Goal: Task Accomplishment & Management: Use online tool/utility

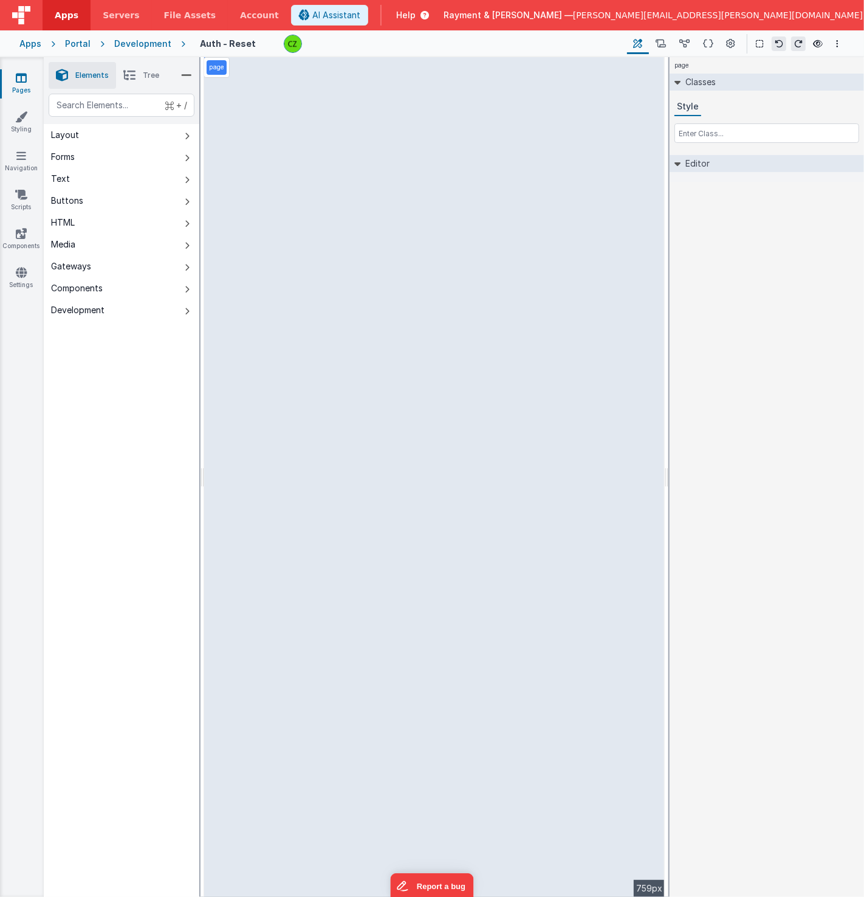
click at [24, 83] on link "Pages" at bounding box center [21, 84] width 44 height 24
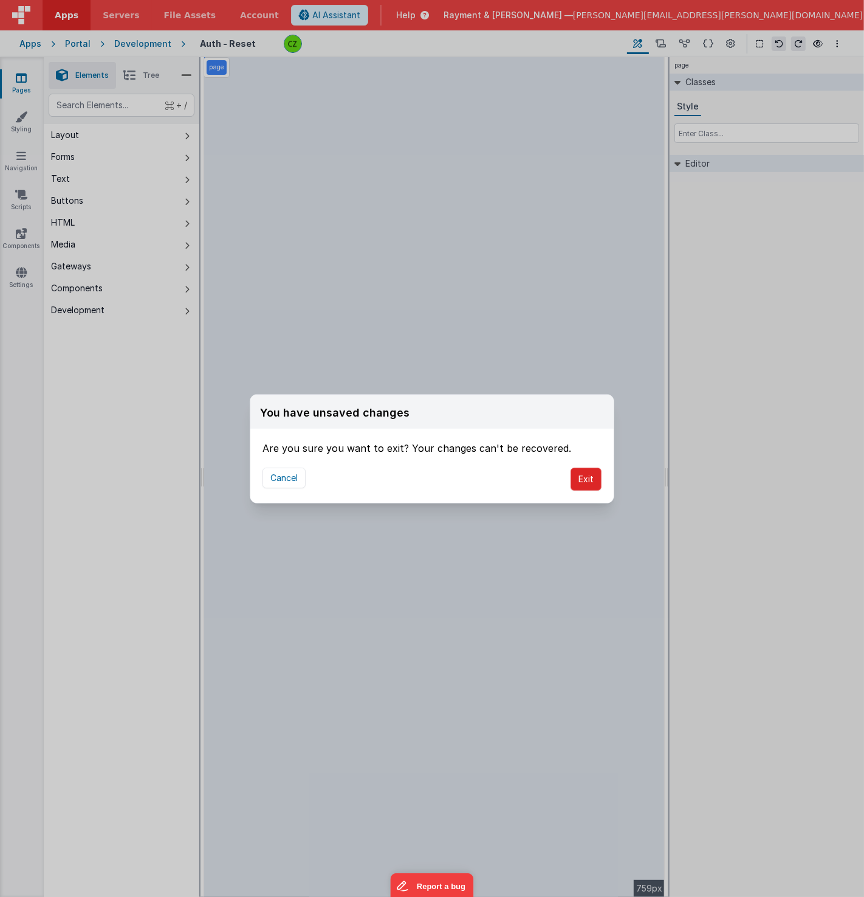
click at [581, 472] on button "Exit" at bounding box center [586, 478] width 31 height 23
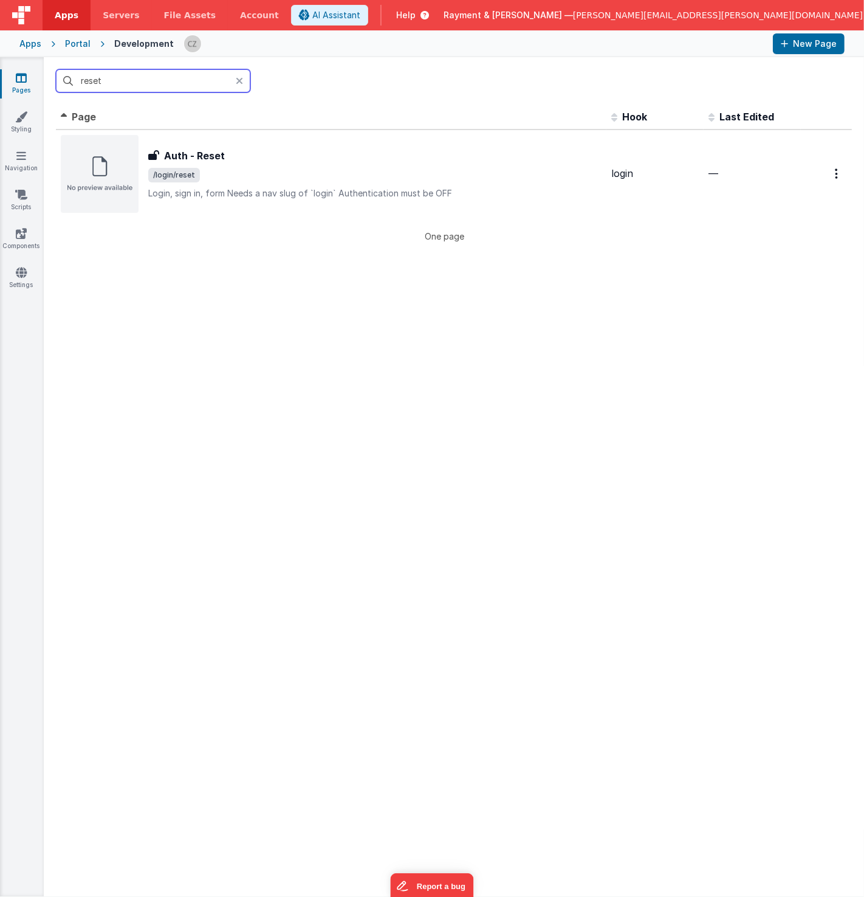
click at [129, 83] on input "reset" at bounding box center [153, 80] width 195 height 23
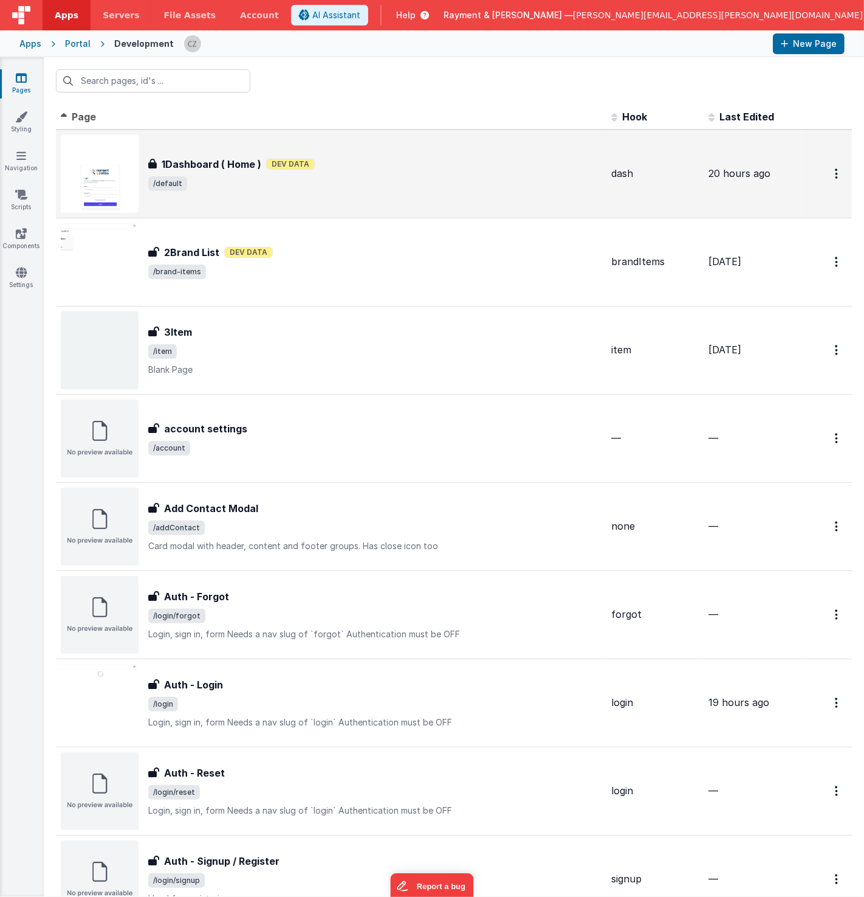
click at [246, 192] on div "1Dashboard ( Home ) 1Dashboard ( Home ) Dev Data /default" at bounding box center [331, 174] width 541 height 78
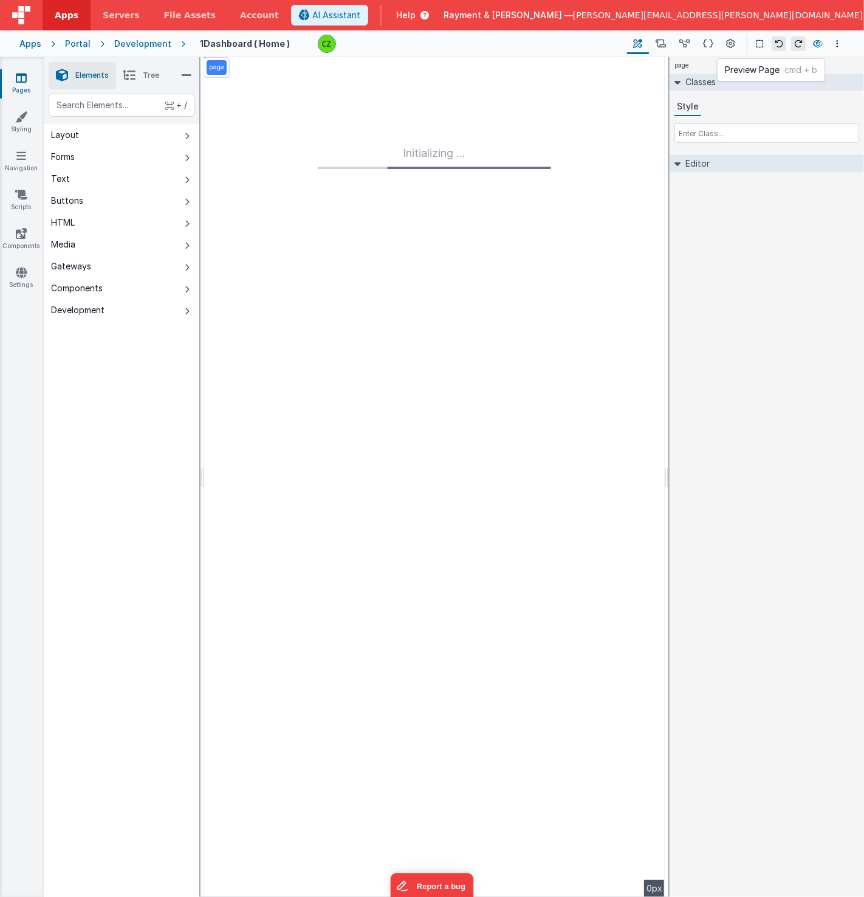
click at [818, 43] on icon at bounding box center [818, 44] width 10 height 9
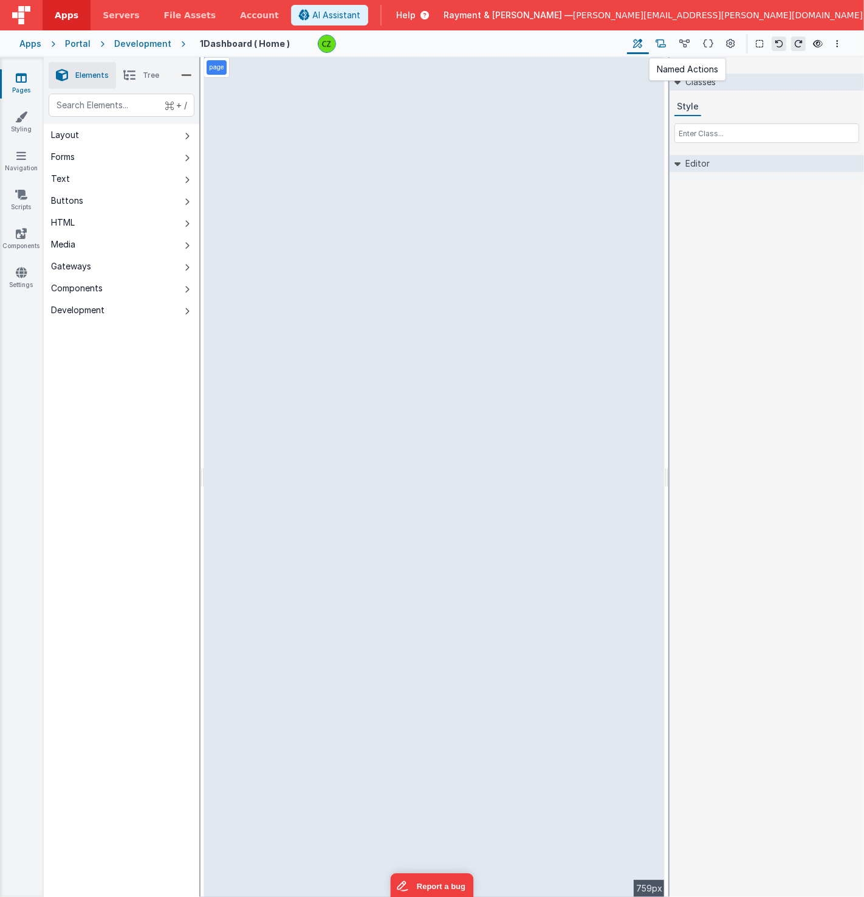
click at [662, 45] on icon at bounding box center [661, 44] width 10 height 13
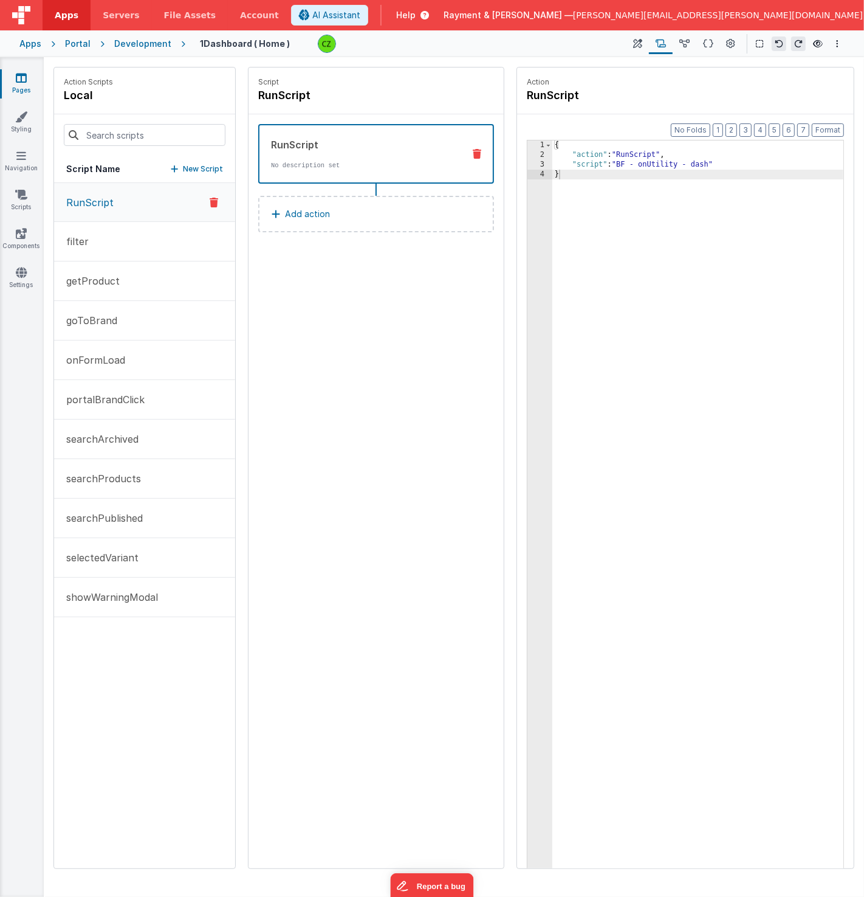
click at [358, 346] on div "Script RunScript RunScript No description set Add action" at bounding box center [376, 467] width 255 height 801
click at [646, 45] on button at bounding box center [638, 43] width 22 height 21
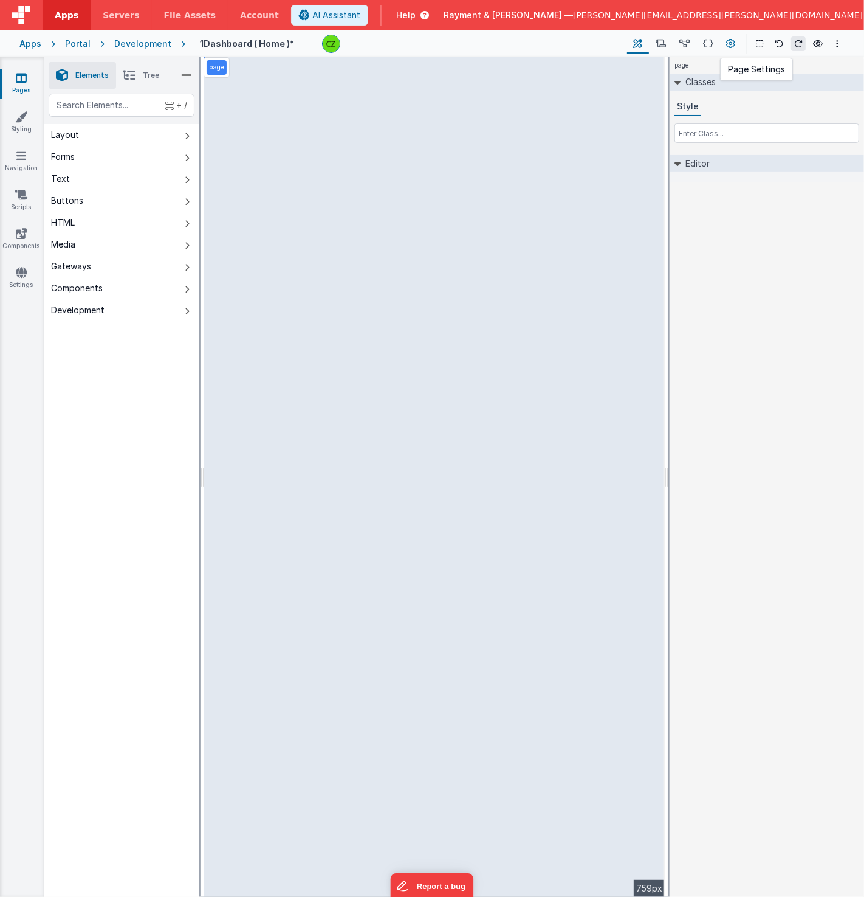
click at [731, 36] on button at bounding box center [731, 43] width 22 height 21
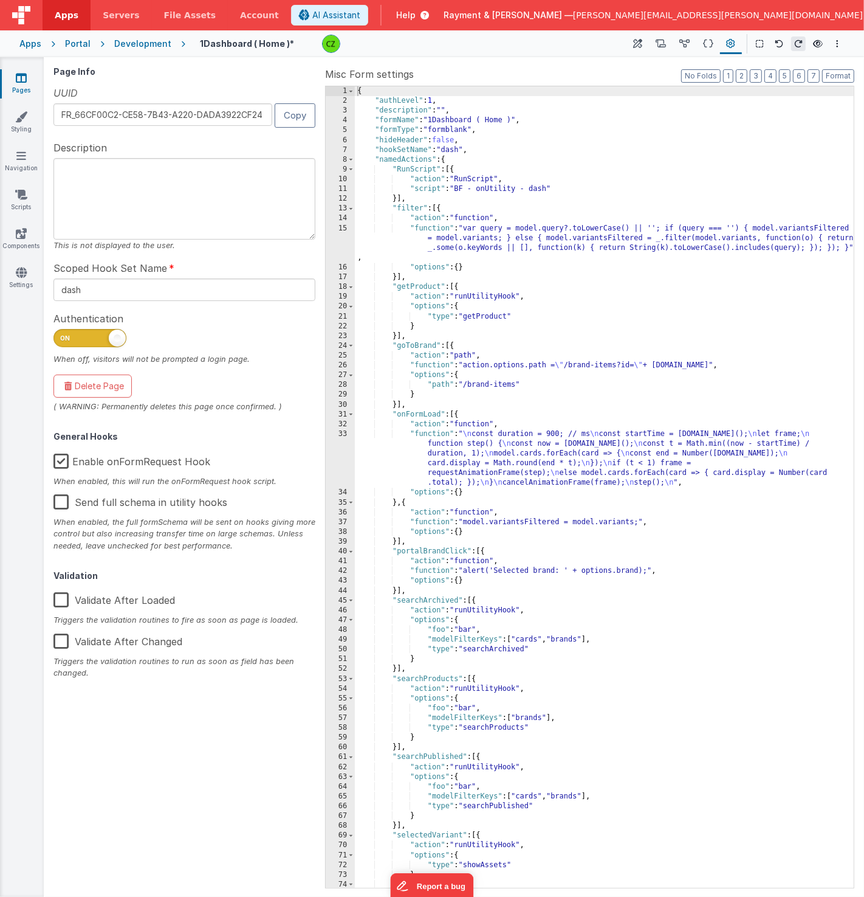
click at [95, 312] on span "Authentication" at bounding box center [88, 318] width 70 height 15
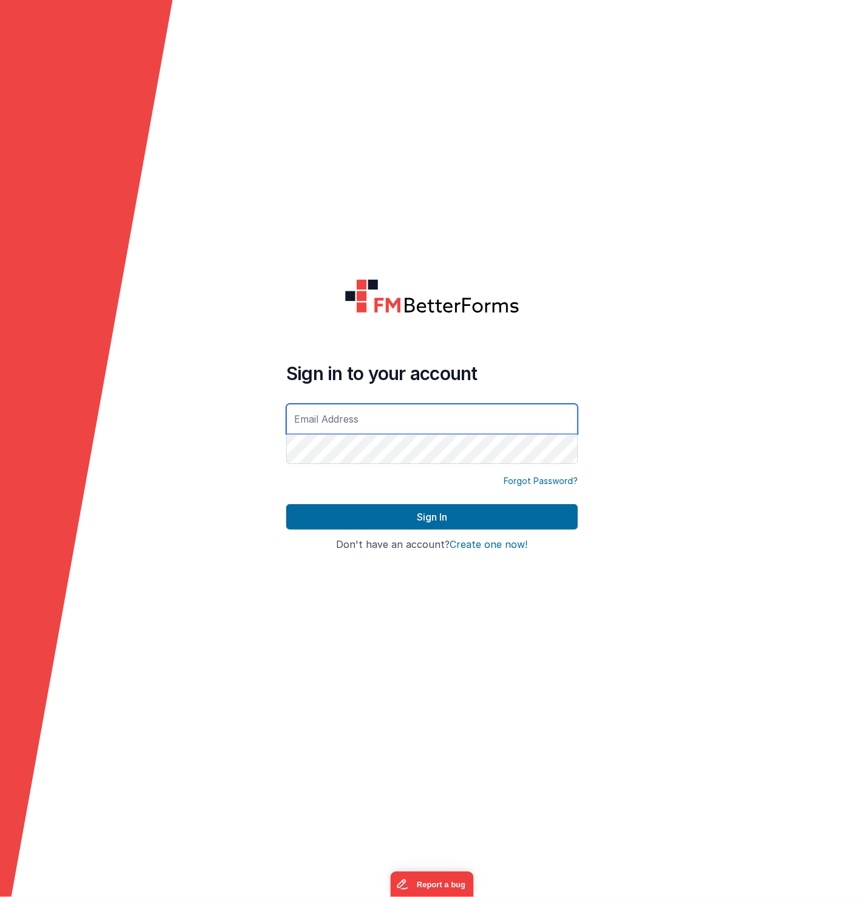
type input "[PERSON_NAME][EMAIL_ADDRESS][PERSON_NAME][DOMAIN_NAME]"
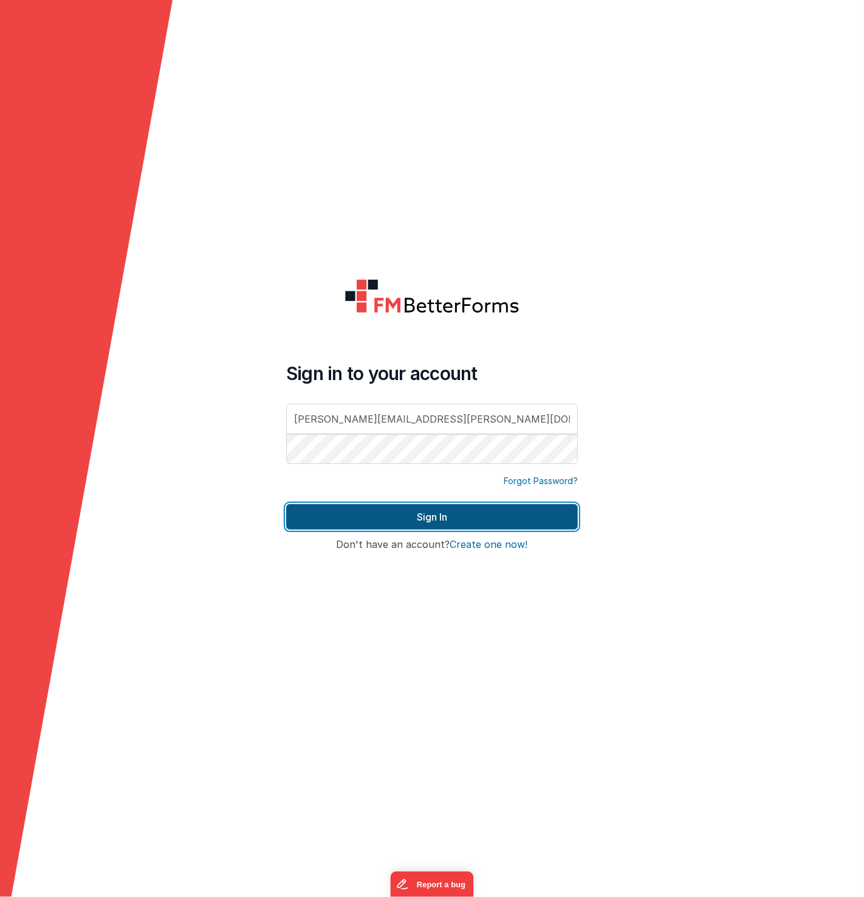
click at [362, 510] on button "Sign In" at bounding box center [432, 517] width 292 height 26
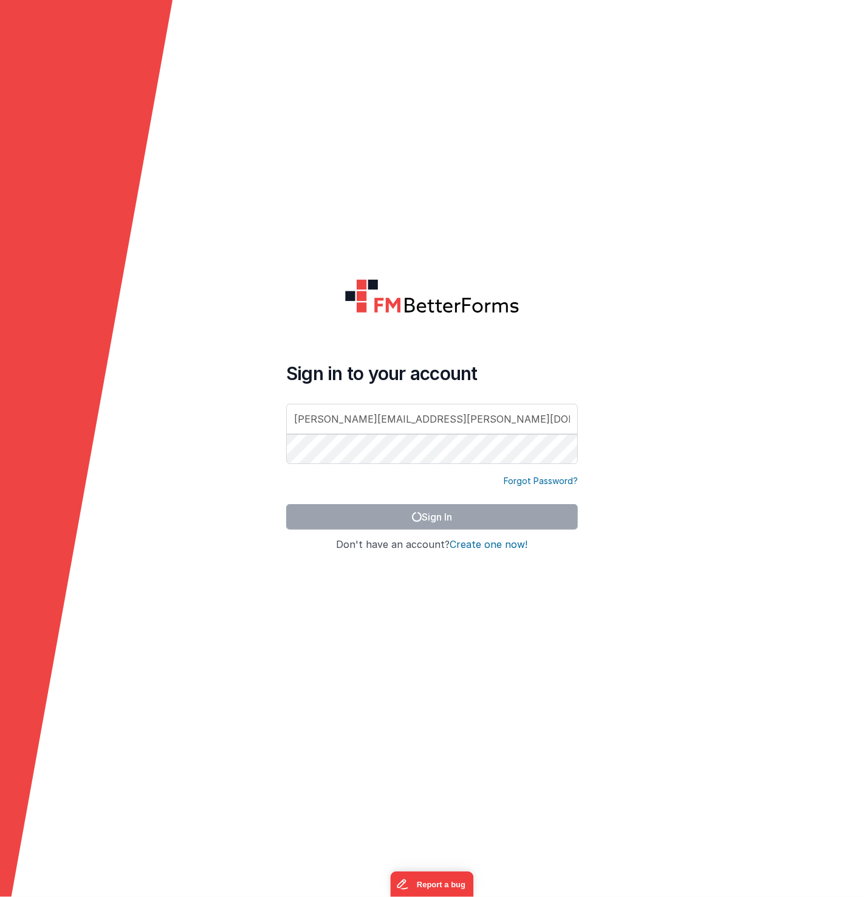
click at [171, 463] on icon at bounding box center [86, 448] width 173 height 897
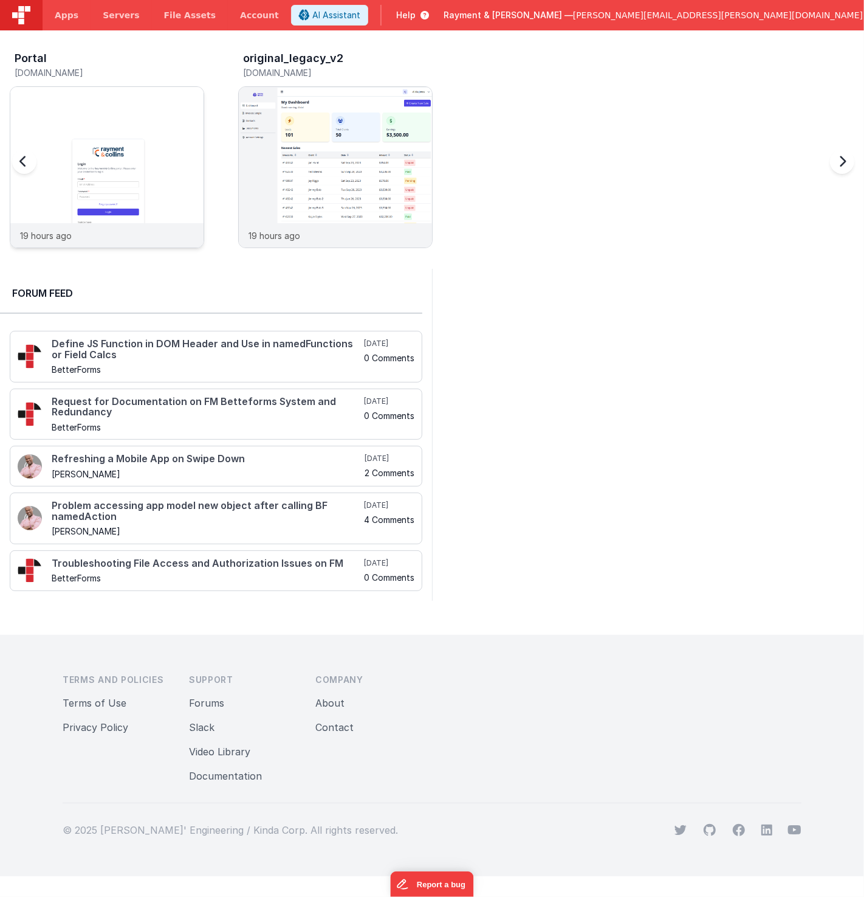
click at [117, 139] on img at bounding box center [106, 183] width 193 height 193
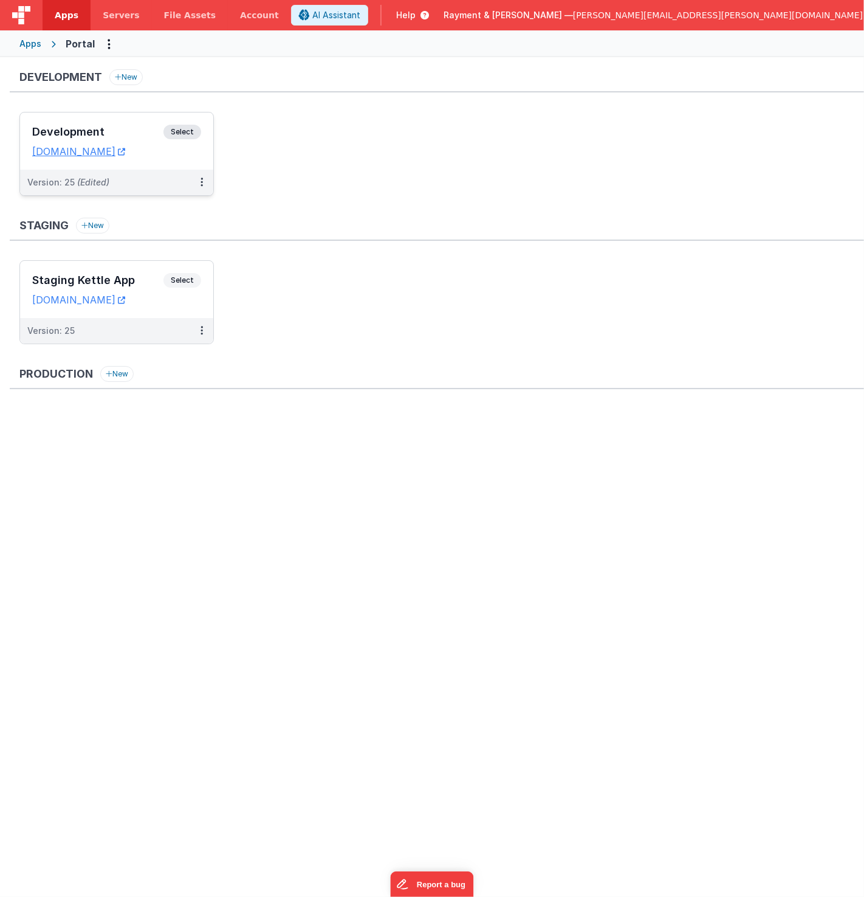
click at [131, 121] on div "Development Select URLs raymentcollinsdev.clientportal.cloud" at bounding box center [116, 140] width 193 height 57
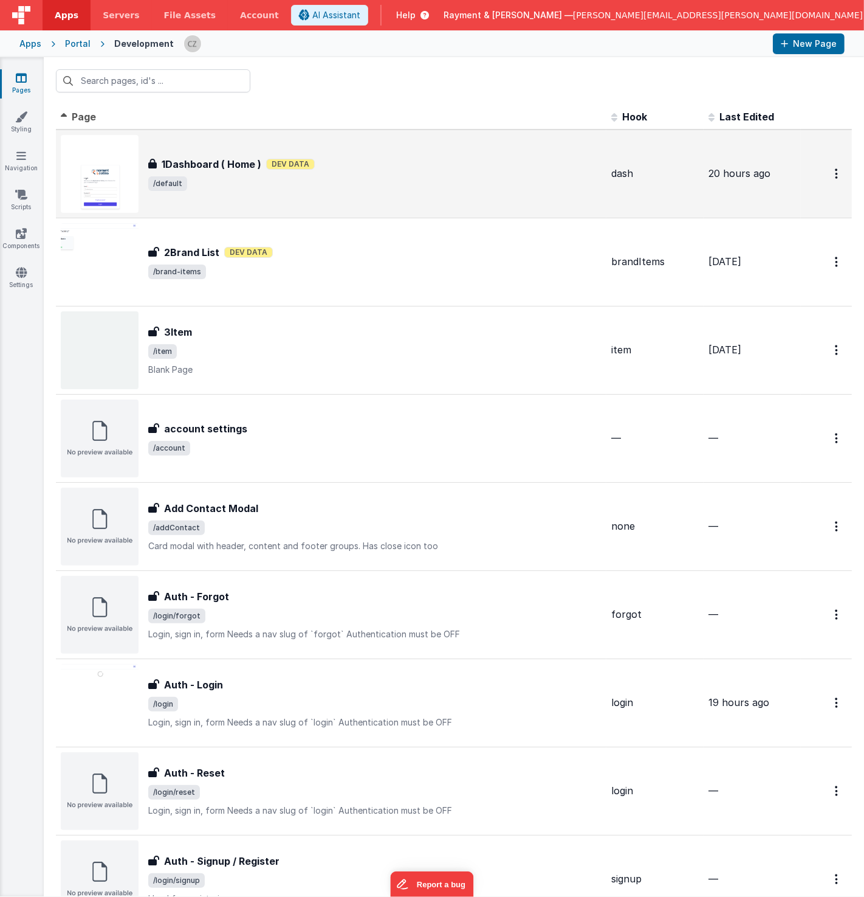
click at [375, 167] on div "1Dashboard ( Home ) Dev Data" at bounding box center [374, 164] width 453 height 15
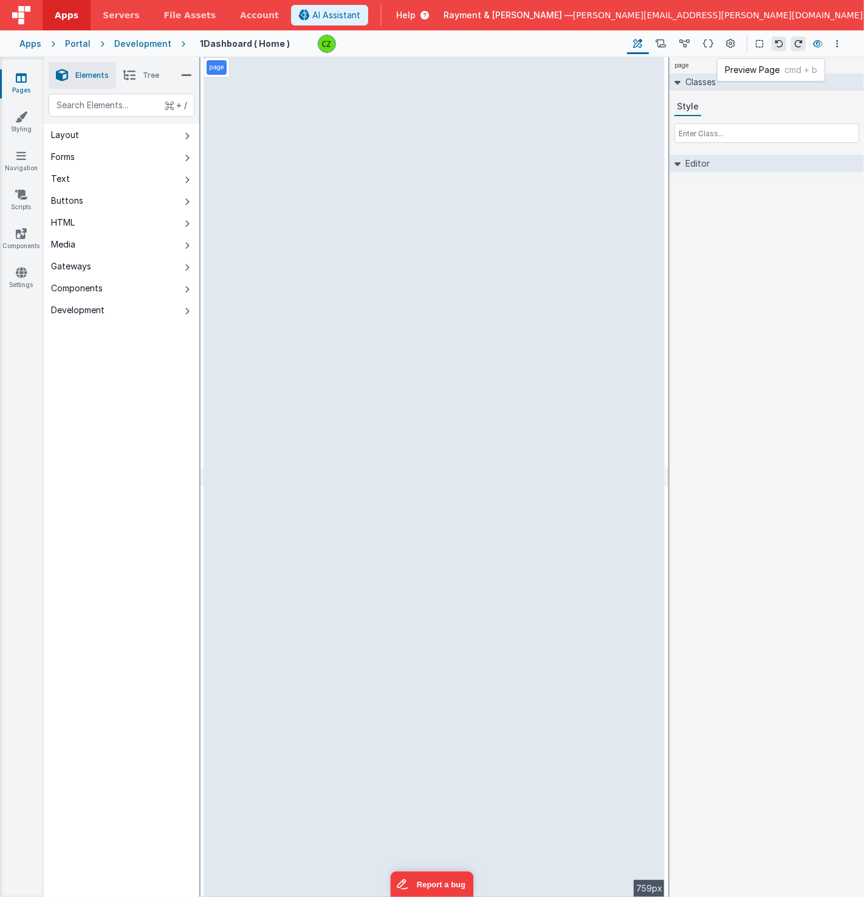
click at [823, 46] on button at bounding box center [818, 43] width 15 height 17
click at [731, 44] on icon at bounding box center [731, 44] width 9 height 13
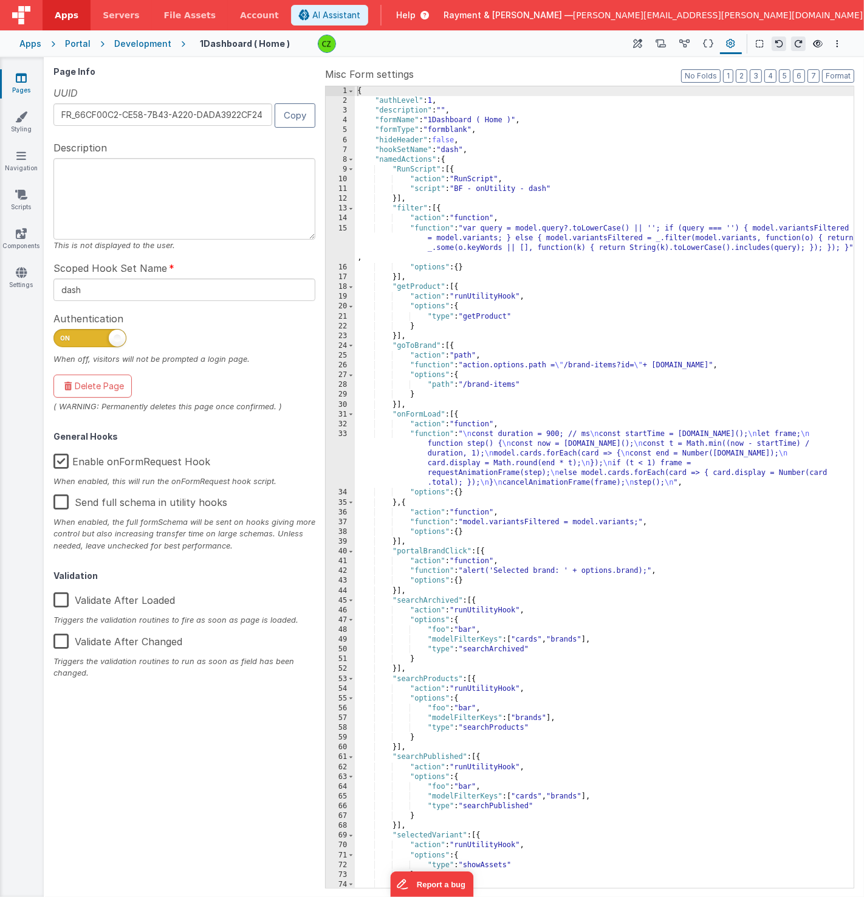
click at [111, 333] on span at bounding box center [117, 337] width 17 height 17
click at [63, 333] on input "checkbox" at bounding box center [58, 336] width 10 height 10
checkbox input "false"
click at [816, 40] on icon at bounding box center [818, 44] width 10 height 9
click at [460, 159] on div "{ "authLevel" : false , "description" : "" , "formName" : "1Dashboard ( Home )"…" at bounding box center [605, 496] width 500 height 821
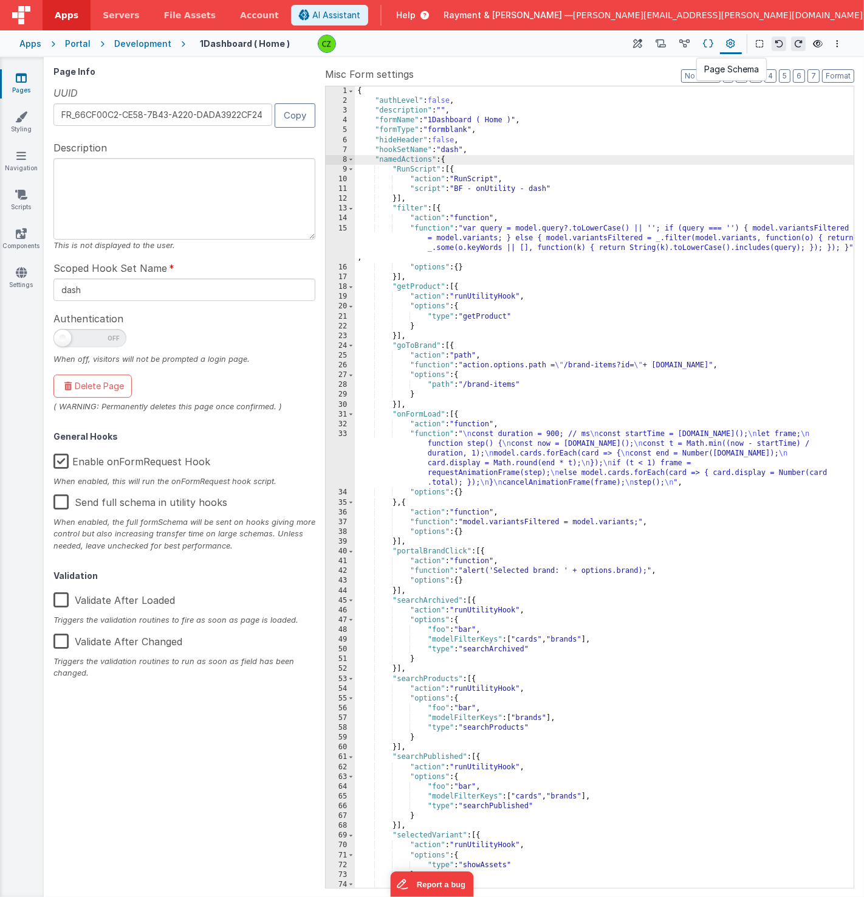
click at [705, 40] on icon at bounding box center [708, 44] width 10 height 13
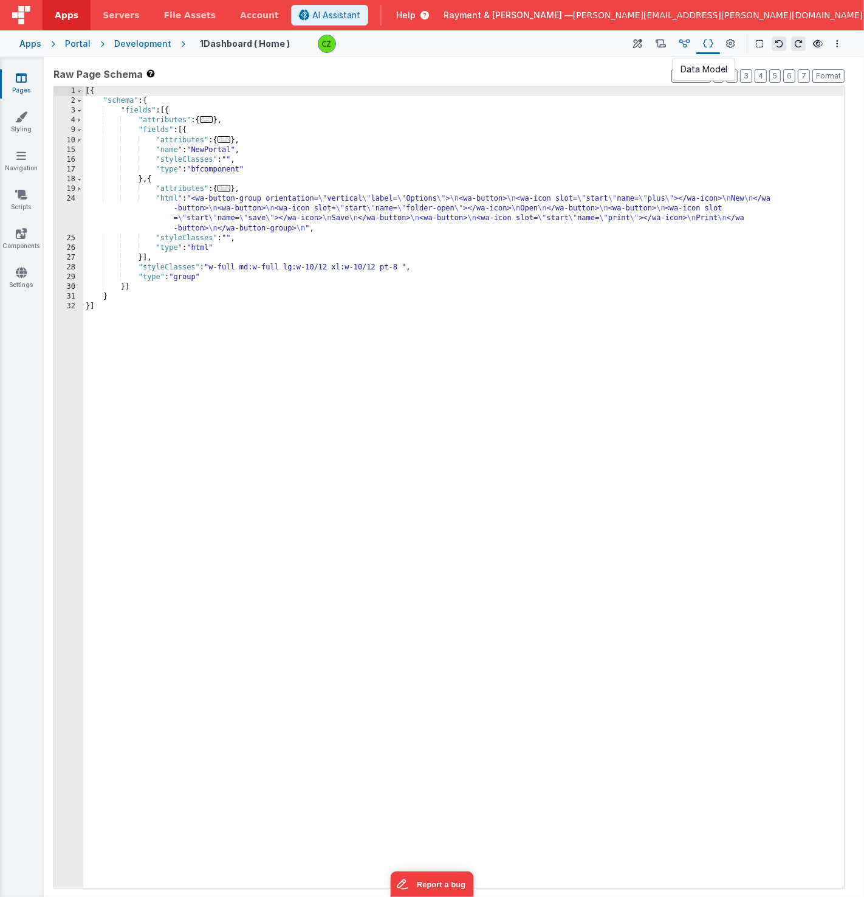
click at [688, 41] on icon at bounding box center [685, 44] width 10 height 13
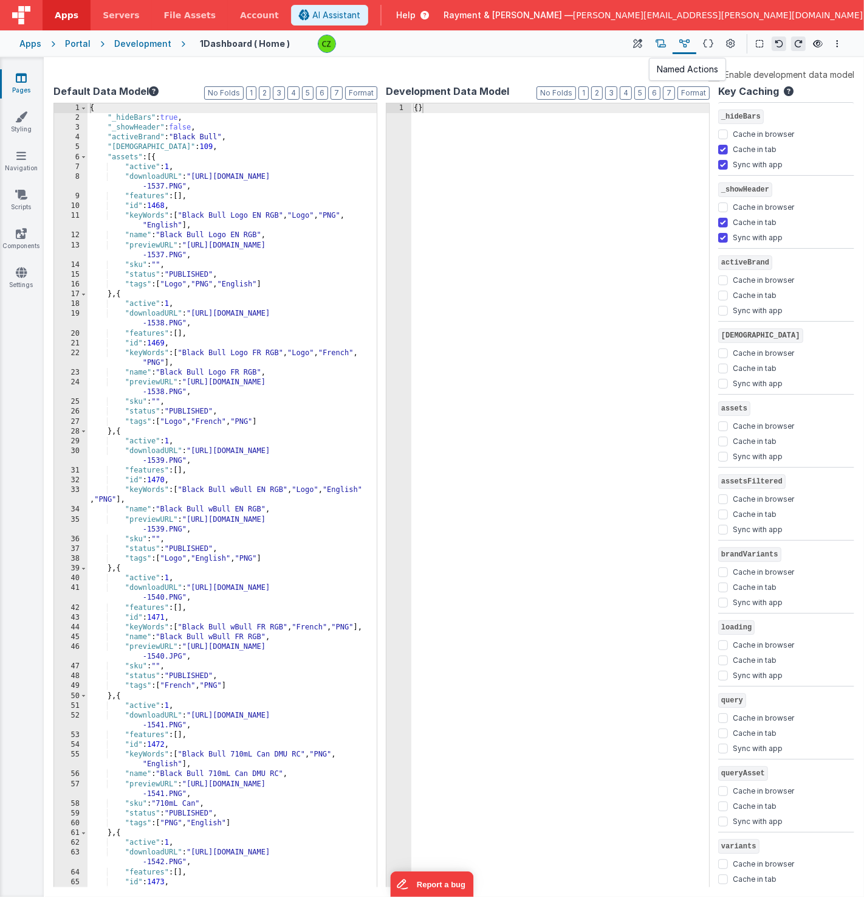
click at [663, 43] on icon at bounding box center [661, 44] width 10 height 13
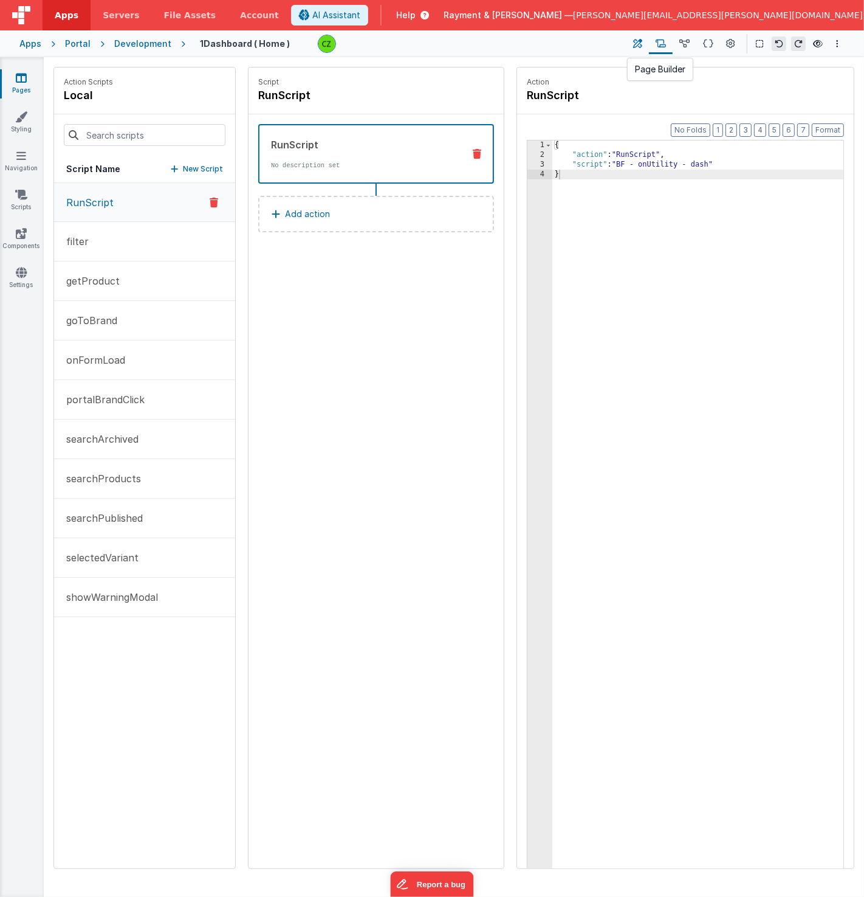
click at [636, 41] on icon at bounding box center [638, 44] width 9 height 13
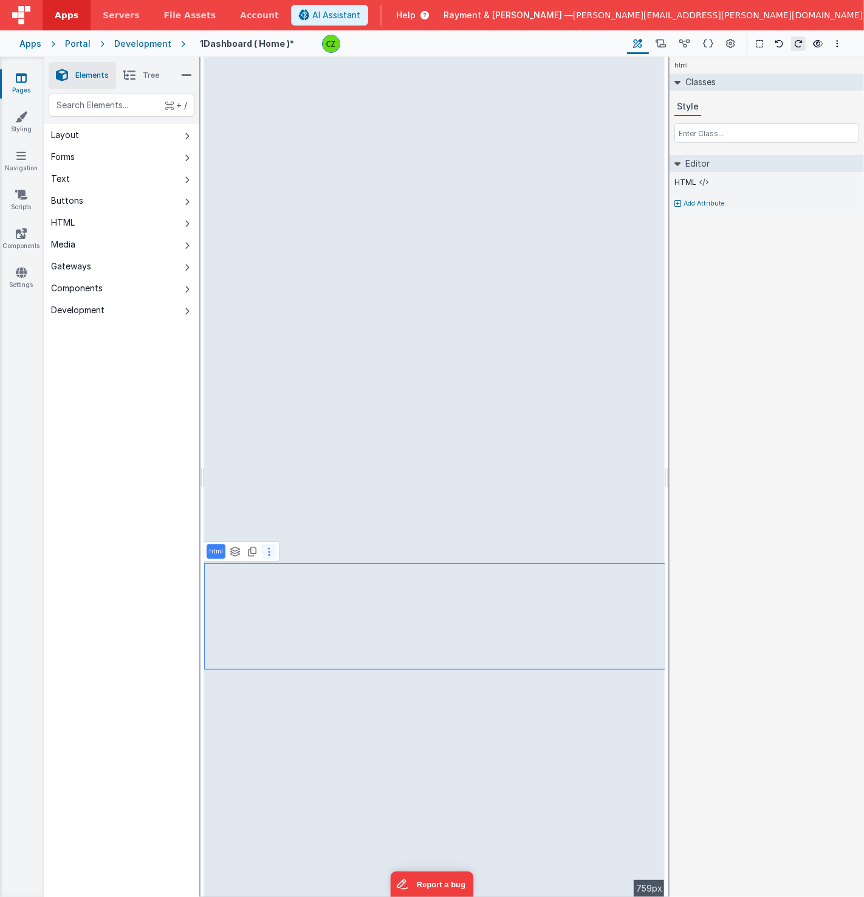
click at [268, 550] on icon at bounding box center [269, 551] width 2 height 10
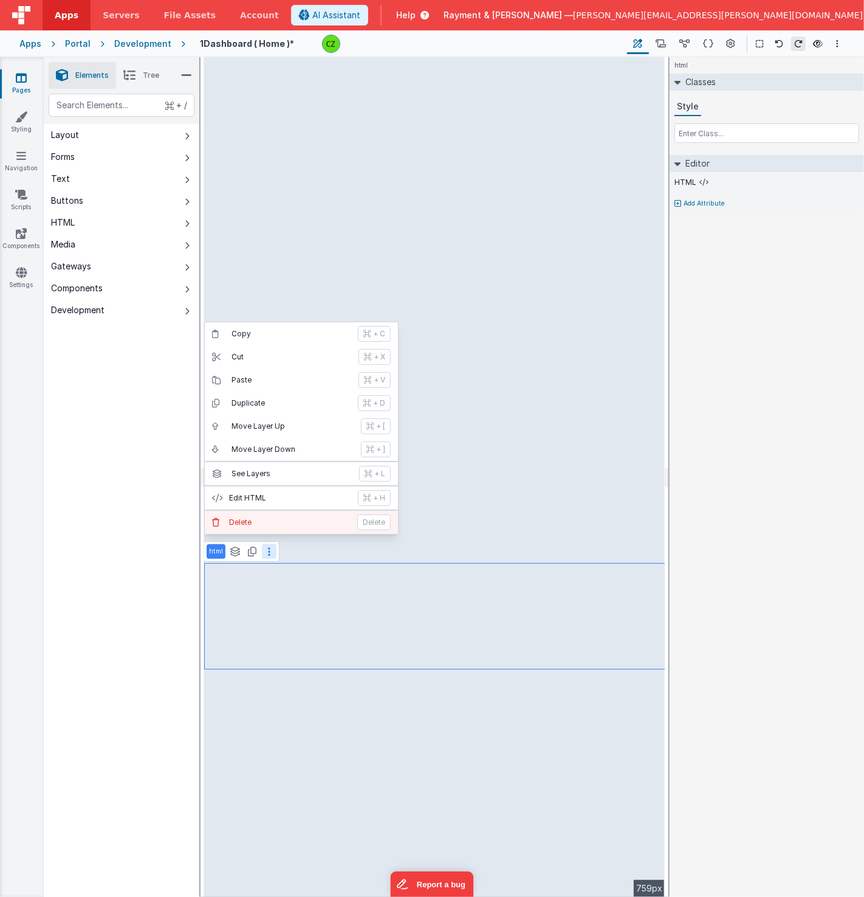
click at [257, 524] on p "Delete" at bounding box center [289, 522] width 121 height 10
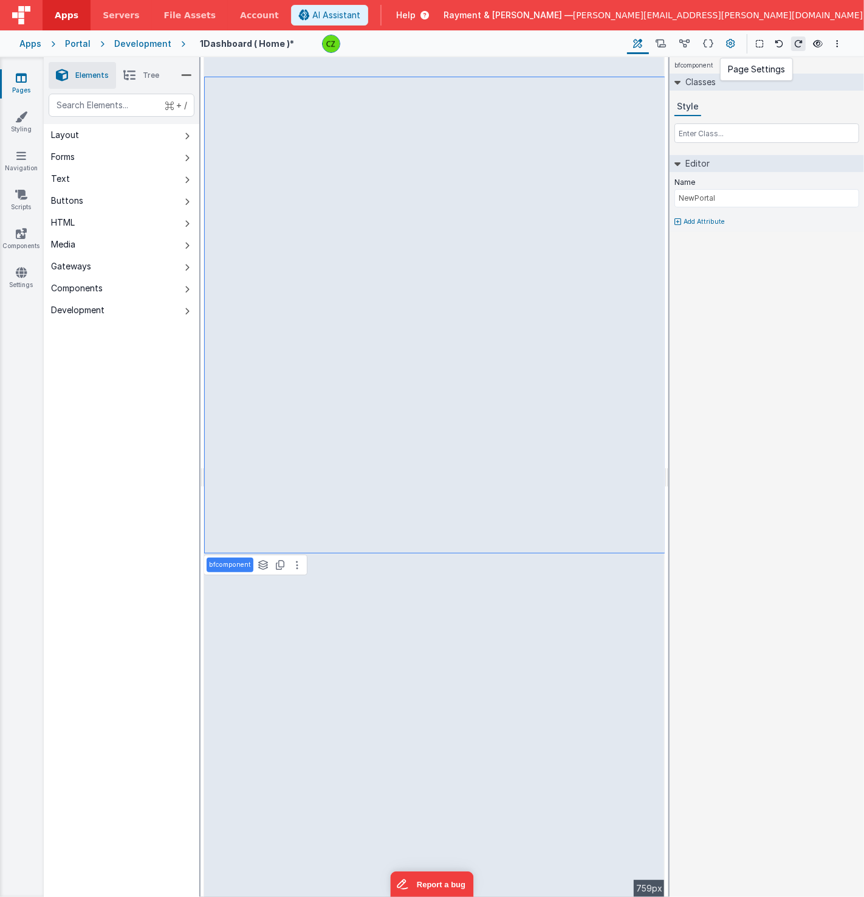
click at [728, 44] on icon at bounding box center [731, 44] width 9 height 13
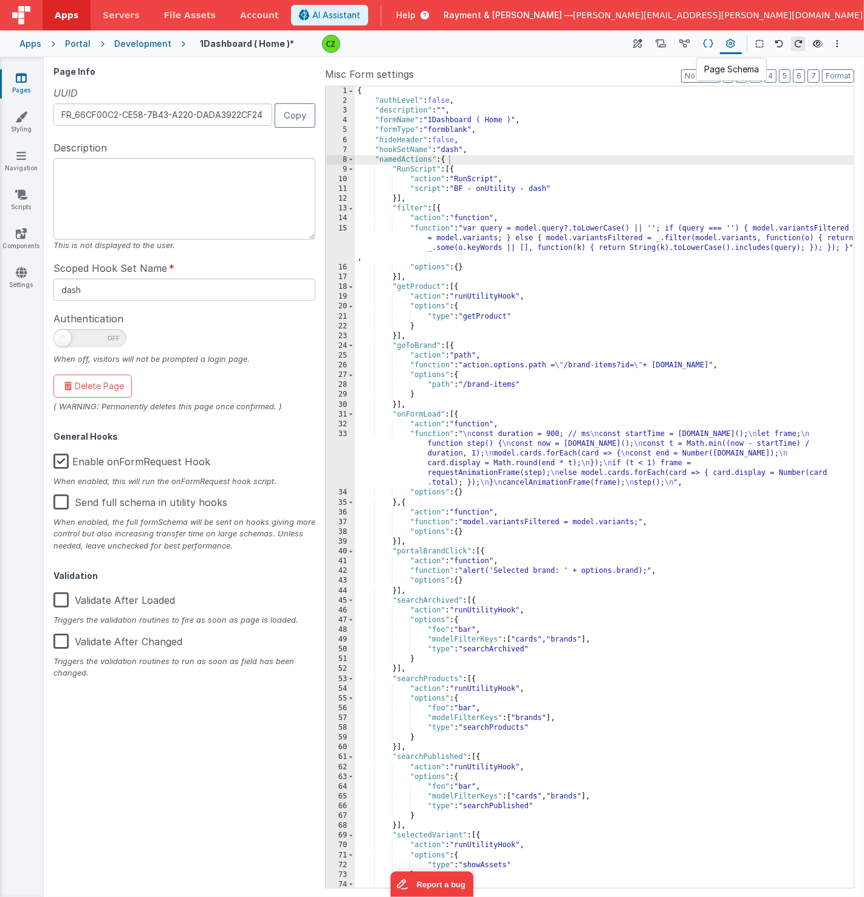
click at [714, 46] on icon at bounding box center [708, 44] width 10 height 13
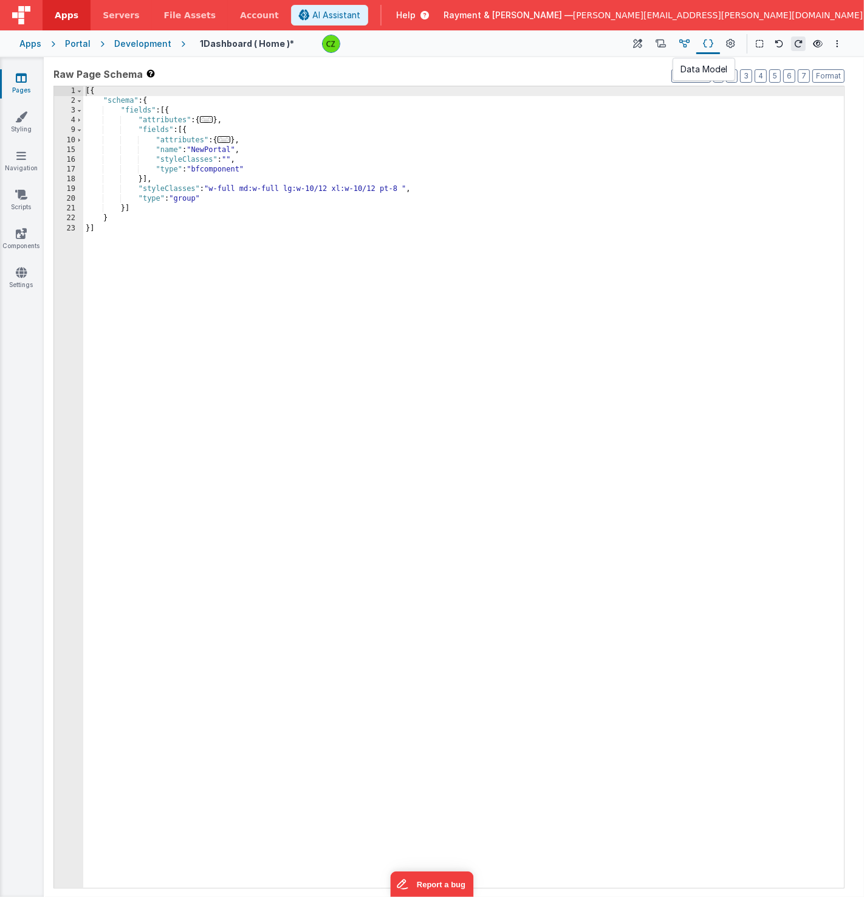
click at [689, 38] on icon at bounding box center [685, 44] width 10 height 13
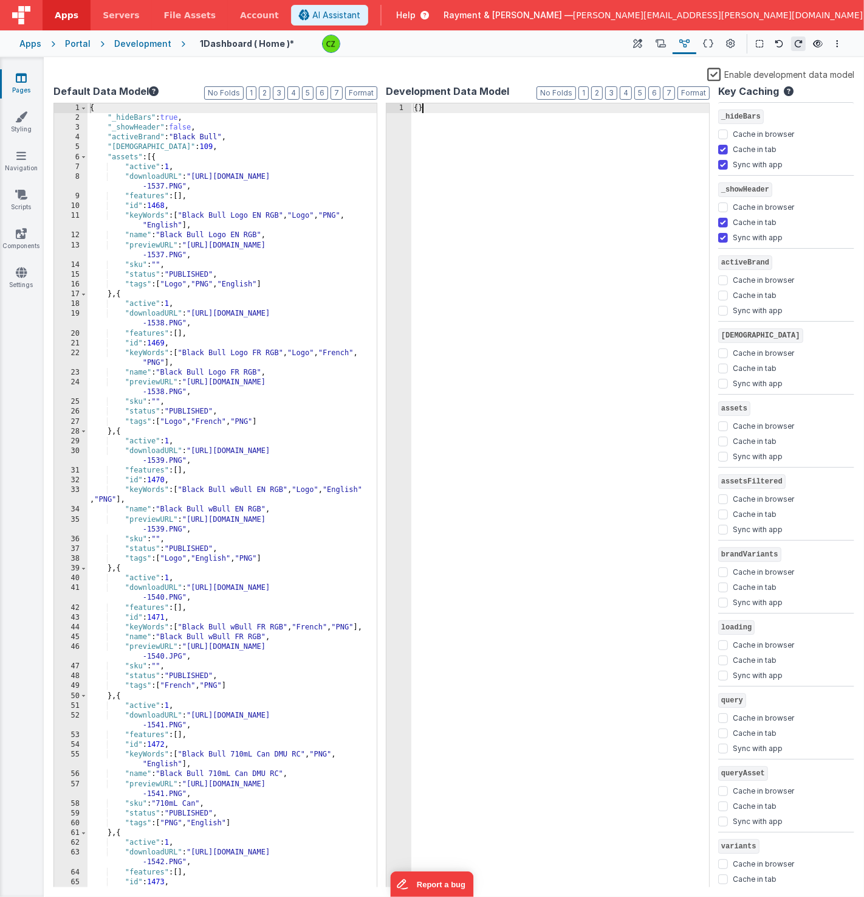
click at [498, 209] on div "{ }" at bounding box center [561, 505] width 298 height 804
click at [664, 40] on icon at bounding box center [661, 44] width 10 height 13
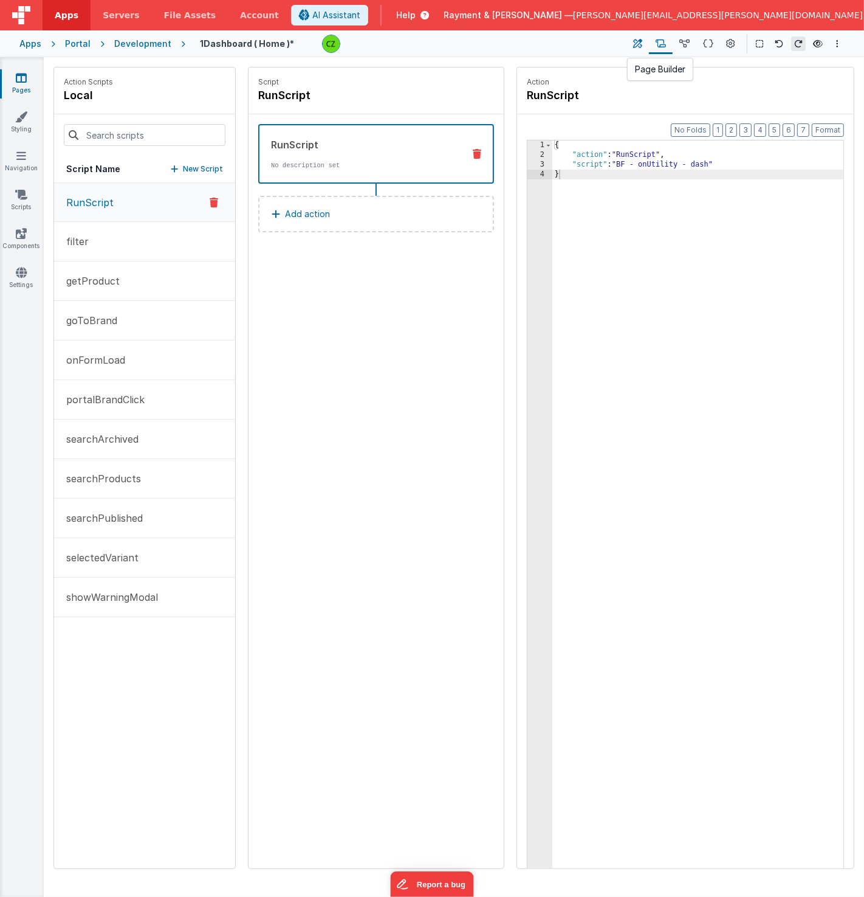
click at [643, 46] on icon at bounding box center [638, 44] width 9 height 13
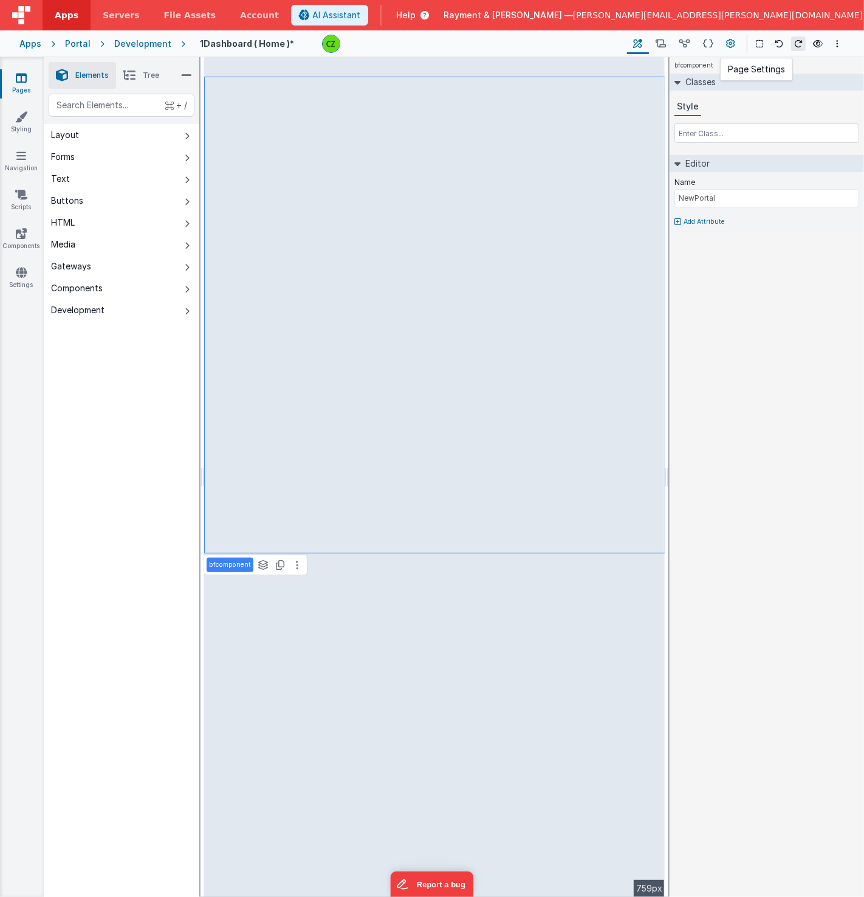
click at [731, 41] on icon at bounding box center [731, 44] width 9 height 13
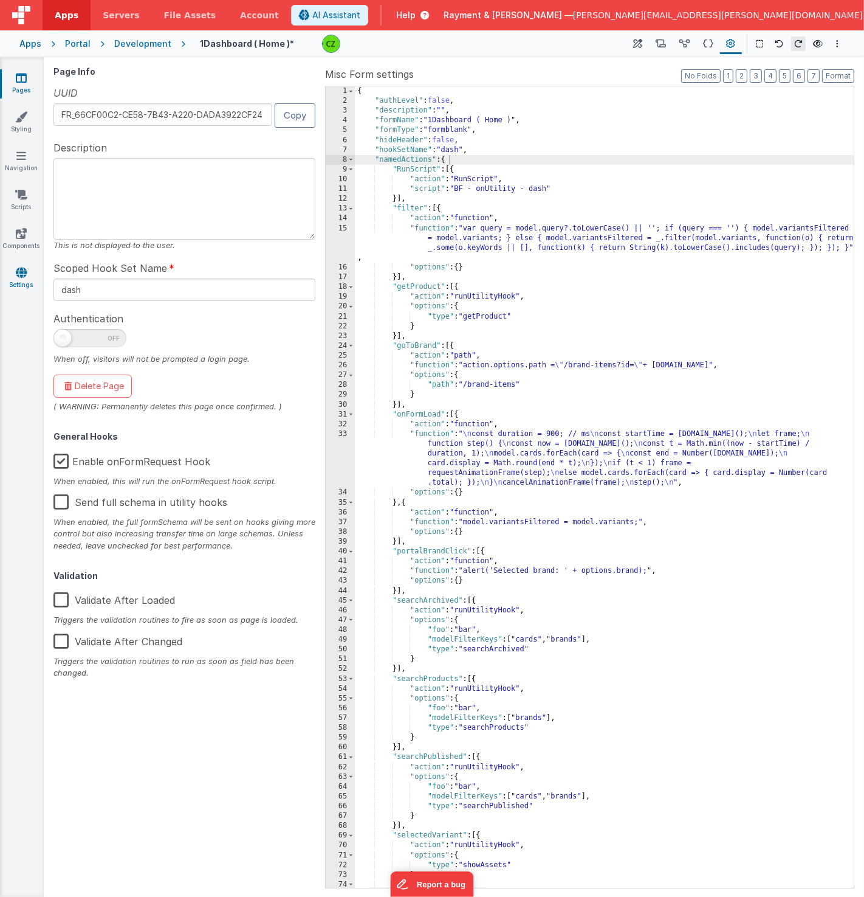
click at [19, 269] on icon at bounding box center [21, 272] width 11 height 12
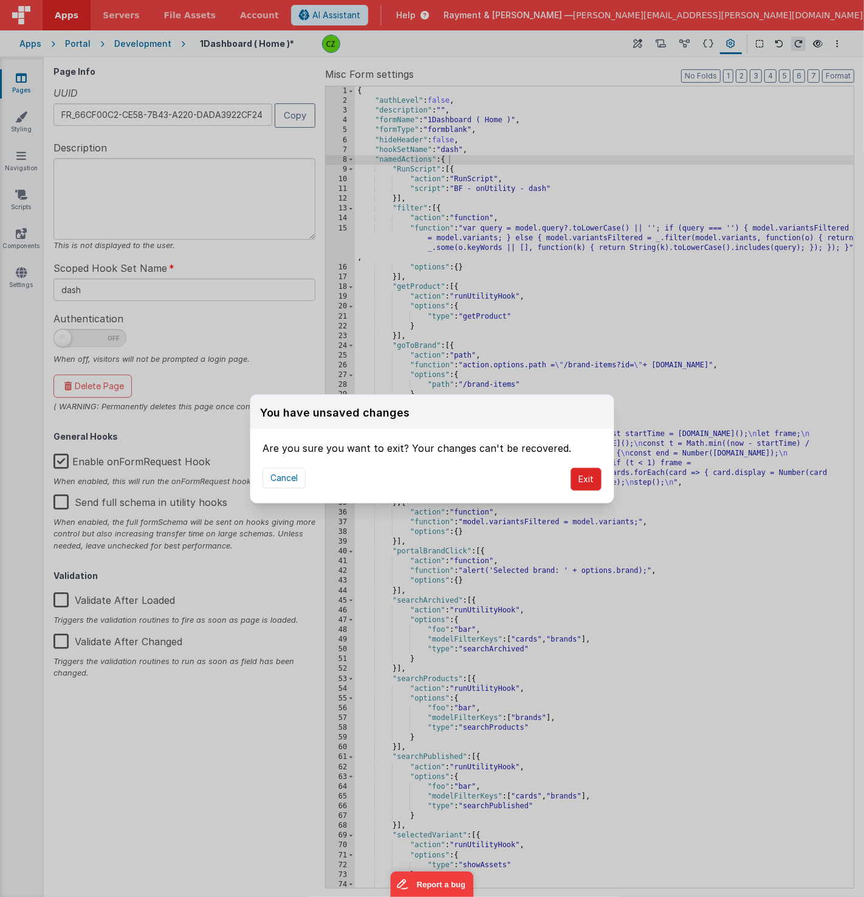
click at [586, 480] on button "Exit" at bounding box center [586, 478] width 31 height 23
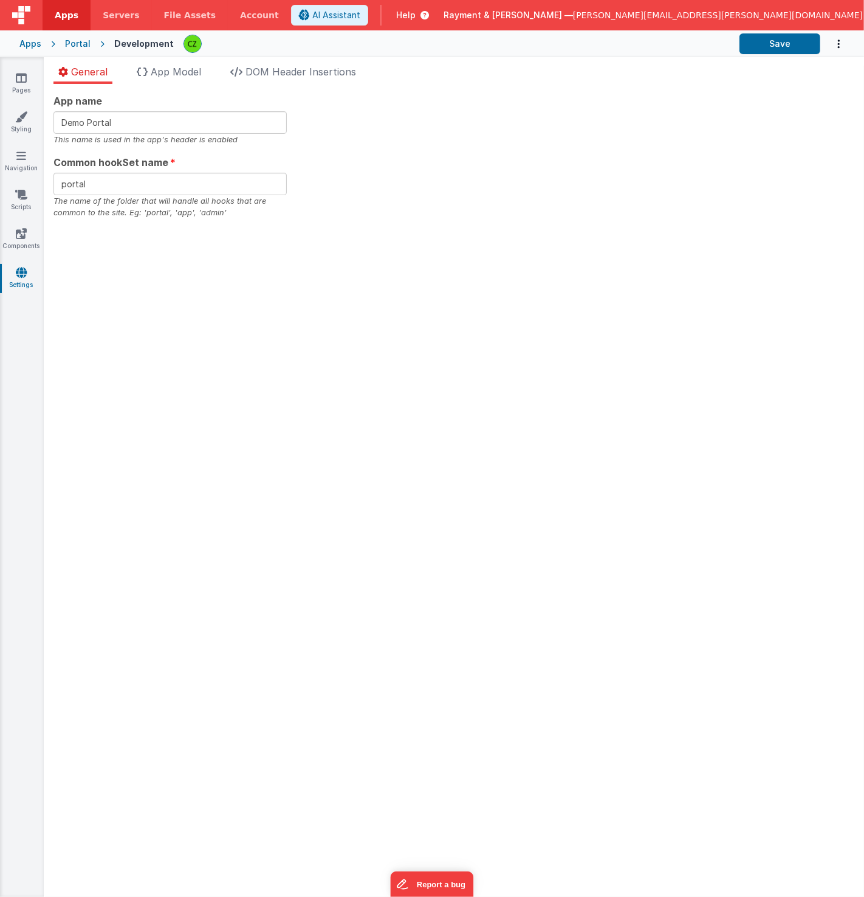
click at [174, 53] on div "Save" at bounding box center [497, 43] width 647 height 21
click at [170, 75] on span "App Model" at bounding box center [176, 72] width 50 height 12
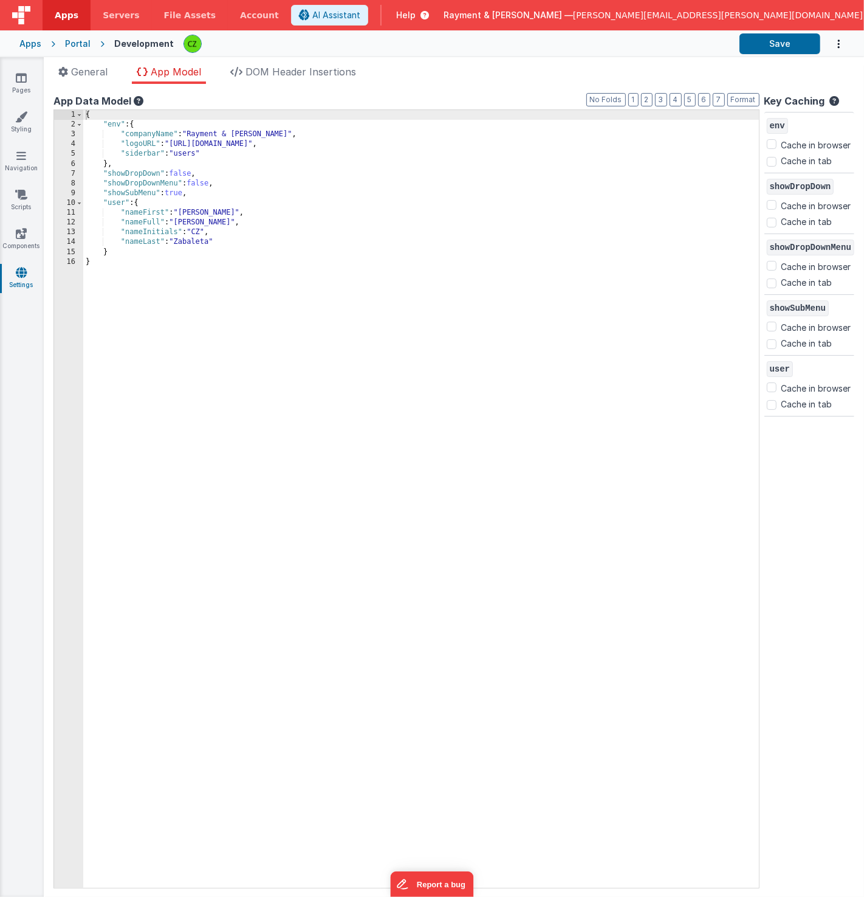
click at [240, 244] on div "{ "env" : { "companyName" : "Rayment & Collins" , "logoURL" : "https://www.raym…" at bounding box center [421, 509] width 677 height 798
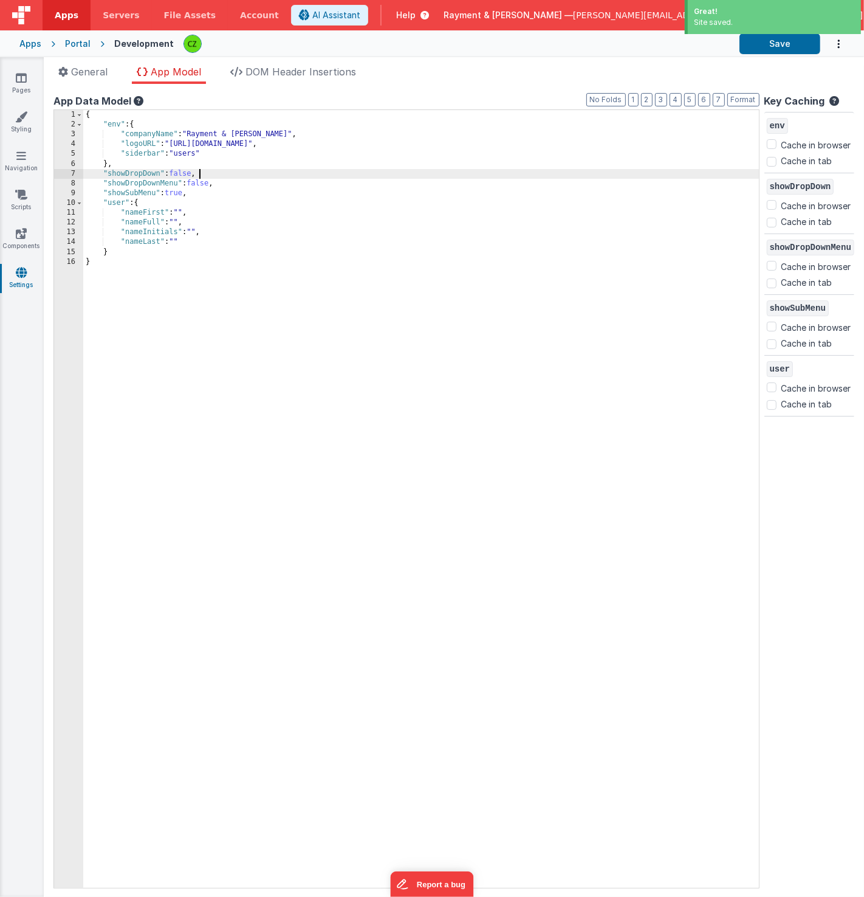
click at [233, 172] on div "{ "env" : { "companyName" : "Rayment & Collins" , "logoURL" : "https://www.raym…" at bounding box center [421, 509] width 677 height 798
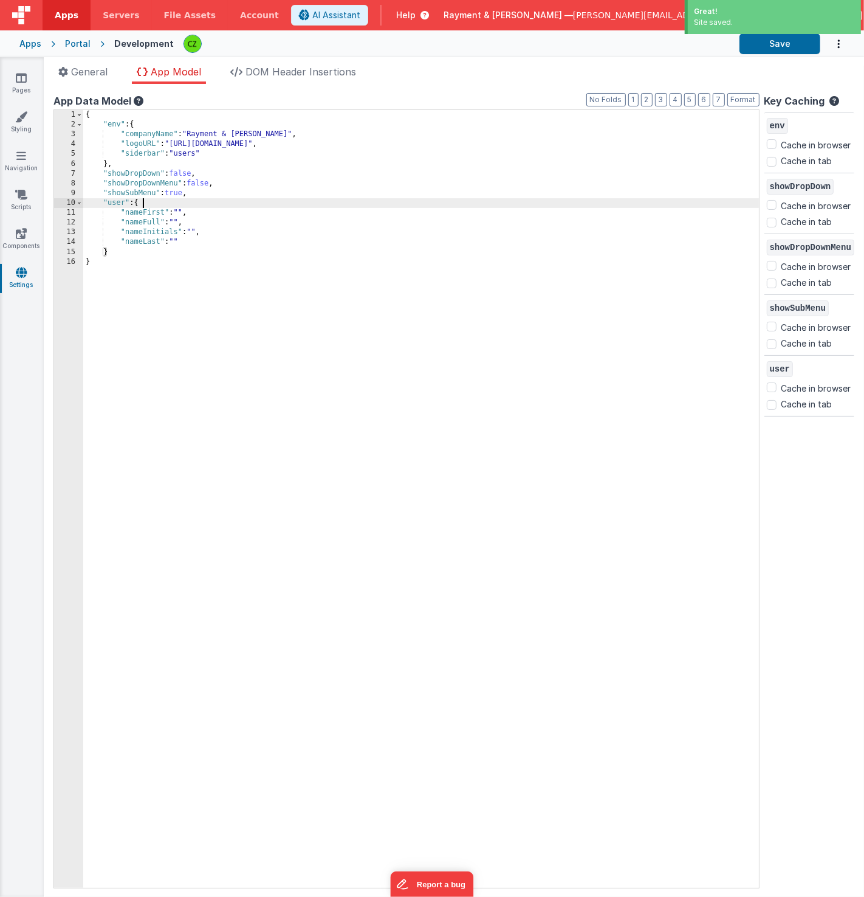
click at [222, 204] on div "{ "env" : { "companyName" : "Rayment & Collins" , "logoURL" : "https://www.raym…" at bounding box center [421, 509] width 677 height 798
click at [790, 43] on button "Save" at bounding box center [780, 43] width 81 height 21
click at [273, 156] on div "{ "env" : { "companyName" : "Rayment & Collins" , "logoURL" : "https://www.raym…" at bounding box center [421, 509] width 677 height 798
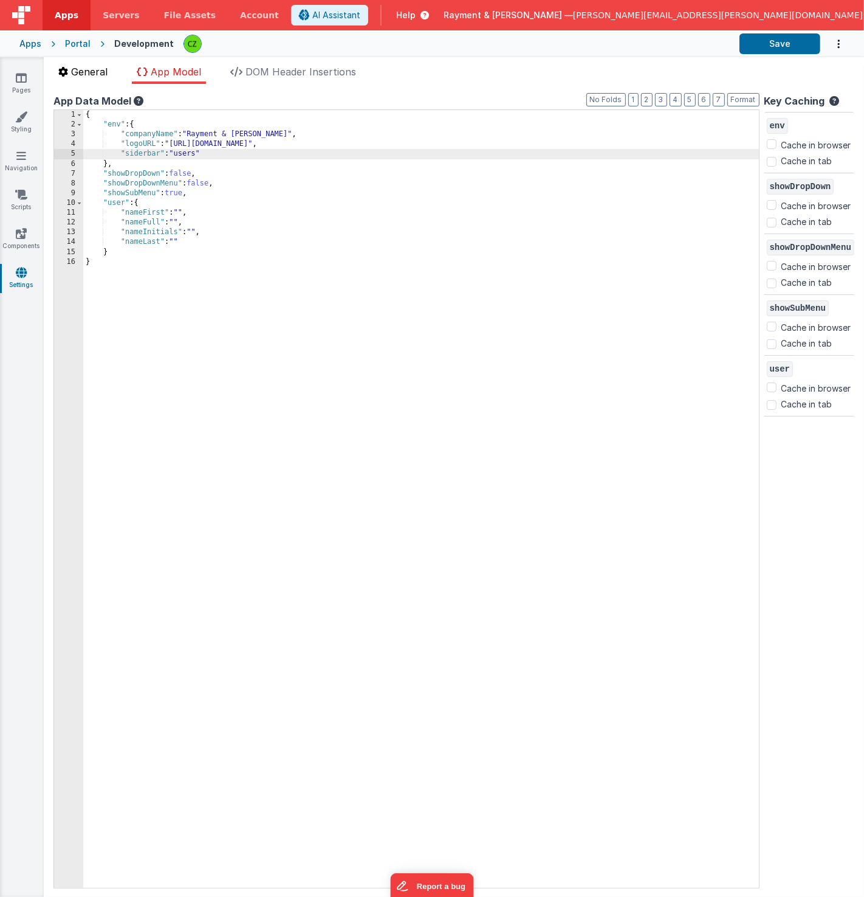
click at [95, 67] on span "General" at bounding box center [89, 72] width 36 height 12
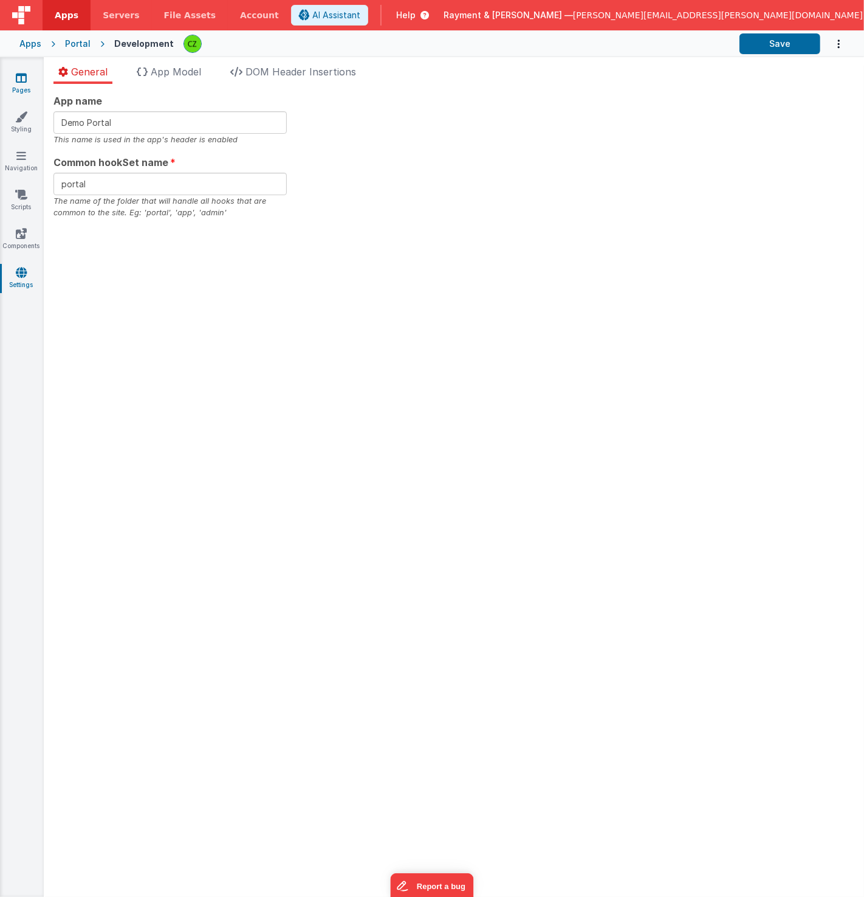
click at [15, 78] on link "Pages" at bounding box center [21, 84] width 44 height 24
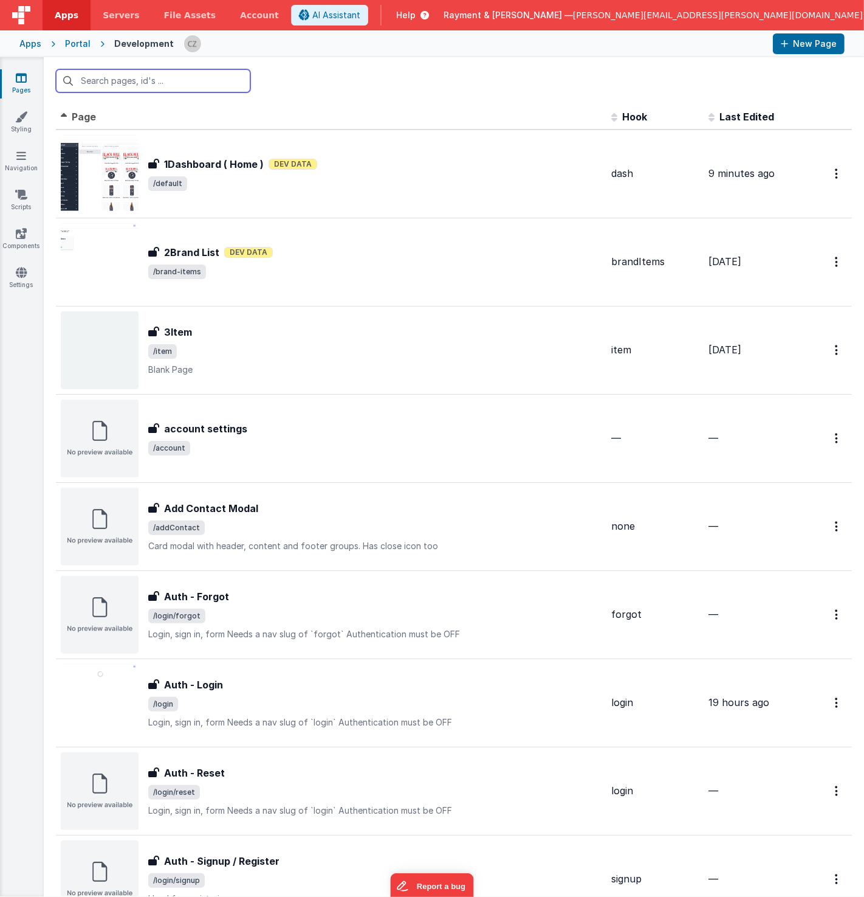
click at [102, 79] on input "text" at bounding box center [153, 80] width 195 height 23
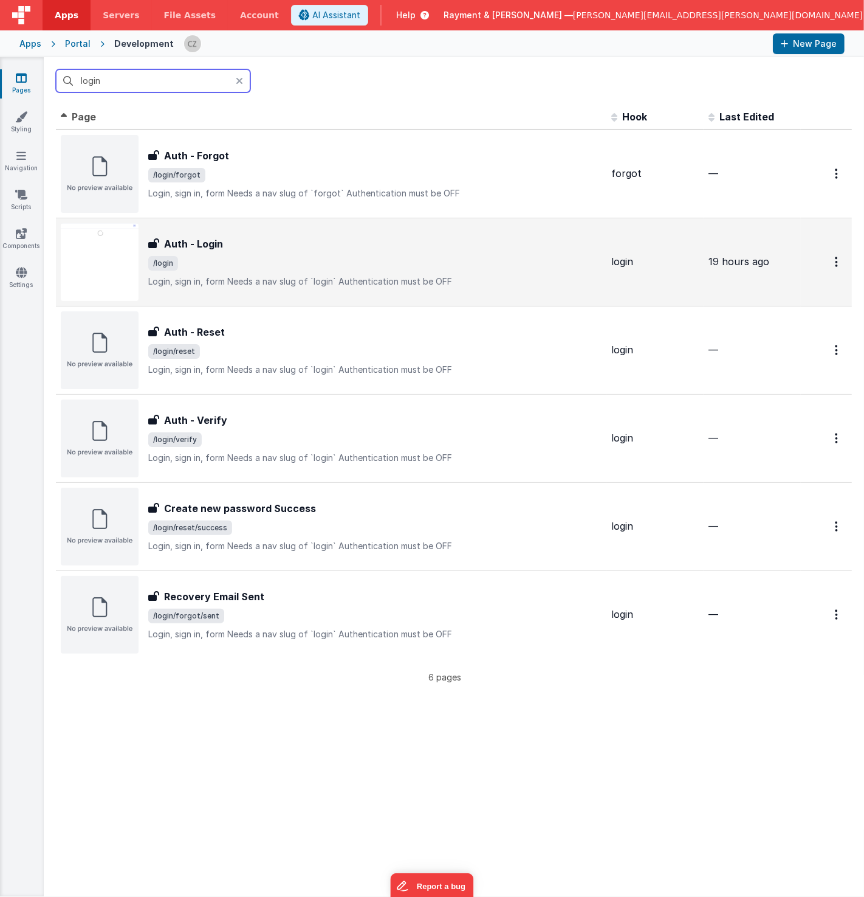
type input "login"
click at [275, 236] on div "Auth - Login" at bounding box center [374, 243] width 453 height 15
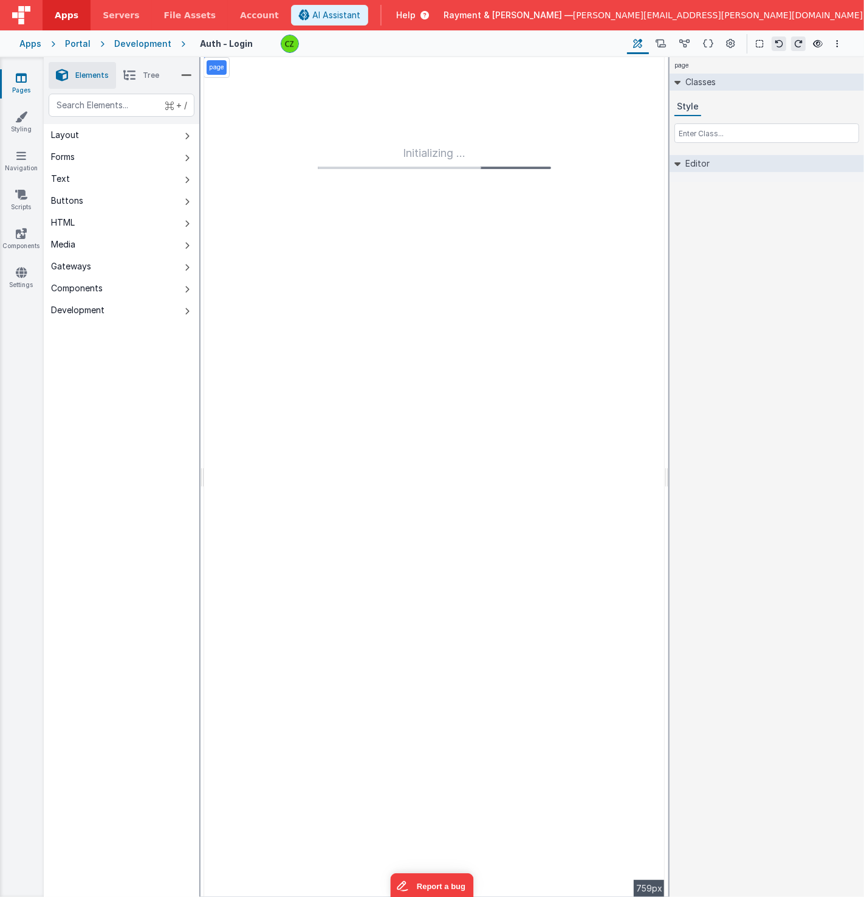
click at [361, 46] on div at bounding box center [449, 44] width 337 height 18
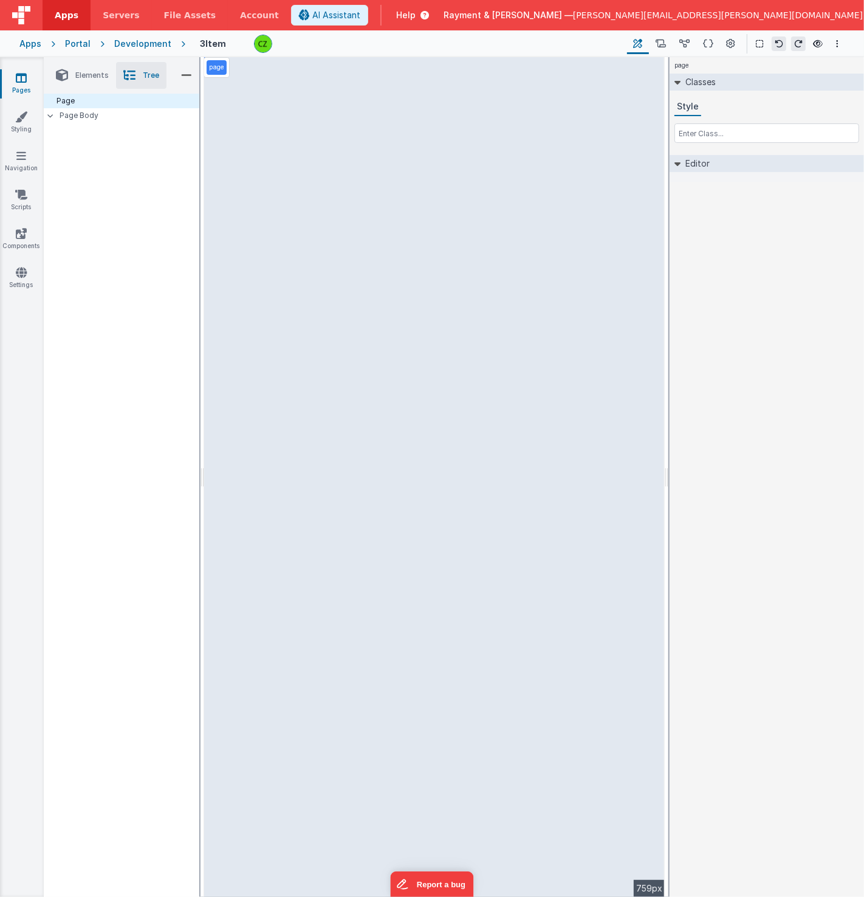
click at [19, 78] on icon at bounding box center [21, 78] width 11 height 12
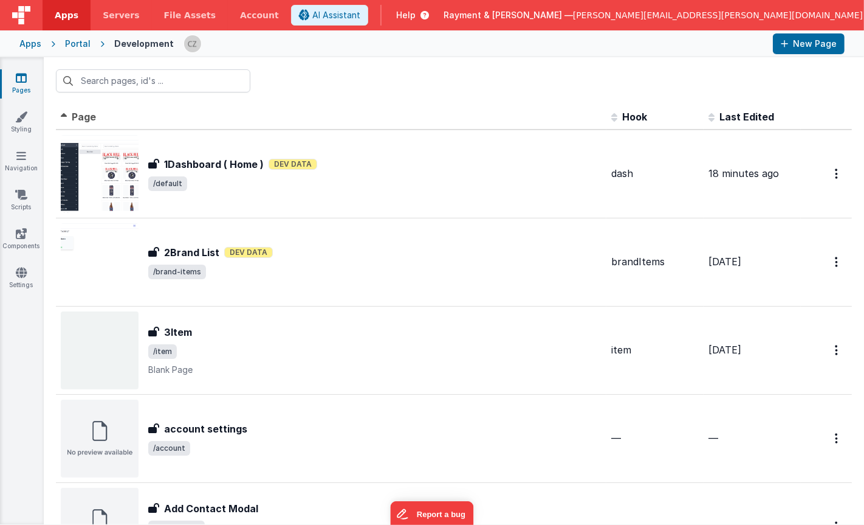
click at [709, 48] on div at bounding box center [474, 43] width 580 height 21
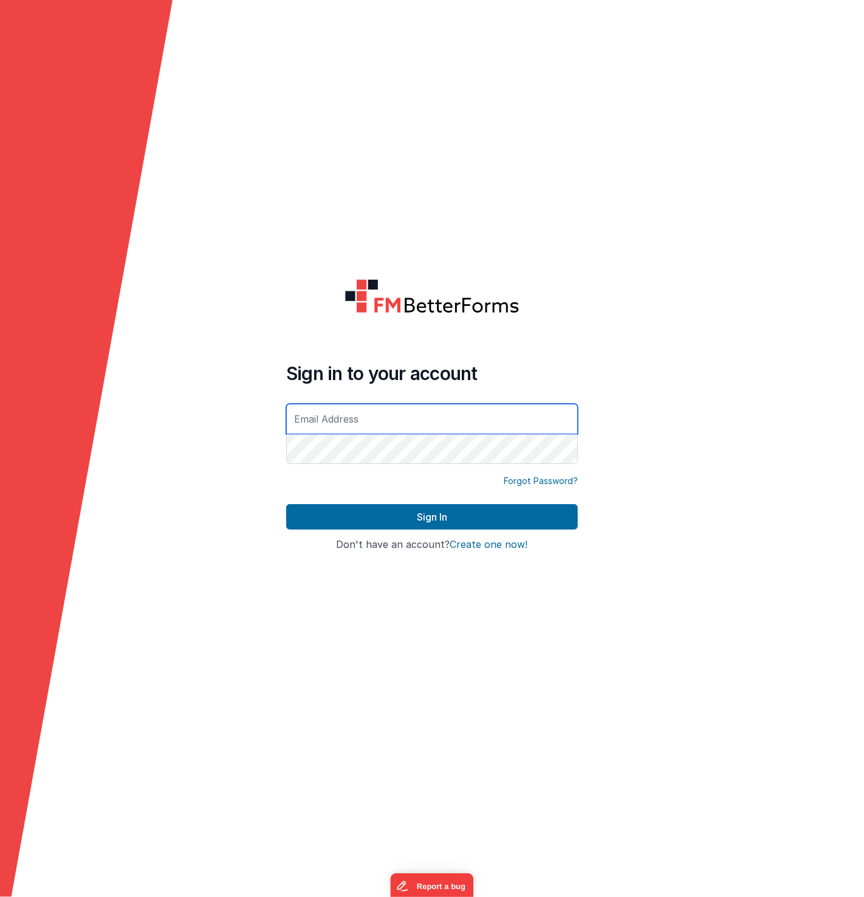
type input "[PERSON_NAME][EMAIL_ADDRESS][PERSON_NAME][DOMAIN_NAME]"
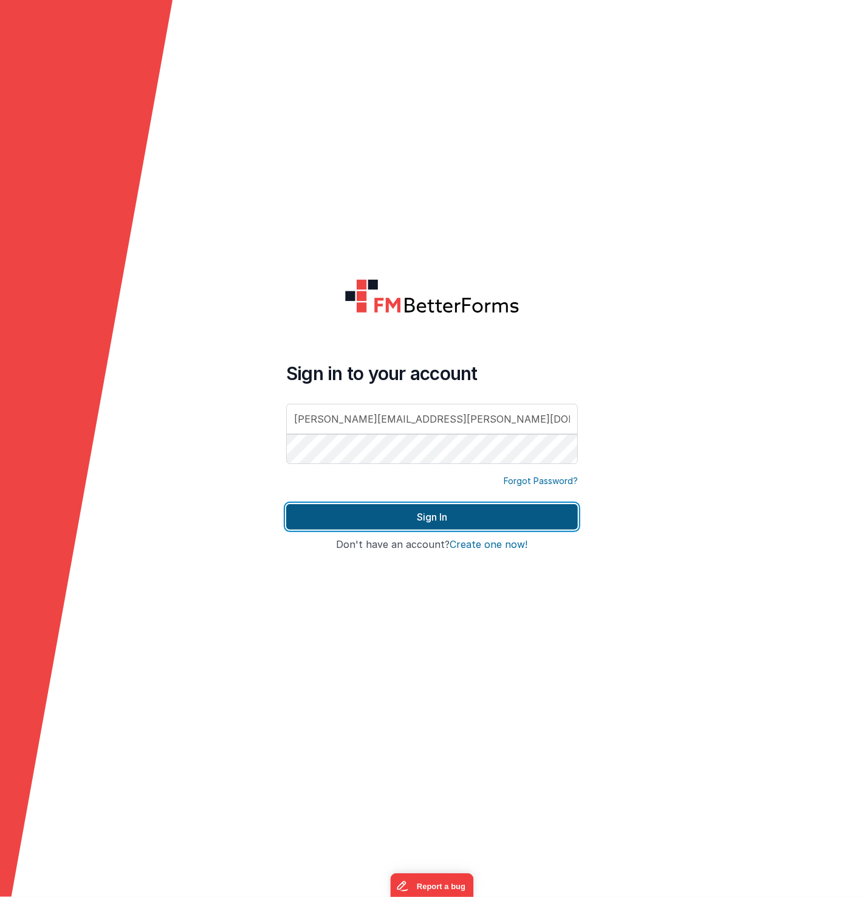
click at [422, 518] on button "Sign In" at bounding box center [432, 517] width 292 height 26
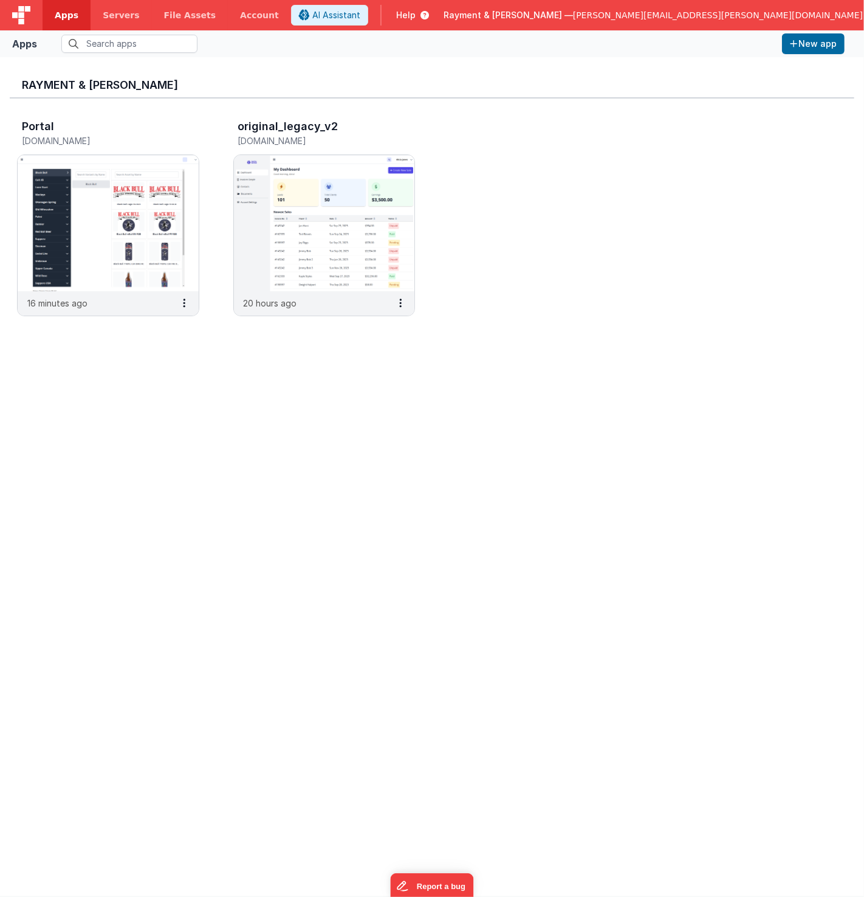
click at [223, 471] on div "Rayment & Collins Portal raymentcollinsdev.clientportal.cloud 16 minutes ago or…" at bounding box center [432, 476] width 845 height 819
click at [66, 232] on img at bounding box center [108, 223] width 181 height 136
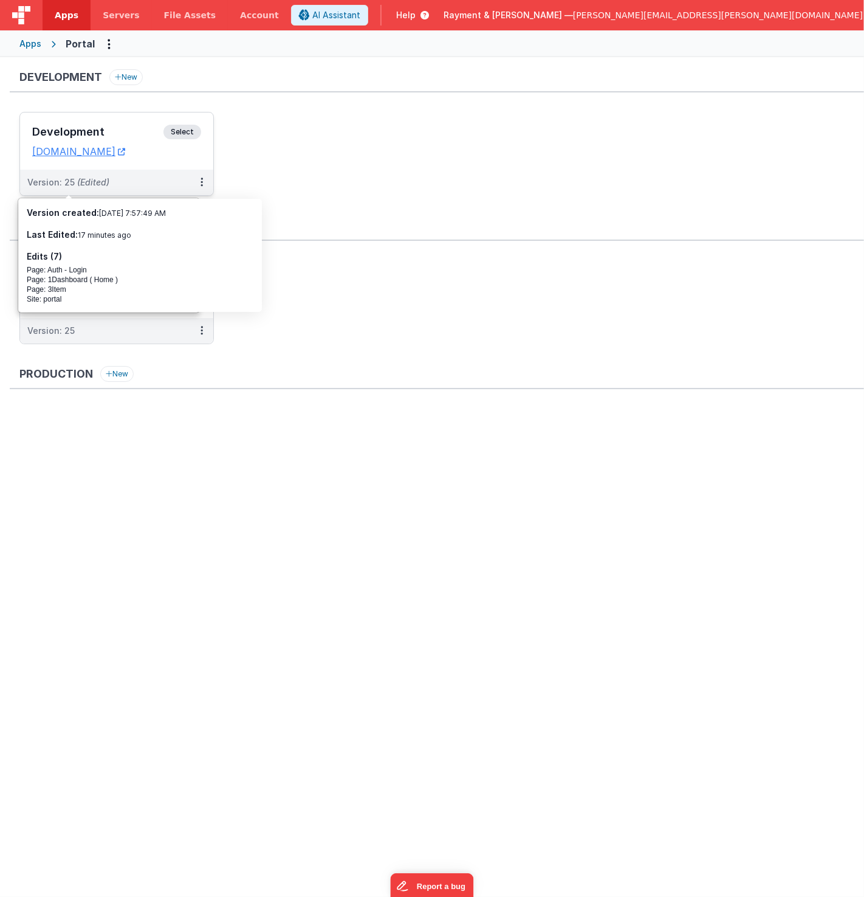
click at [125, 130] on h3 "Development" at bounding box center [97, 132] width 131 height 12
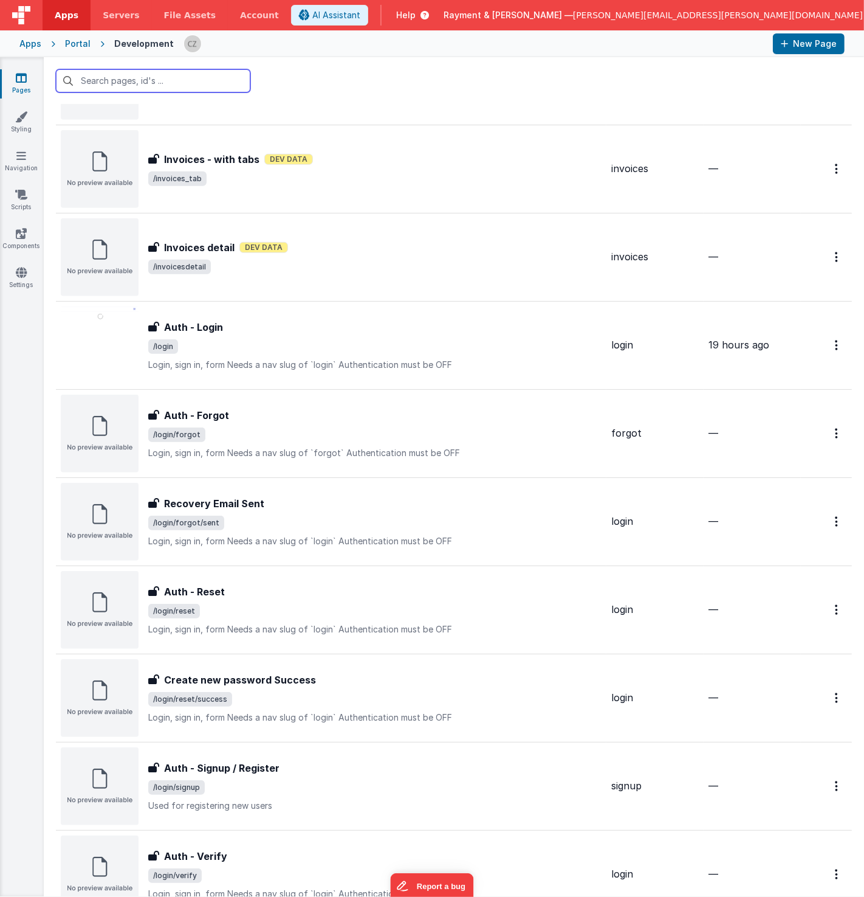
scroll to position [621, 0]
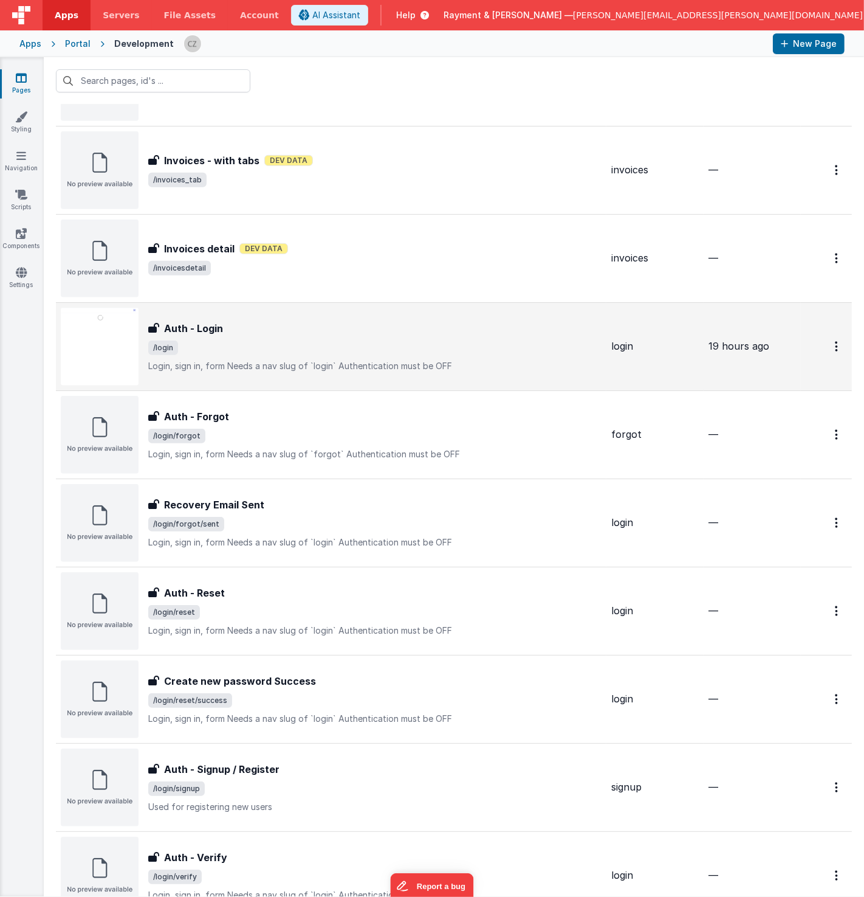
click at [303, 340] on span "/login" at bounding box center [374, 347] width 453 height 15
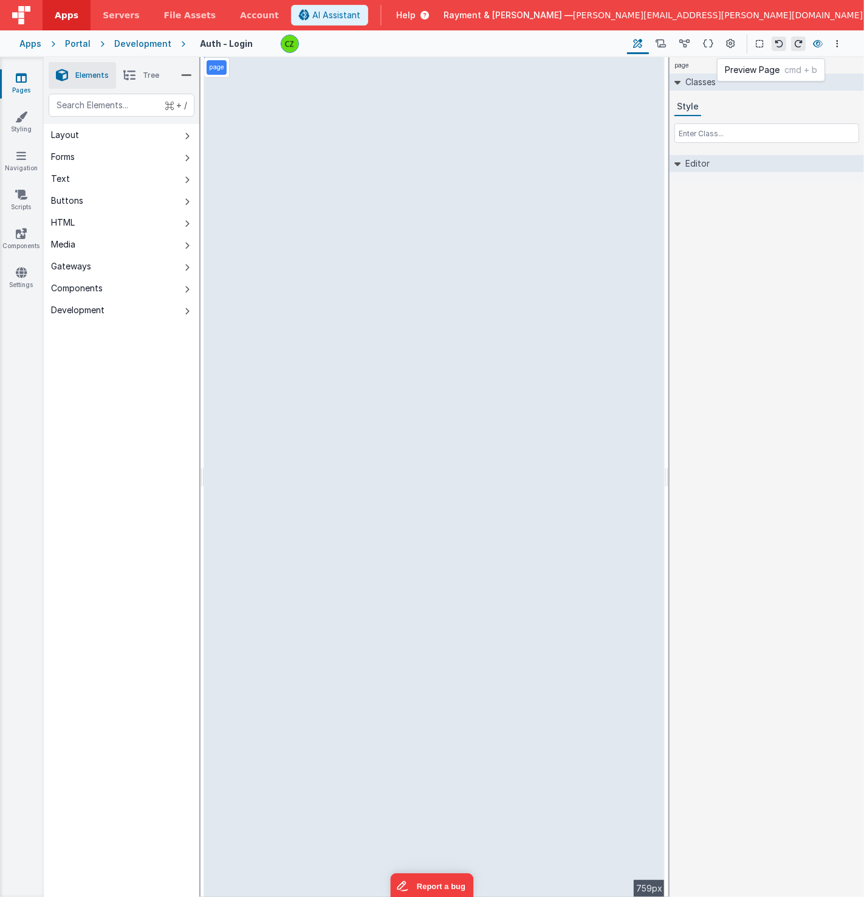
click at [817, 42] on icon at bounding box center [818, 44] width 10 height 9
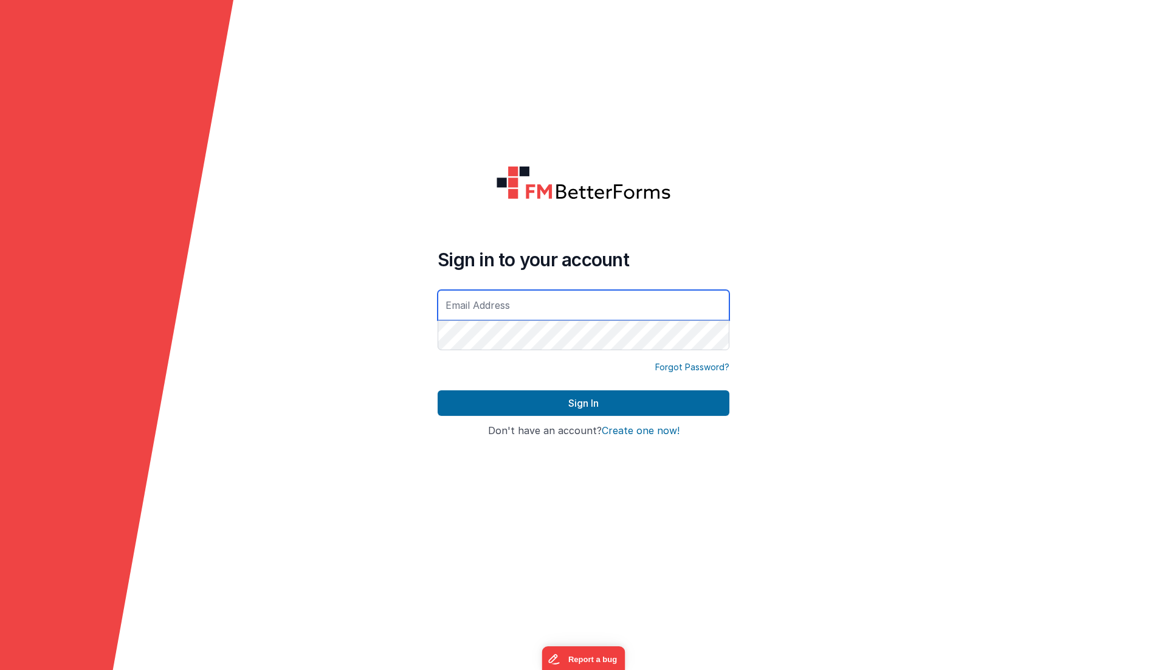
type input "[PERSON_NAME][EMAIL_ADDRESS][PERSON_NAME][DOMAIN_NAME]"
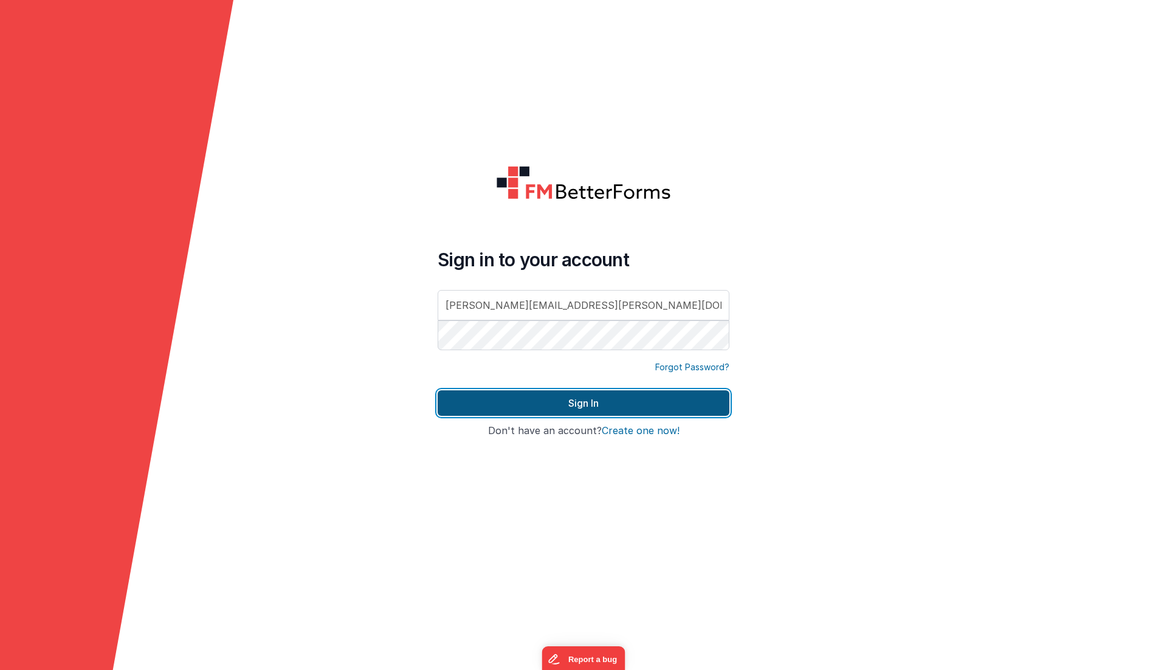
click at [619, 407] on button "Sign In" at bounding box center [584, 403] width 292 height 26
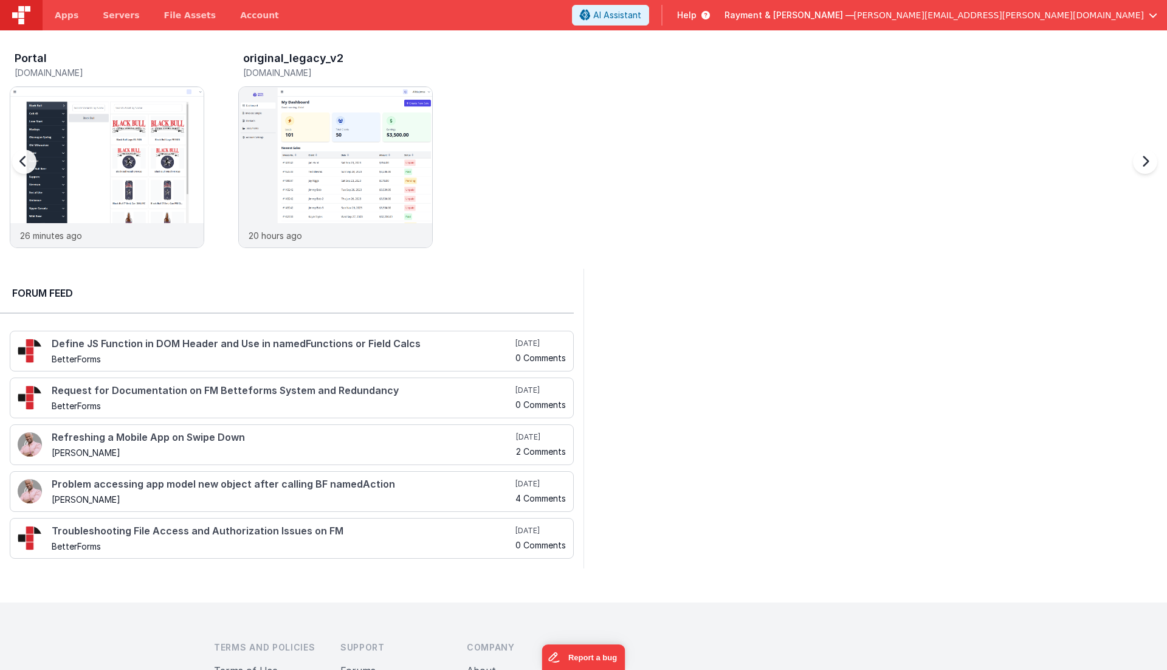
click at [521, 185] on div "Portal raymentcollinsdev.clientportal.cloud 26 minutes ago original_legacy_v2 o…" at bounding box center [588, 153] width 1157 height 212
click at [111, 139] on img at bounding box center [106, 183] width 193 height 193
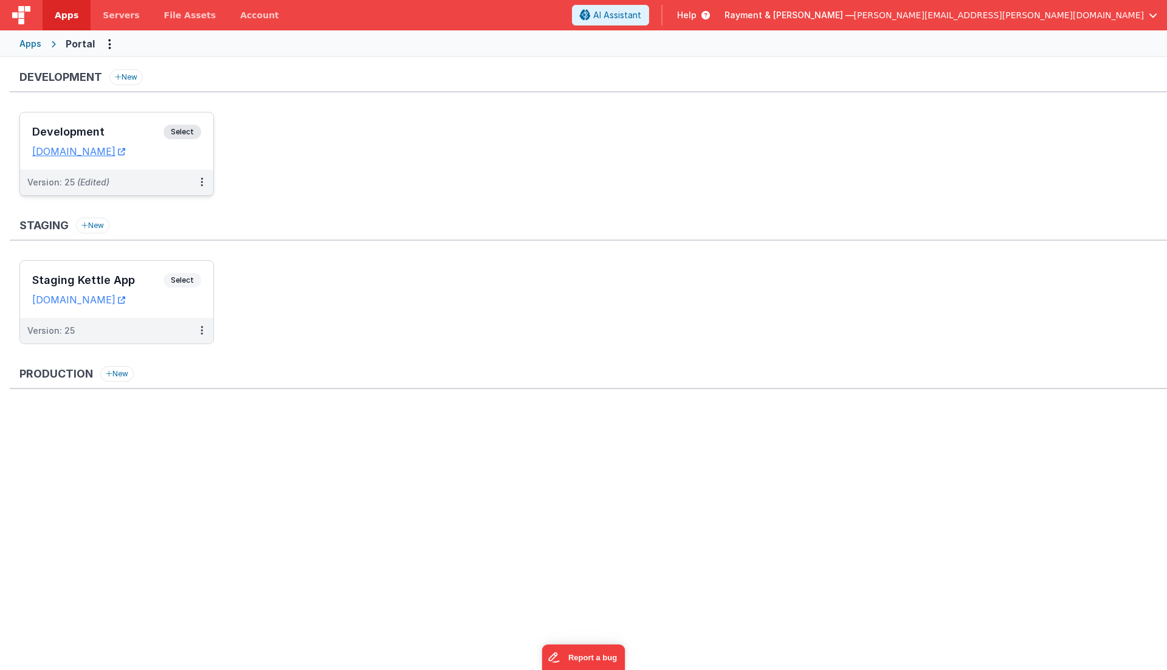
click at [130, 125] on div "Development Select" at bounding box center [116, 135] width 169 height 21
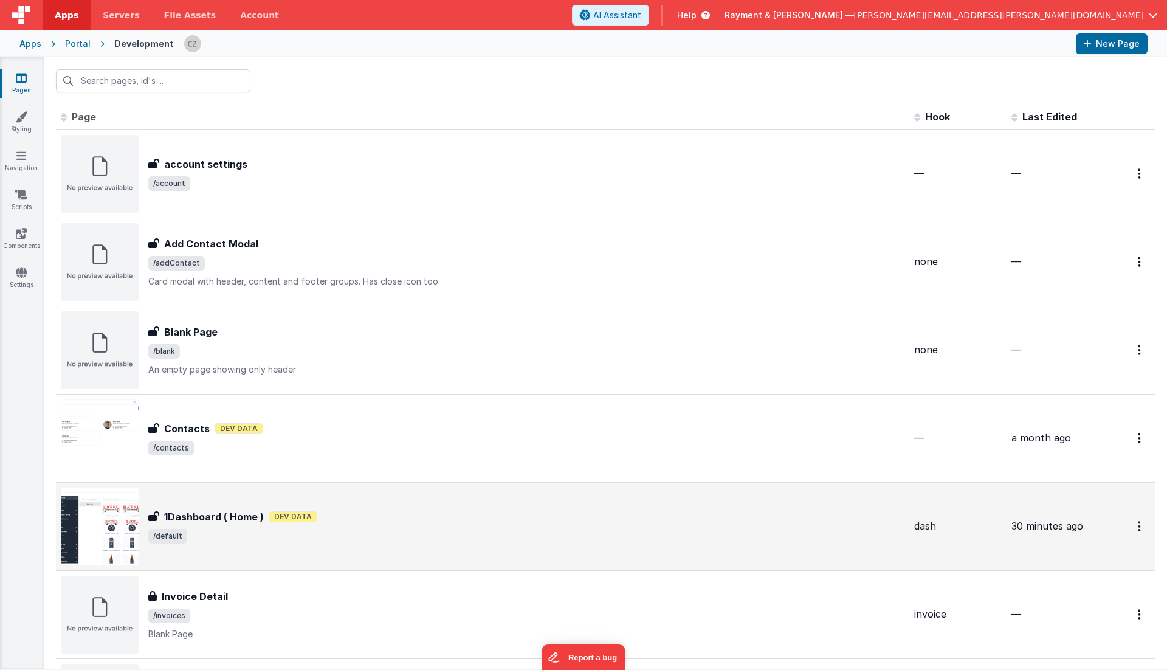
click at [364, 509] on div "1Dashboard ( Home ) Dev Data" at bounding box center [526, 516] width 756 height 15
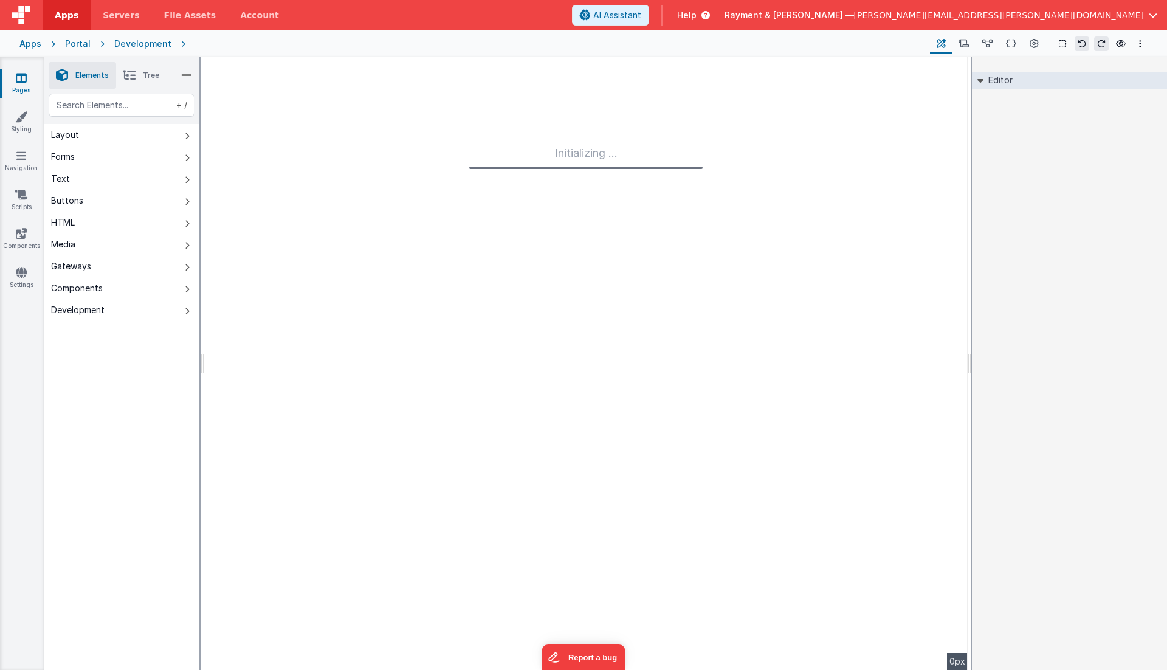
type input "FR_66CF00C2-CE58-7B43-A220-DADA3922CF24"
type input "dash"
click at [1029, 38] on button at bounding box center [1034, 43] width 22 height 21
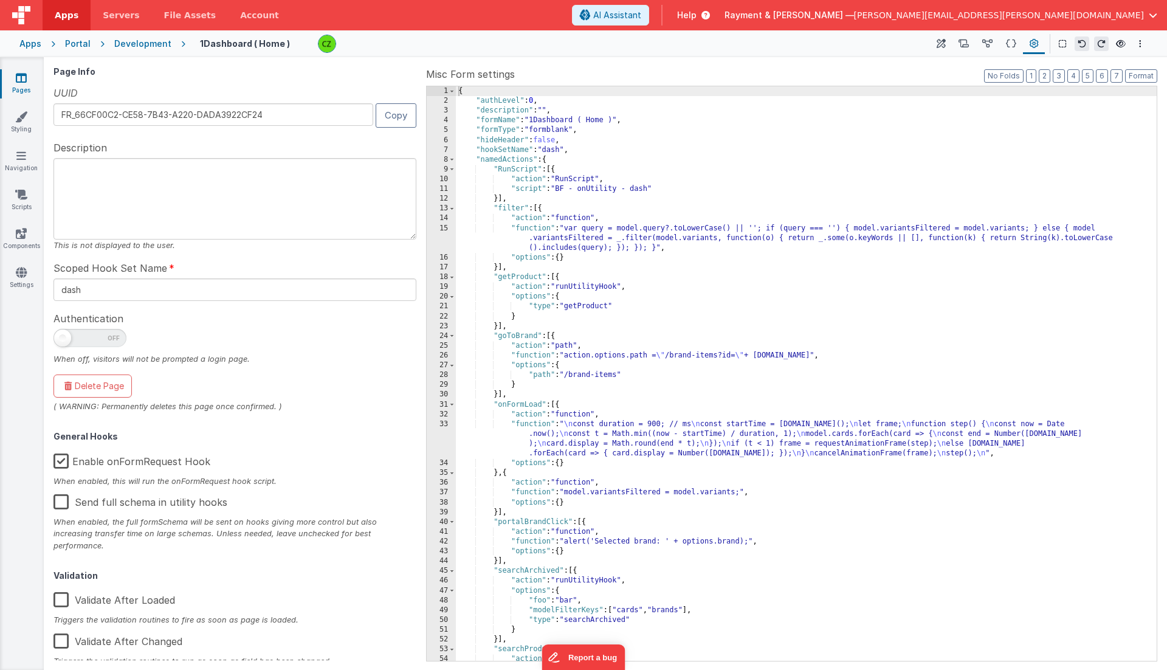
click at [115, 332] on span at bounding box center [89, 338] width 73 height 18
click at [63, 332] on input "checkbox" at bounding box center [58, 336] width 10 height 10
checkbox input "true"
click at [1123, 43] on icon at bounding box center [1121, 44] width 10 height 9
click at [1012, 41] on icon at bounding box center [1011, 44] width 10 height 13
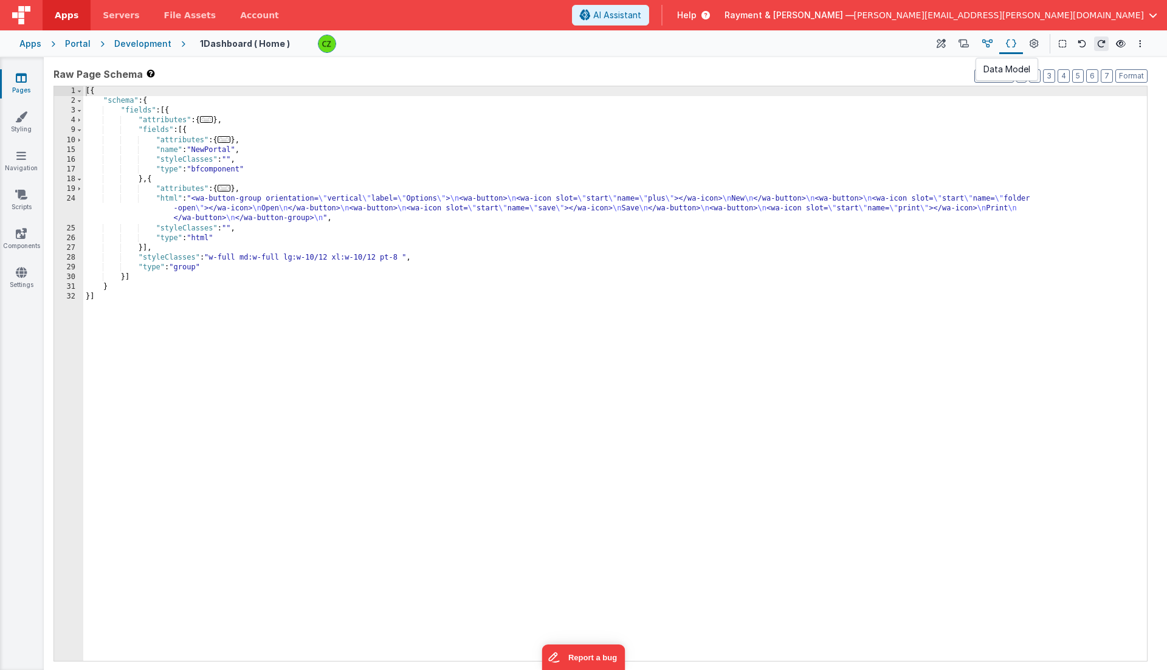
click at [987, 38] on icon at bounding box center [987, 44] width 10 height 13
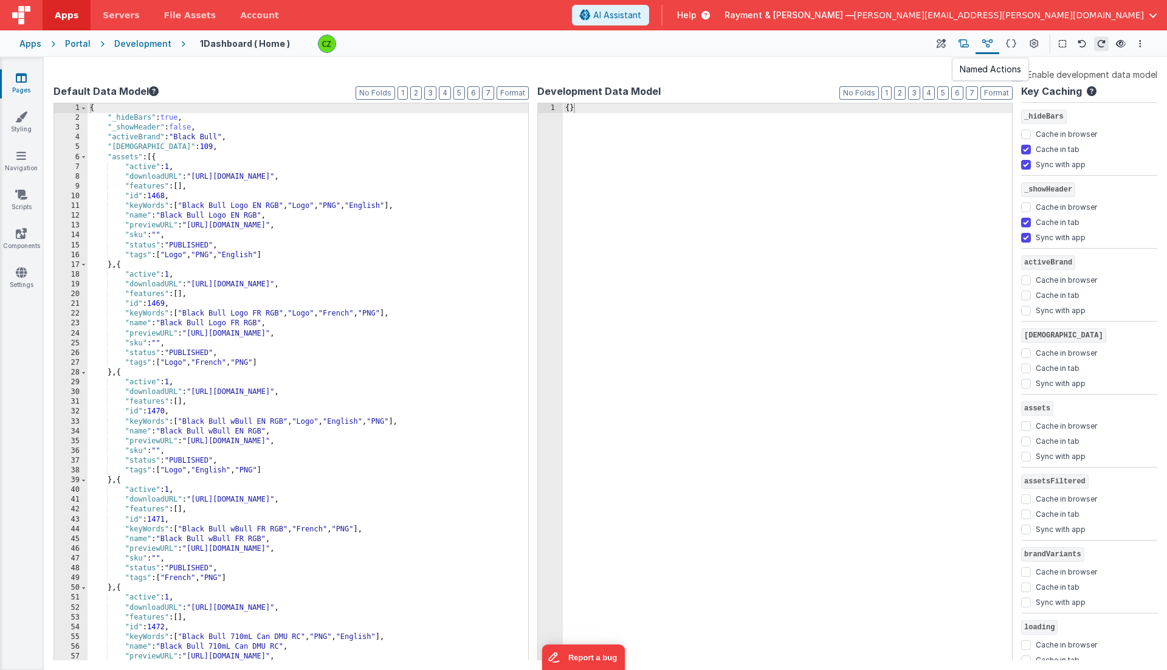
click at [967, 43] on icon at bounding box center [964, 44] width 10 height 13
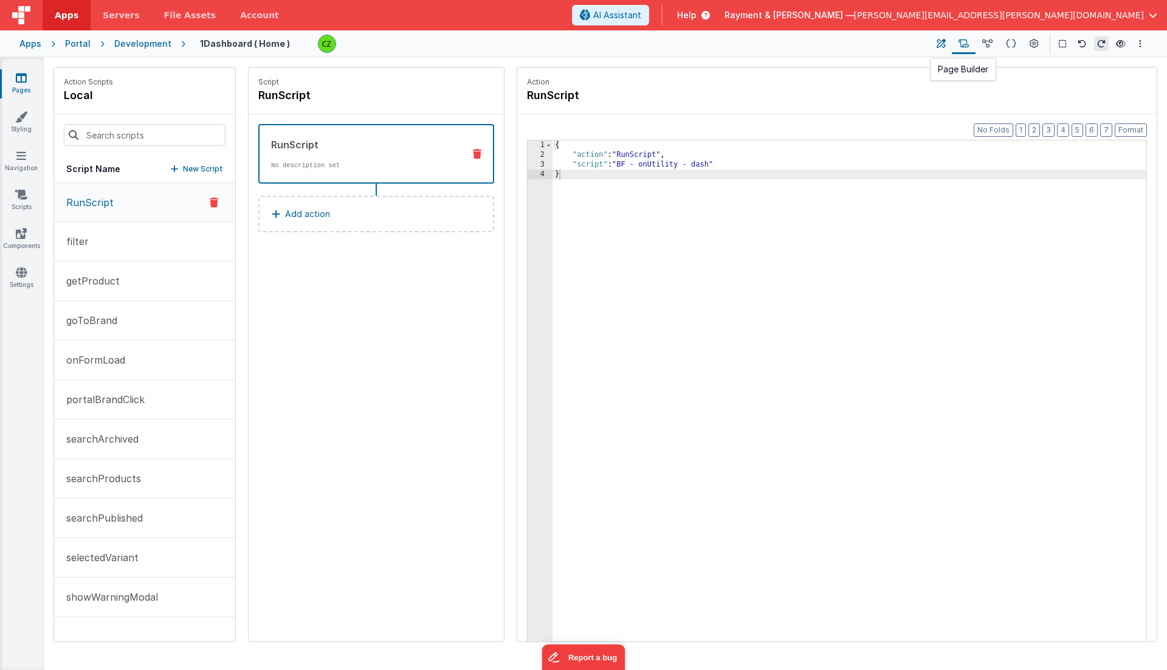
click at [936, 43] on button at bounding box center [941, 43] width 22 height 21
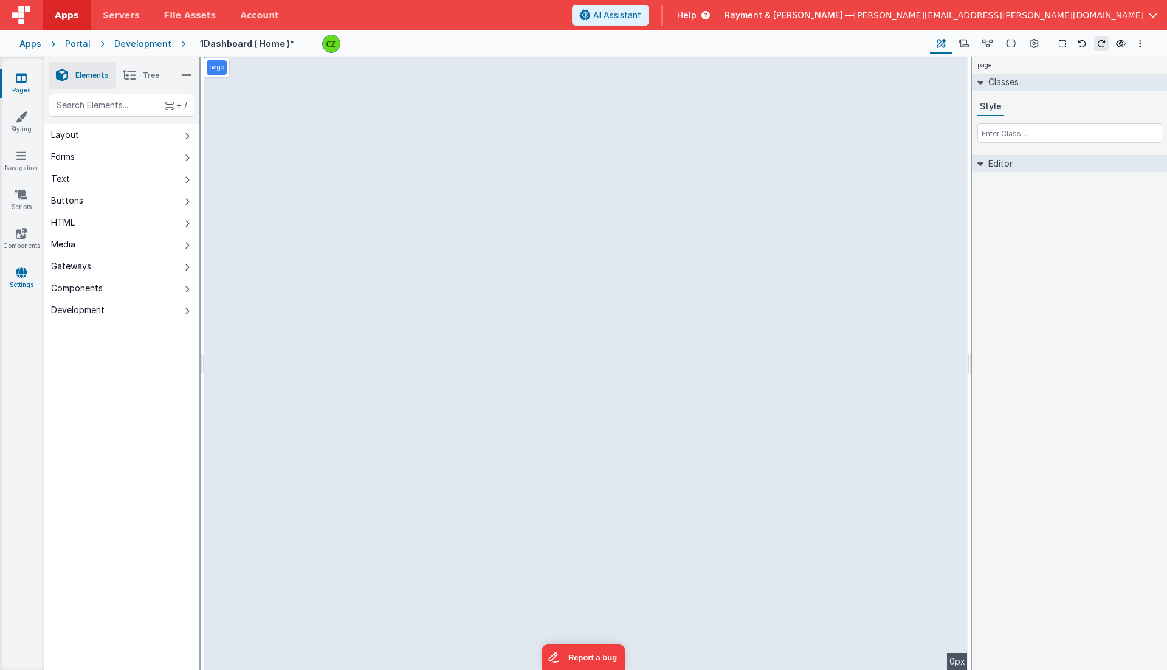
click at [21, 274] on icon at bounding box center [21, 272] width 11 height 12
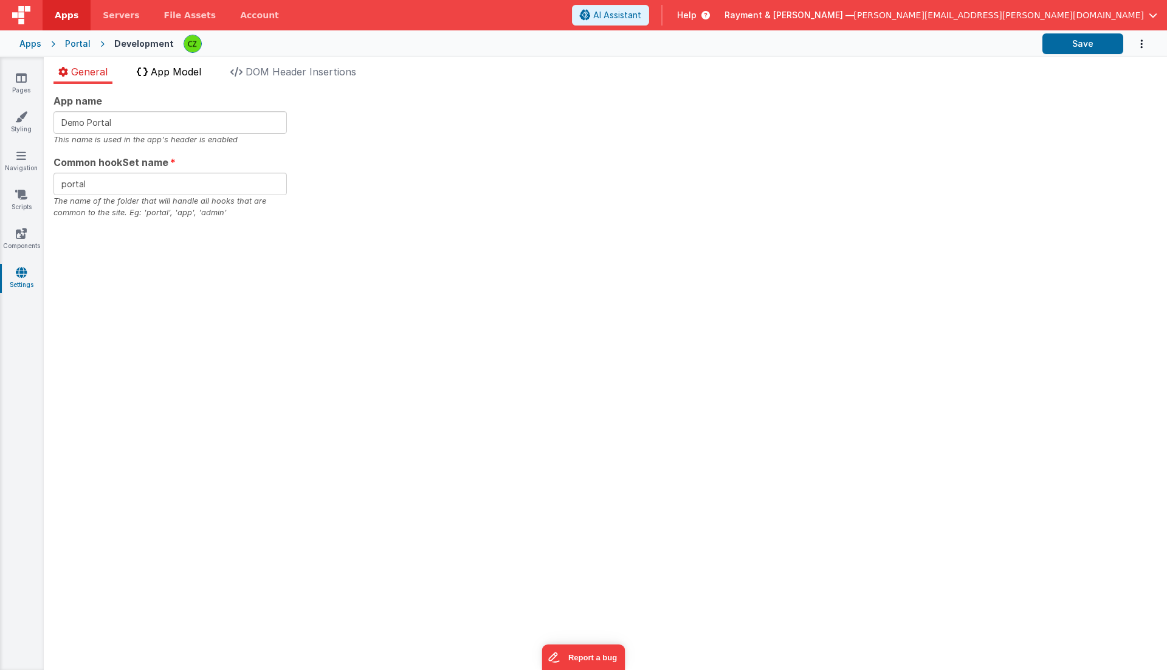
click at [176, 72] on span "App Model" at bounding box center [176, 72] width 50 height 12
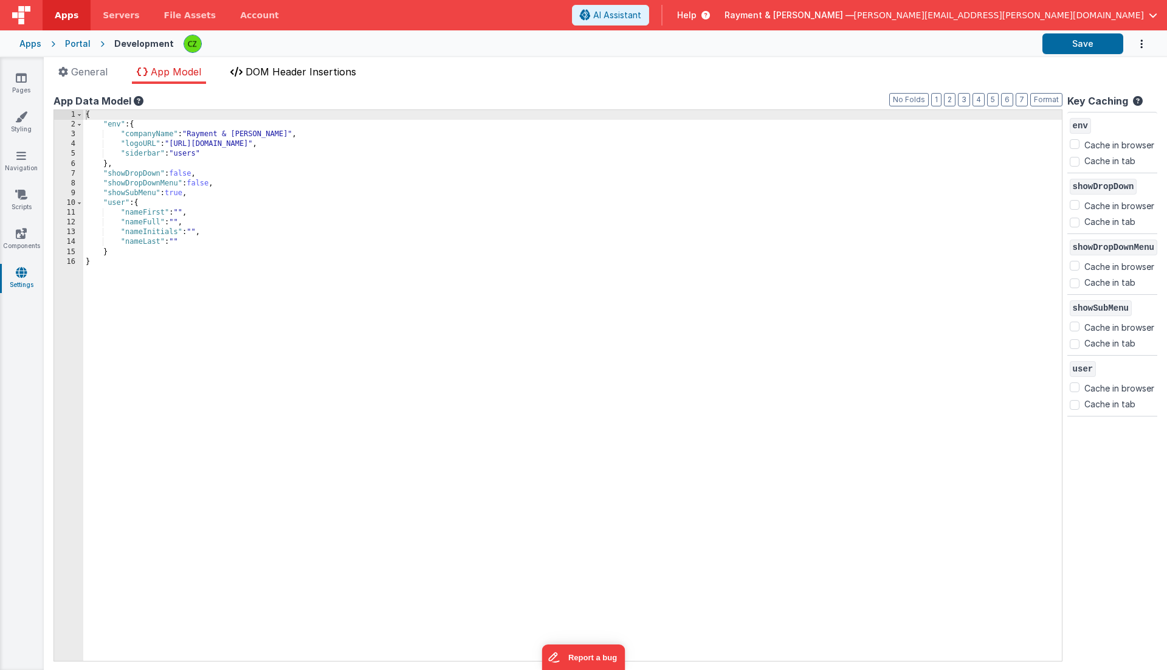
click at [273, 69] on span "DOM Header Insertions" at bounding box center [301, 72] width 111 height 12
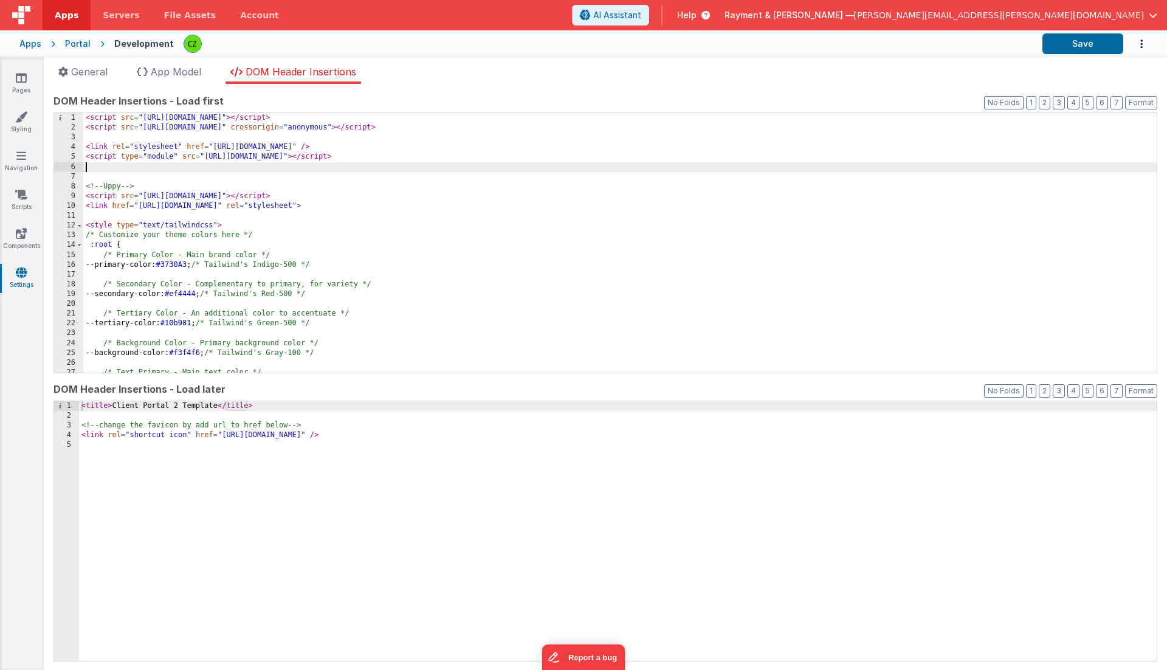
click at [207, 168] on div "< script src = "https://cdn.tailwindcss.com" > </ script > < script src = "http…" at bounding box center [620, 253] width 1074 height 280
click at [19, 241] on link "Components" at bounding box center [21, 239] width 44 height 24
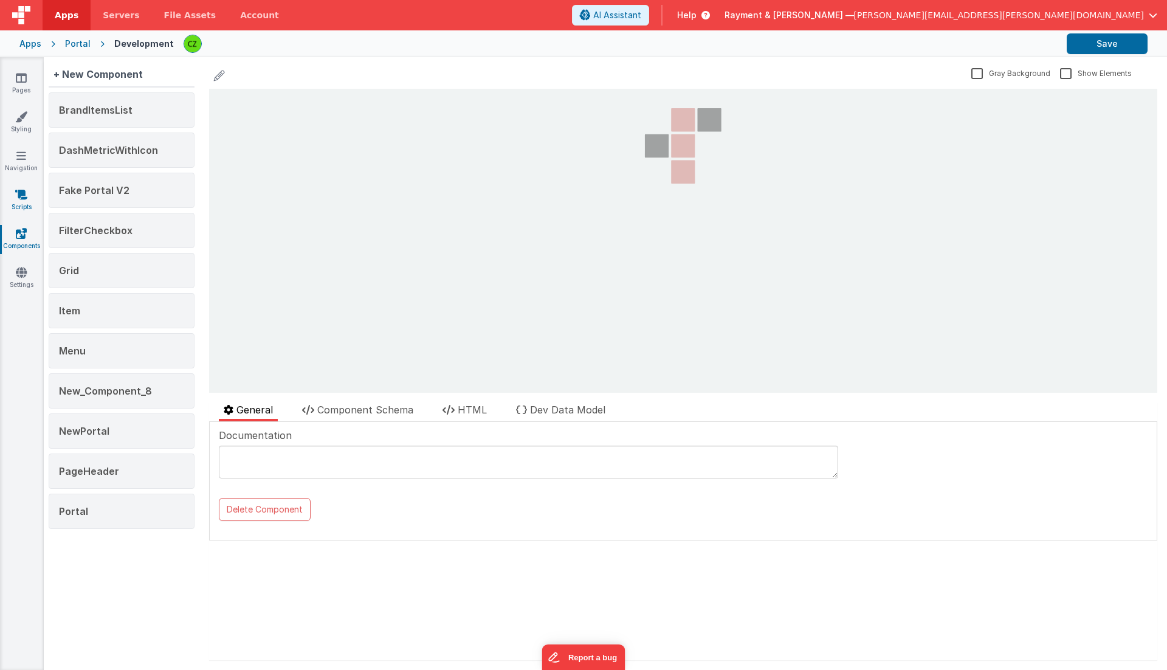
click at [24, 196] on icon at bounding box center [21, 194] width 12 height 12
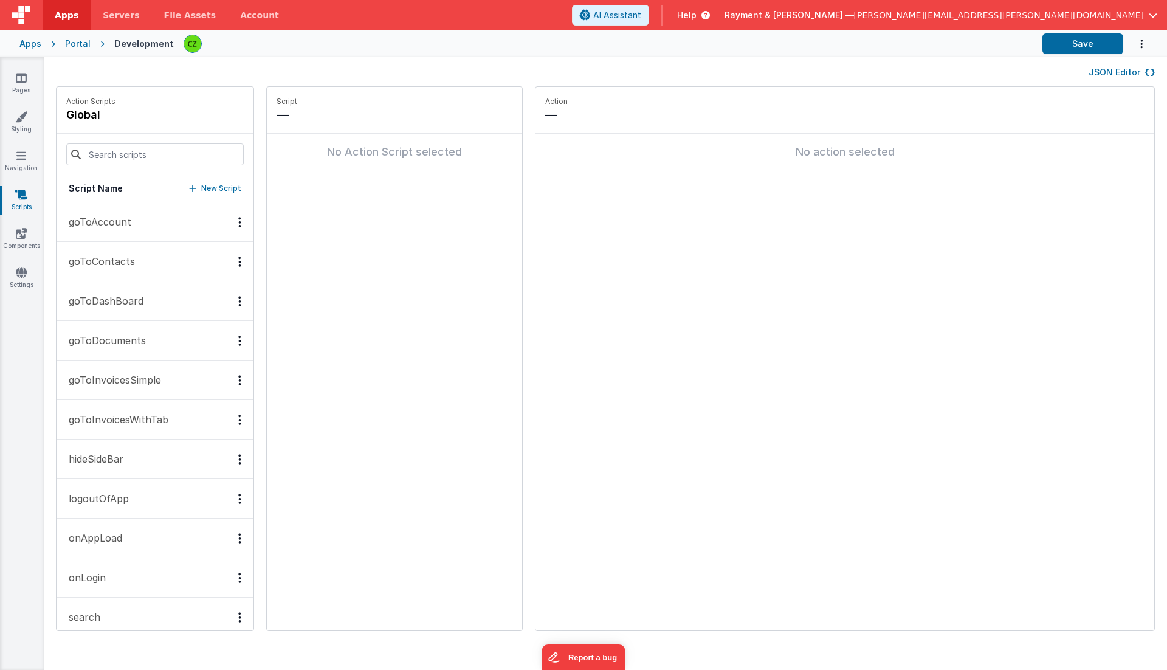
click at [27, 148] on div "Pages Styling Navigation Scripts Components Settings" at bounding box center [22, 363] width 44 height 613
click at [22, 78] on icon at bounding box center [21, 78] width 11 height 12
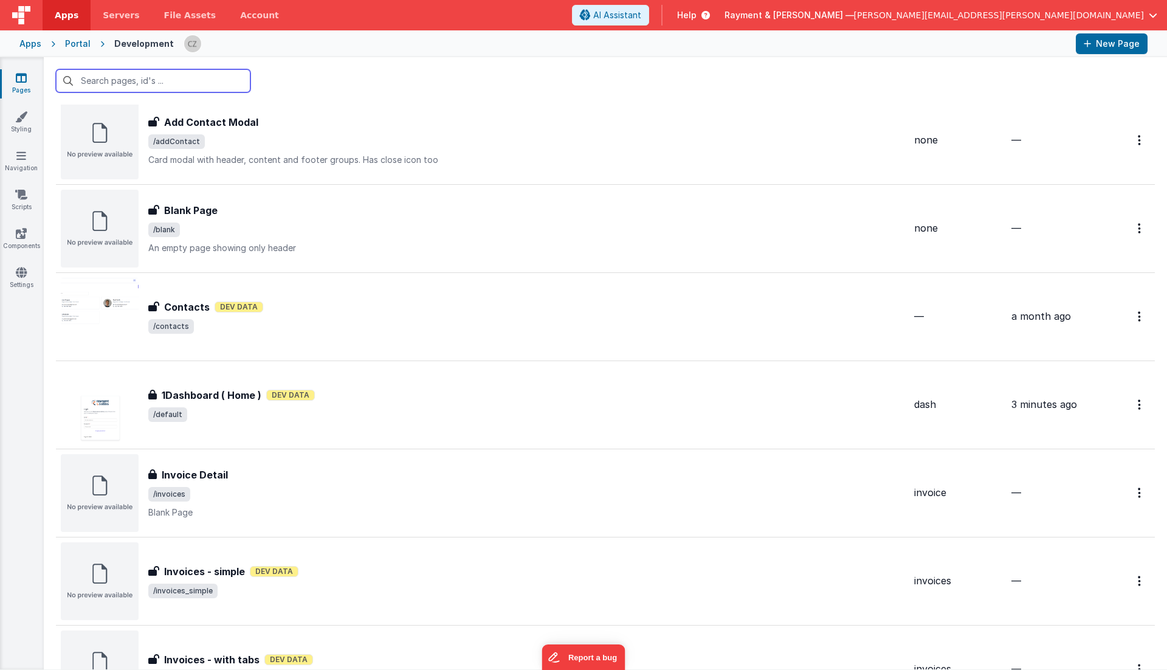
scroll to position [61, 0]
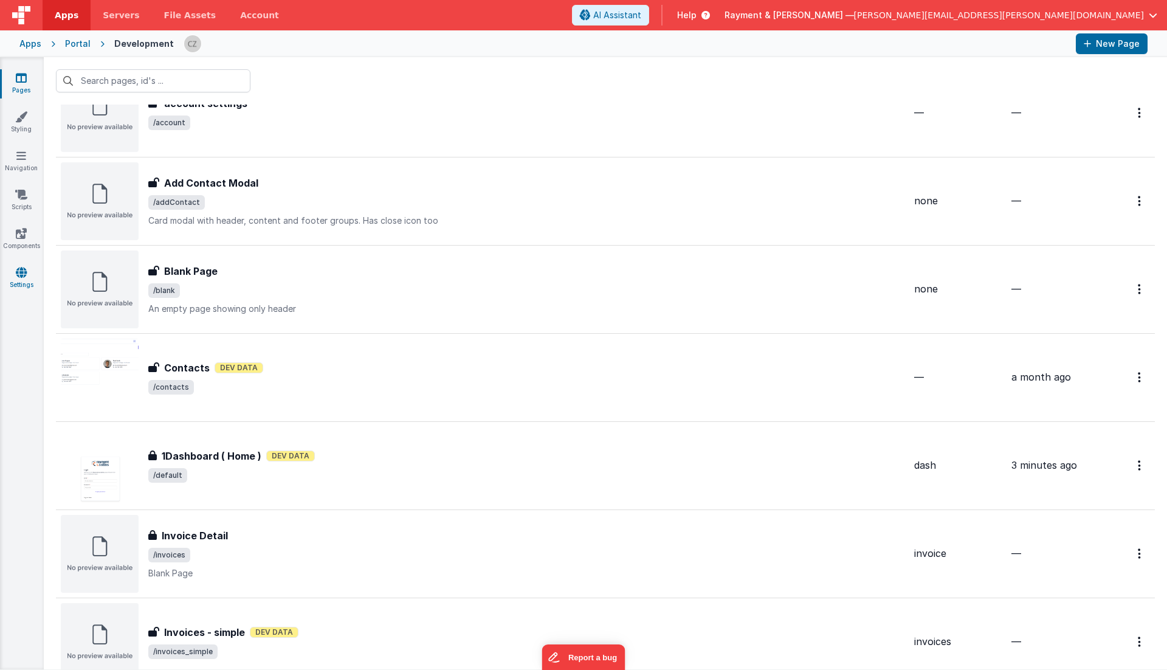
click at [21, 281] on link "Settings" at bounding box center [21, 278] width 44 height 24
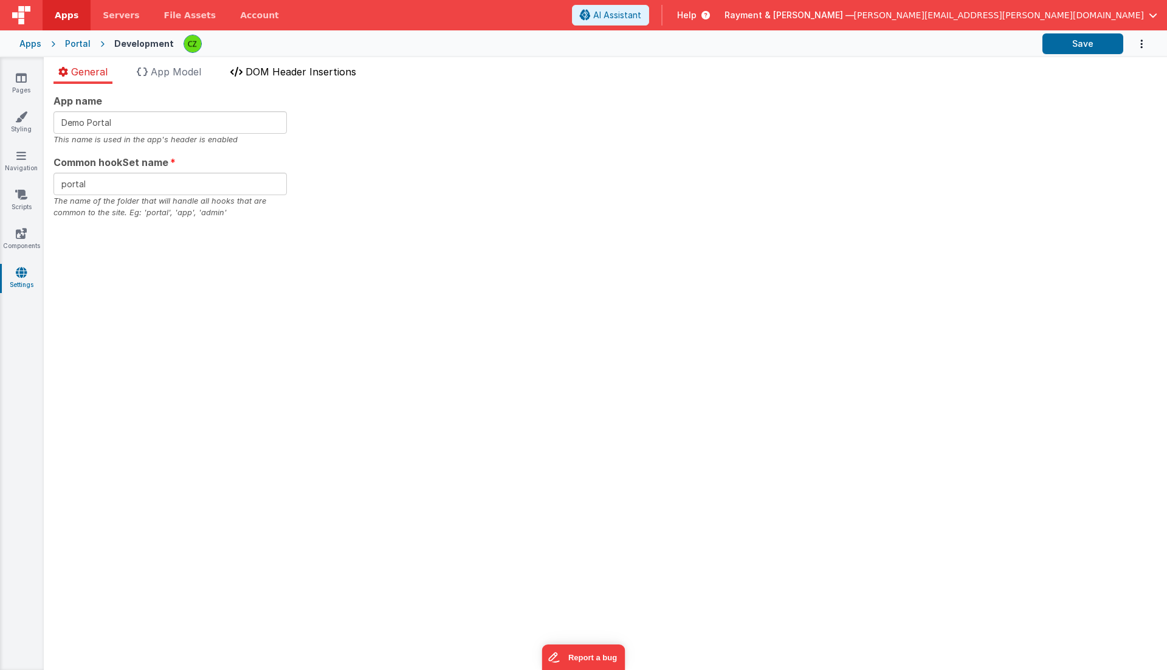
click at [286, 78] on li "DOM Header Insertions" at bounding box center [294, 73] width 136 height 19
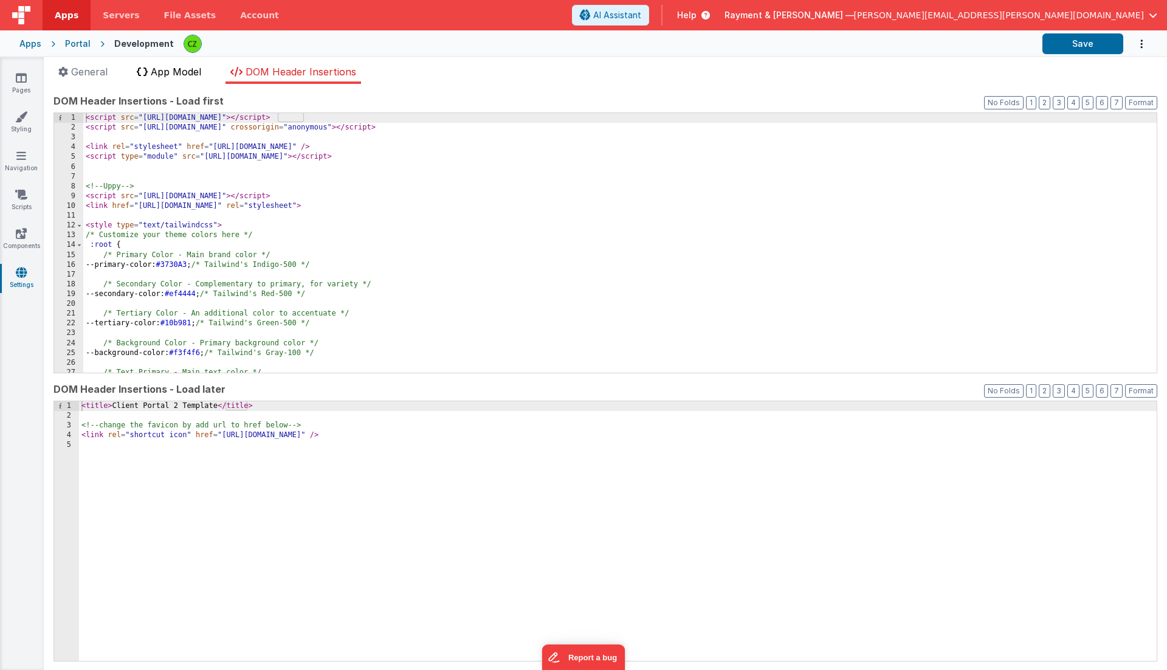
click at [176, 72] on span "App Model" at bounding box center [176, 72] width 50 height 12
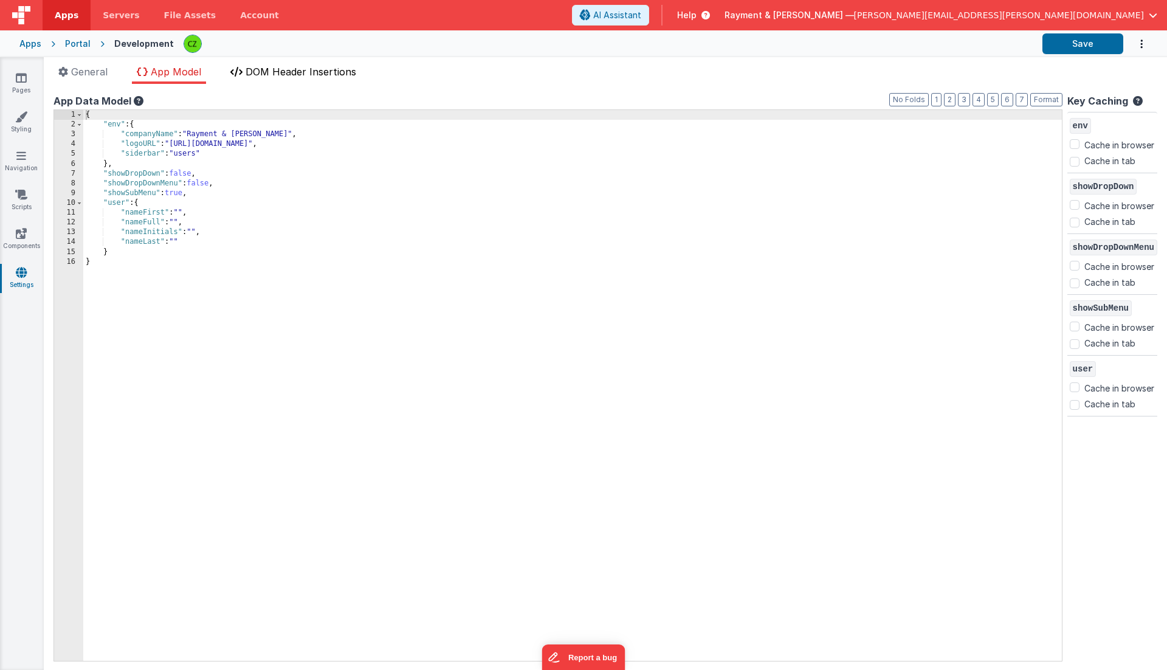
click at [283, 74] on span "DOM Header Insertions" at bounding box center [301, 72] width 111 height 12
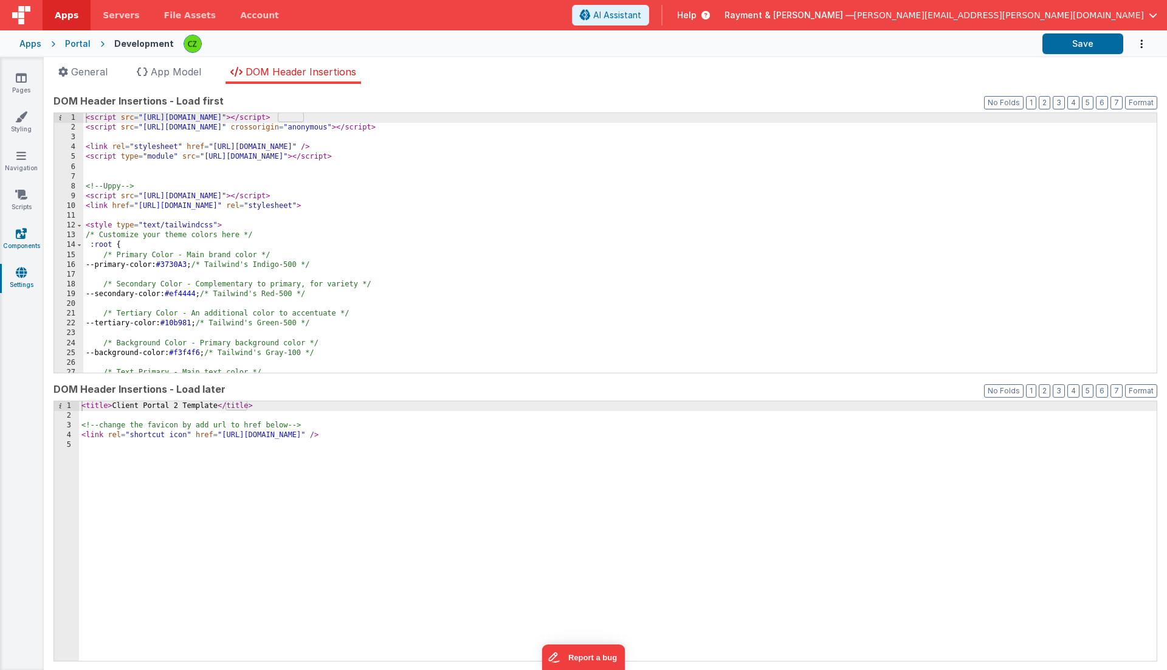
click at [16, 243] on link "Components" at bounding box center [21, 239] width 44 height 24
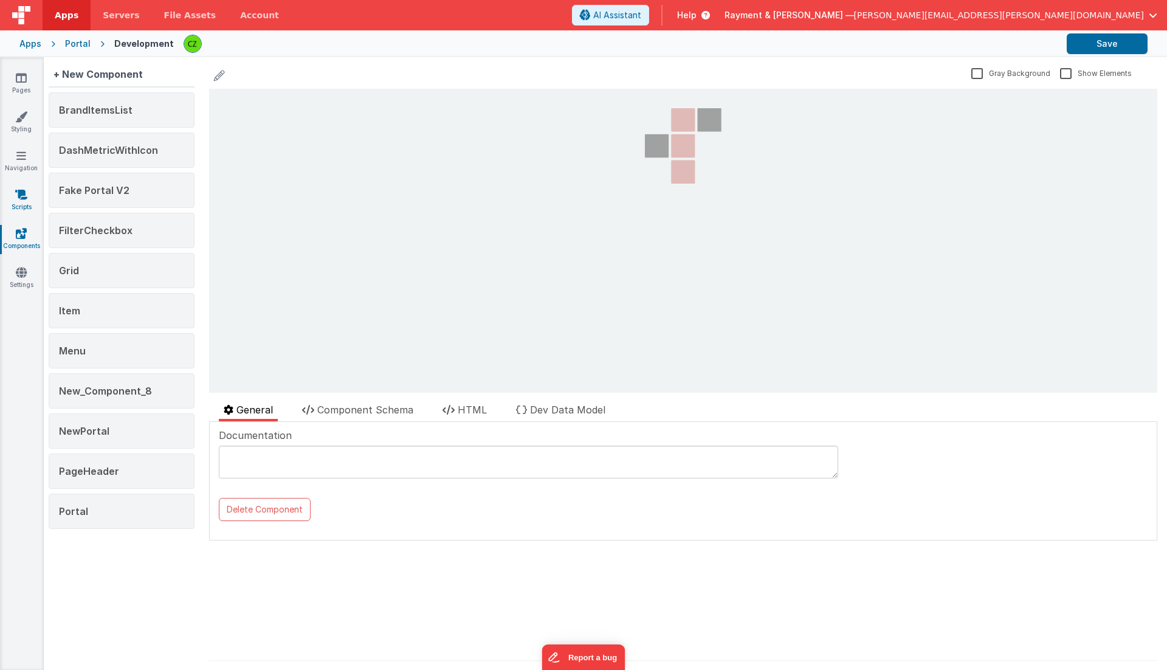
click at [23, 197] on icon at bounding box center [21, 194] width 12 height 12
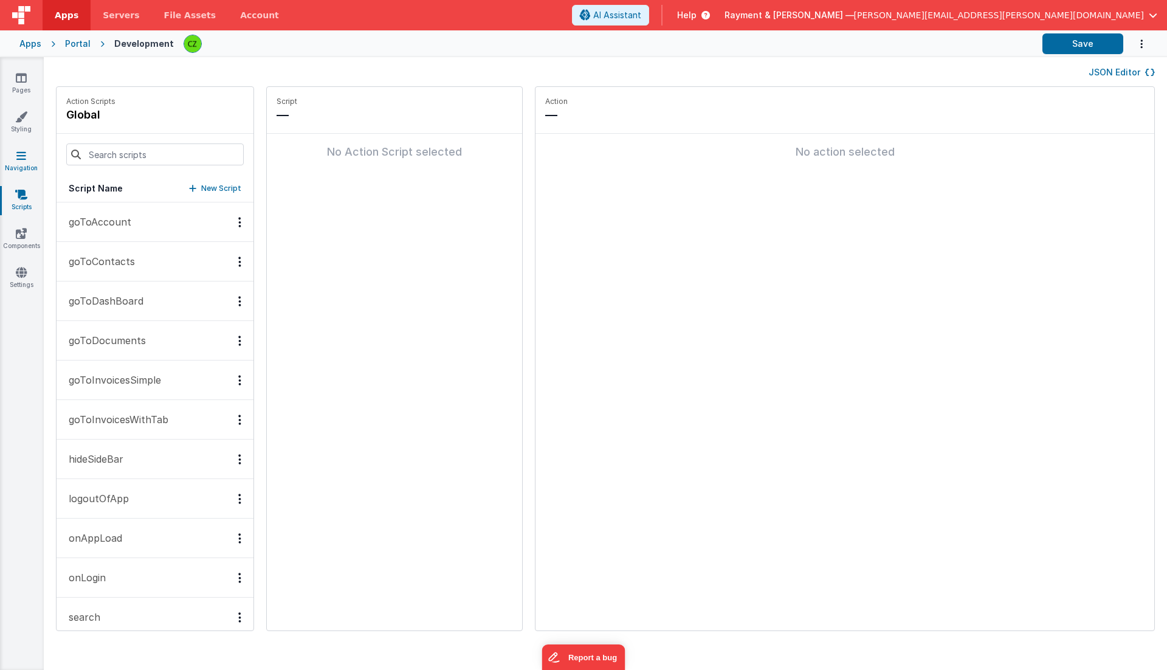
click at [18, 160] on icon at bounding box center [21, 156] width 10 height 12
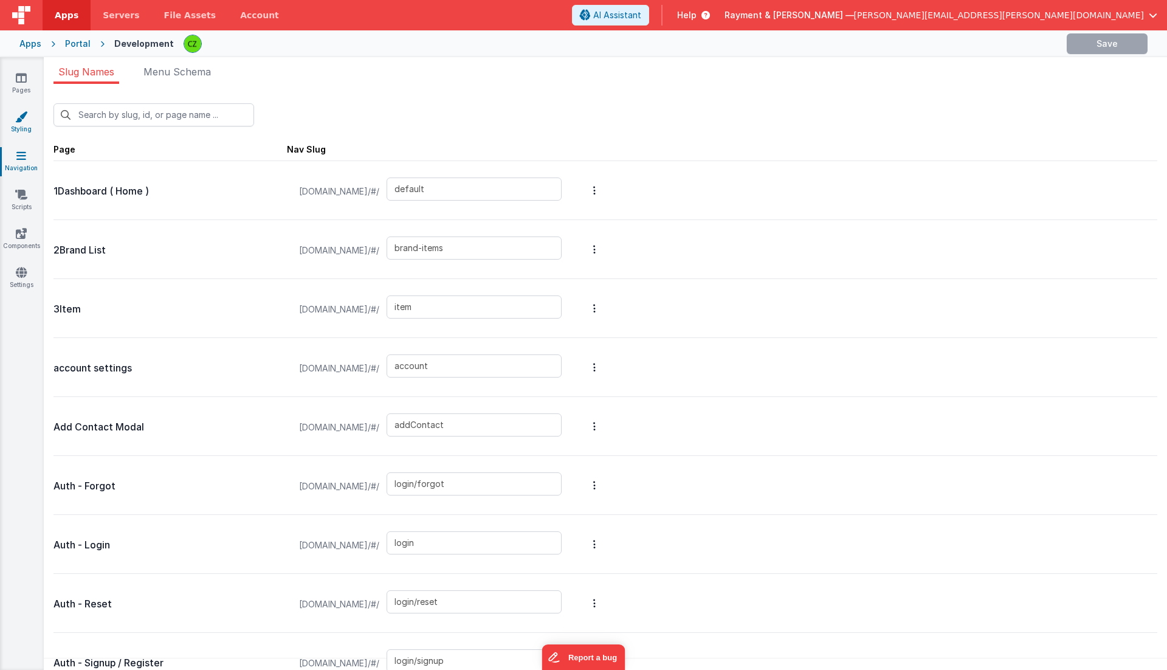
click at [22, 120] on icon at bounding box center [21, 117] width 12 height 12
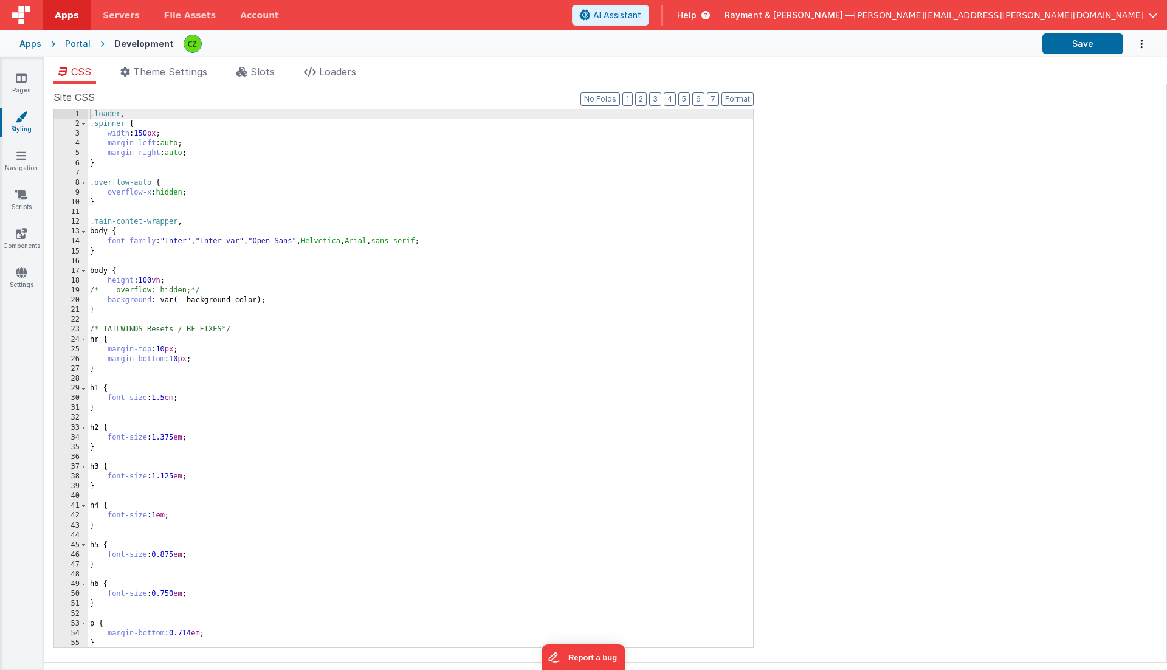
click at [230, 178] on div ".loader , .spinner { width : 150 px ; margin-left : auto ; margin-right : auto …" at bounding box center [421, 388] width 666 height 558
type input "sweet-title"
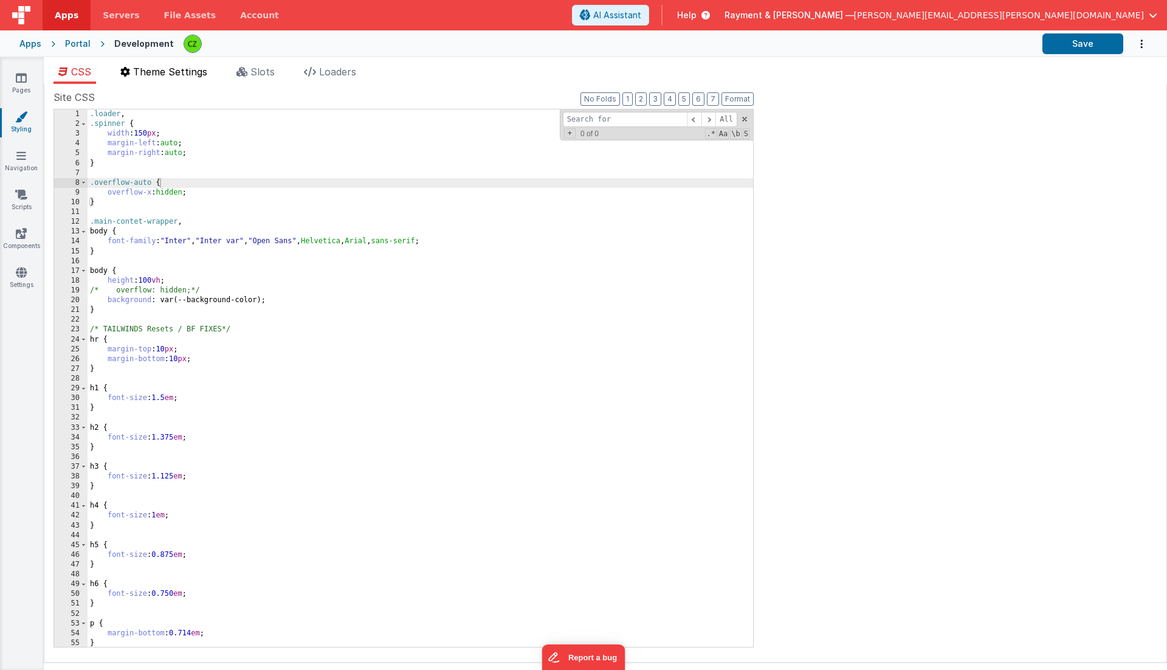
click at [167, 73] on span "Theme Settings" at bounding box center [170, 72] width 74 height 12
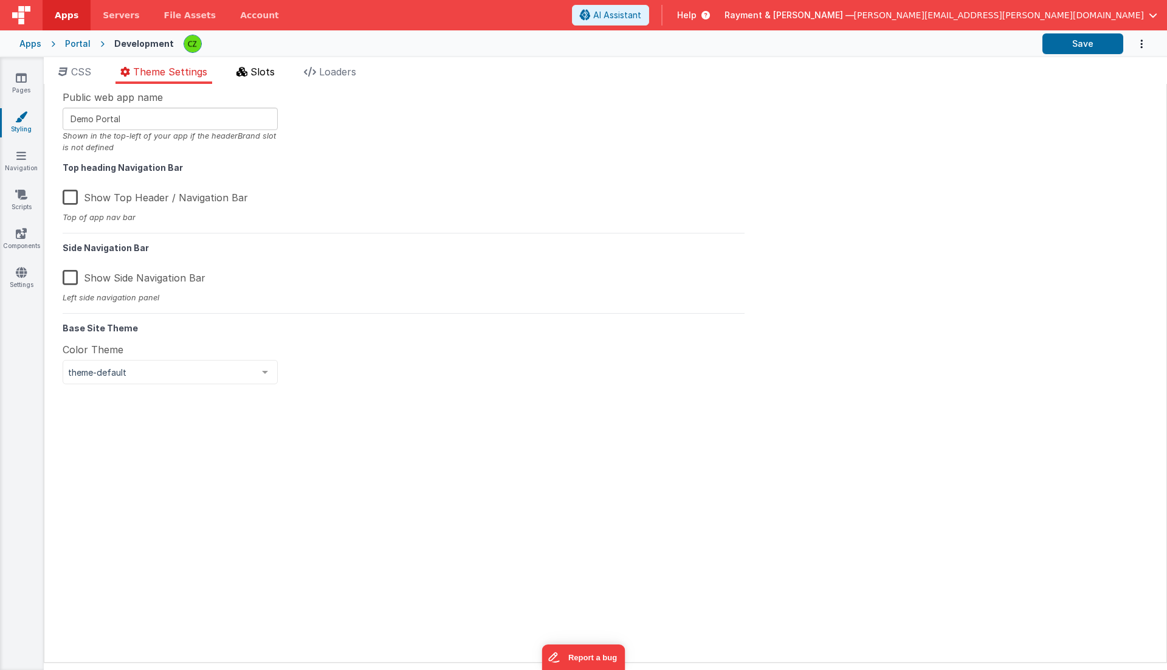
click at [252, 69] on span "Slots" at bounding box center [262, 72] width 24 height 12
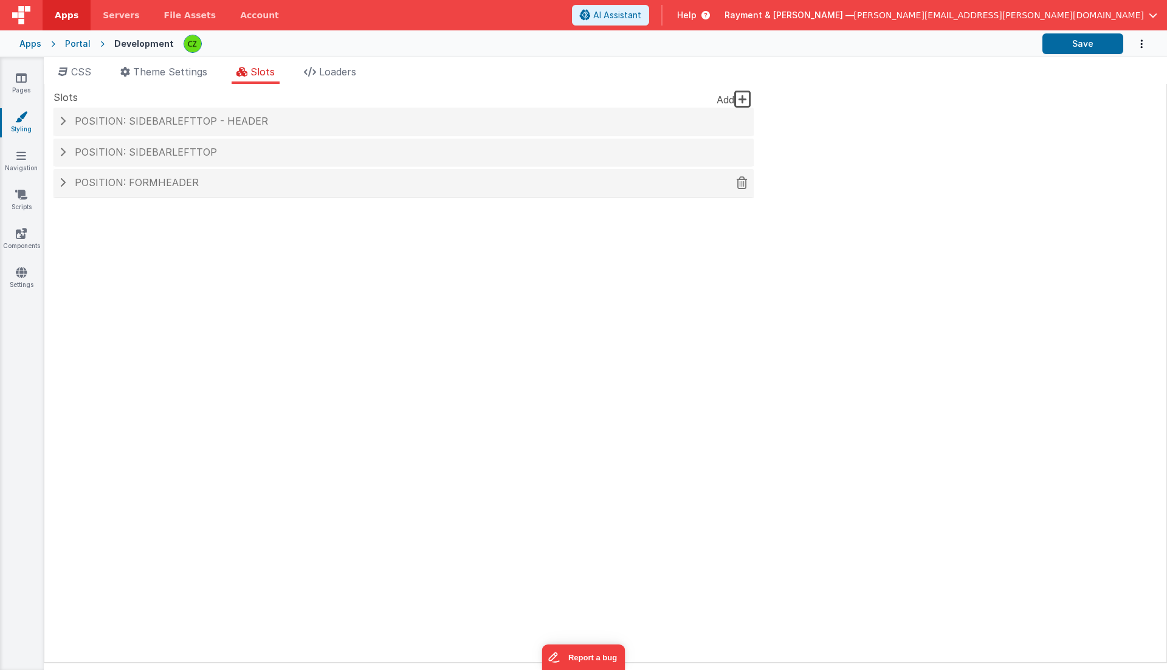
click at [64, 182] on span at bounding box center [63, 183] width 6 height 10
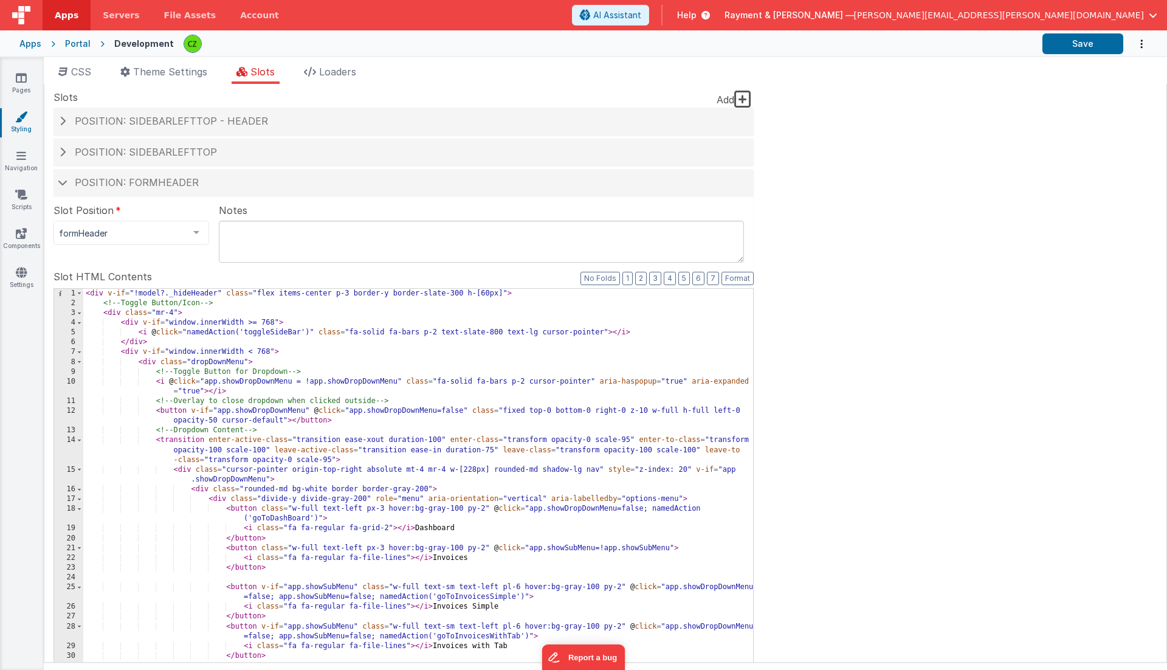
click at [216, 460] on div "< div v-if = "!model?._hideHeader" class = "flex items-center p-3 border-y bord…" at bounding box center [418, 496] width 671 height 414
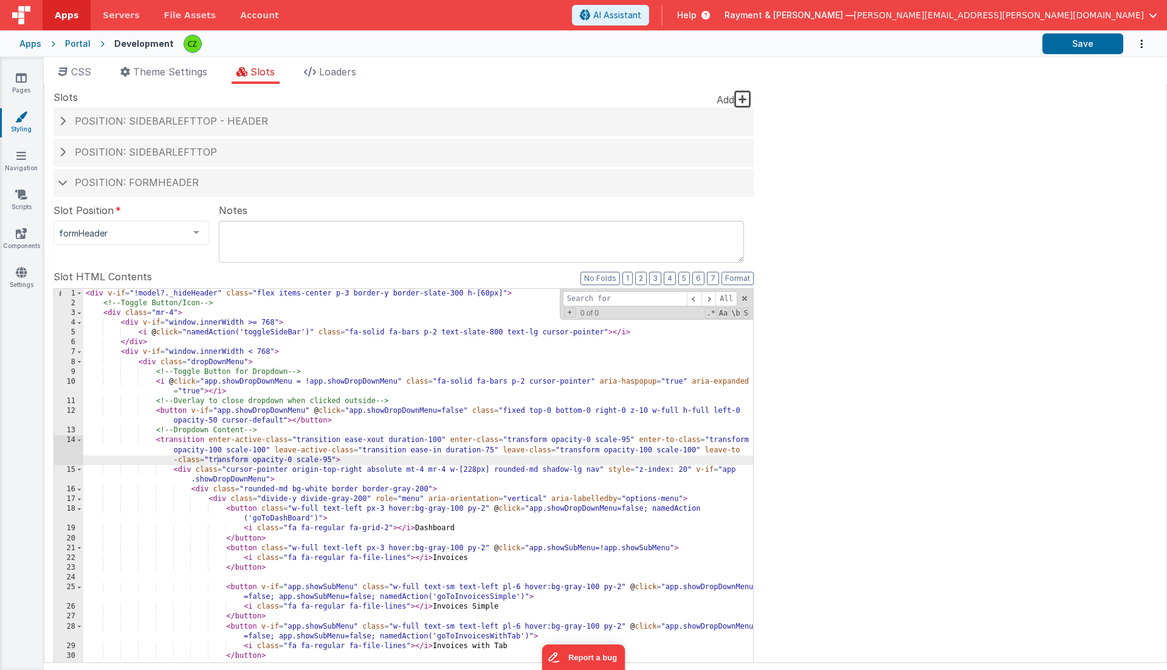
type input "sweet-title"
click at [67, 181] on h4 "Position: formHeader" at bounding box center [404, 183] width 688 height 11
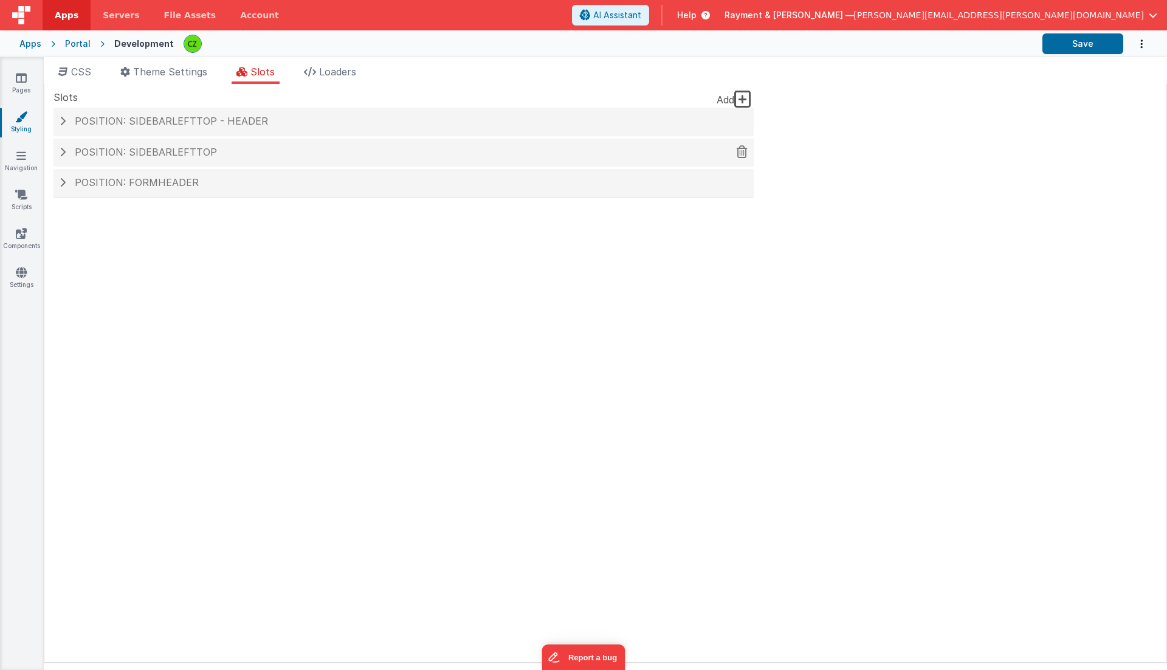
click at [64, 150] on span at bounding box center [63, 152] width 6 height 10
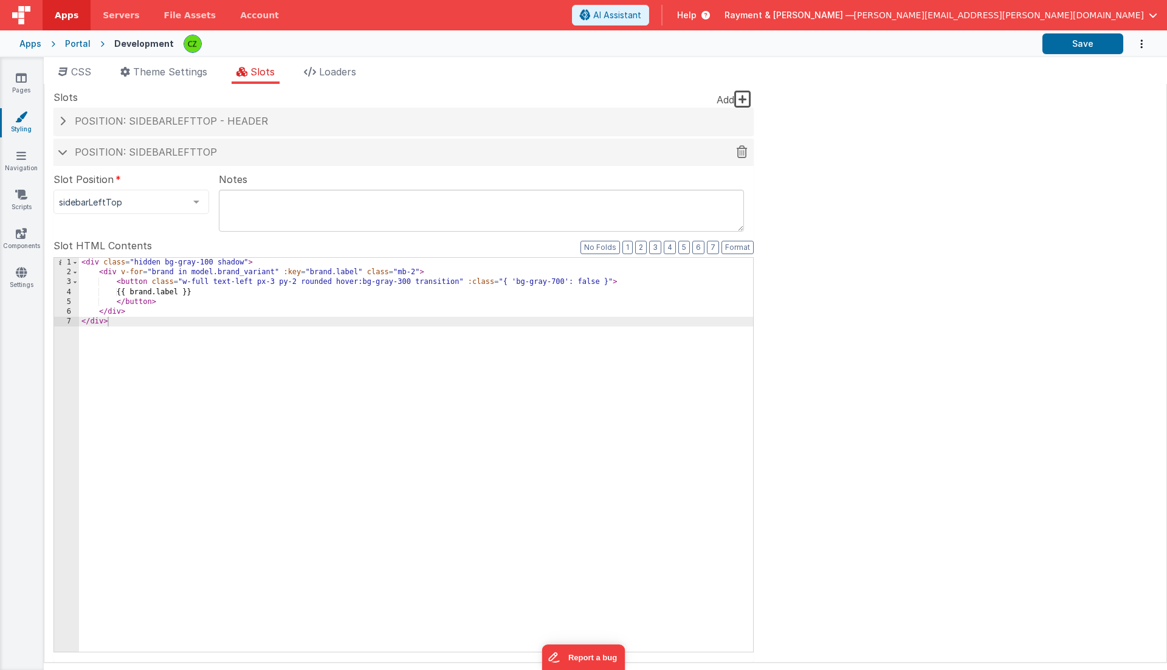
click at [63, 151] on span at bounding box center [63, 152] width 10 height 6
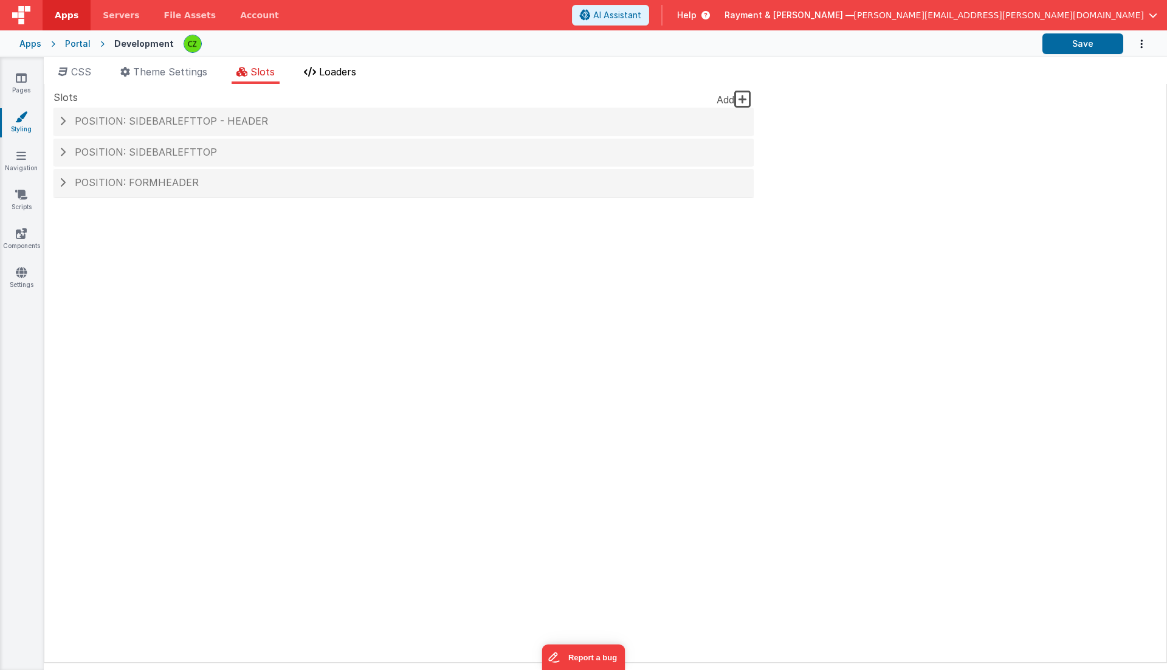
click at [342, 70] on span "Loaders" at bounding box center [337, 72] width 37 height 12
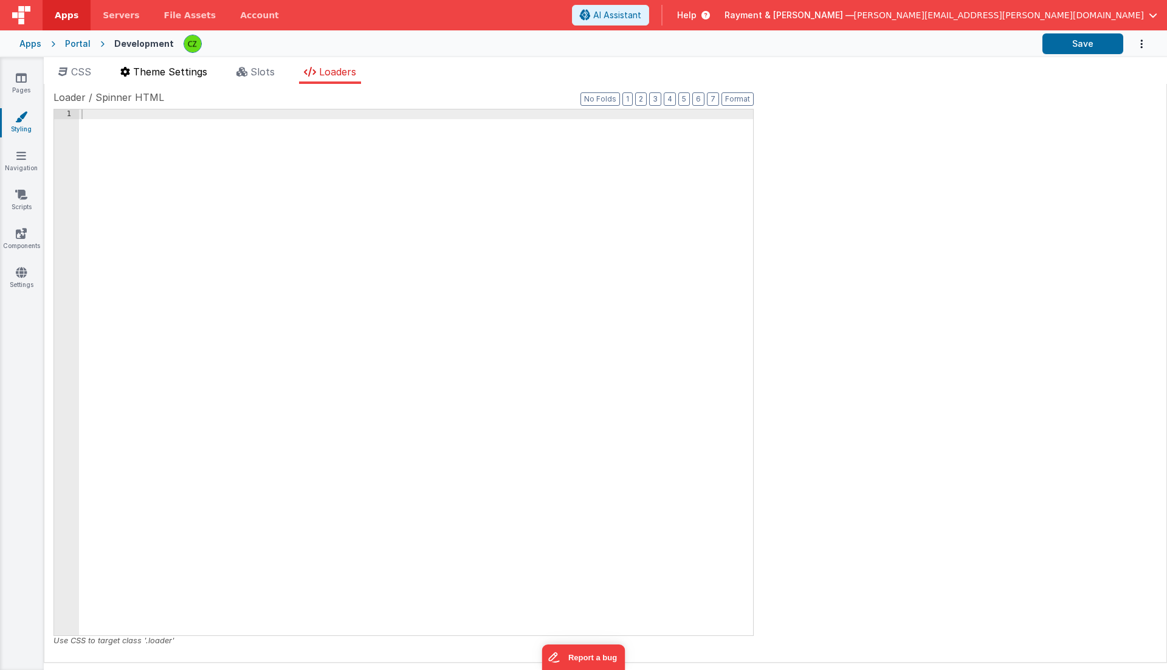
click at [146, 72] on span "Theme Settings" at bounding box center [170, 72] width 74 height 12
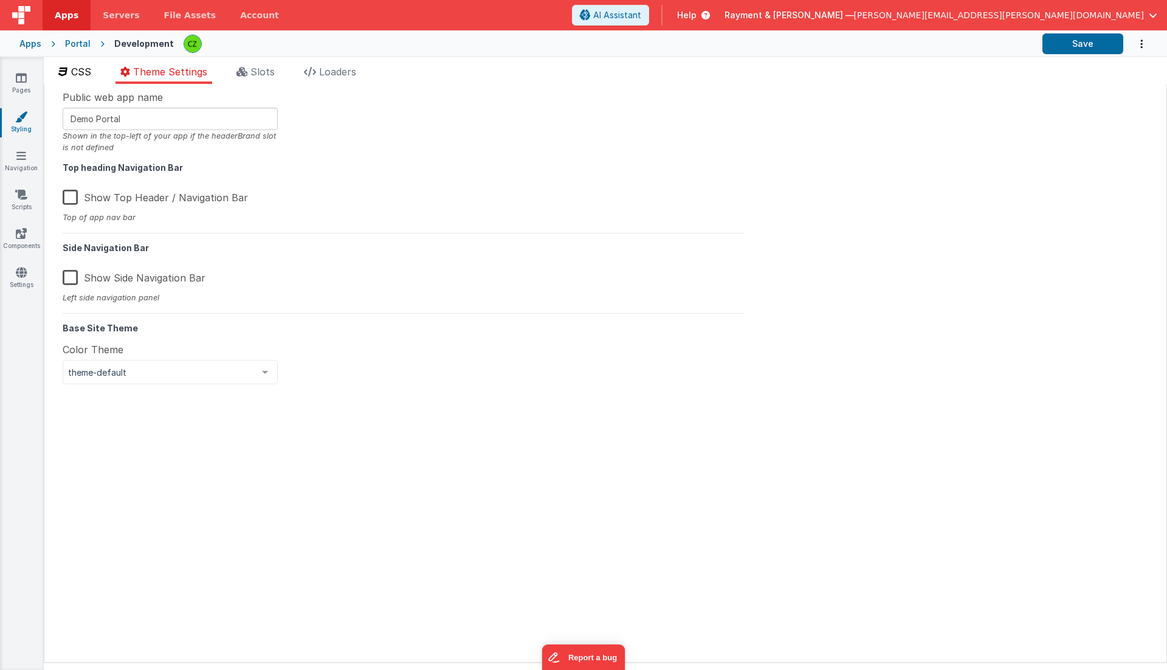
click at [78, 67] on span "CSS" at bounding box center [81, 72] width 20 height 12
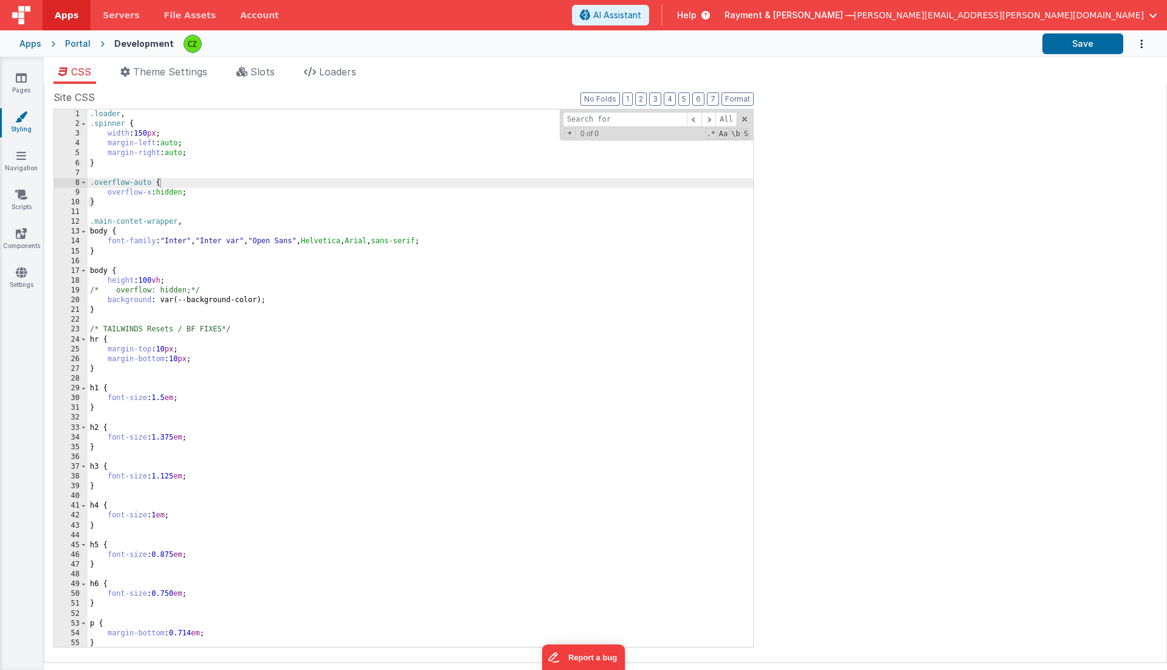
click at [165, 225] on div ".loader , .spinner { width : 150 px ; margin-left : auto ; margin-right : auto …" at bounding box center [421, 388] width 666 height 558
paste input "sweet-title"
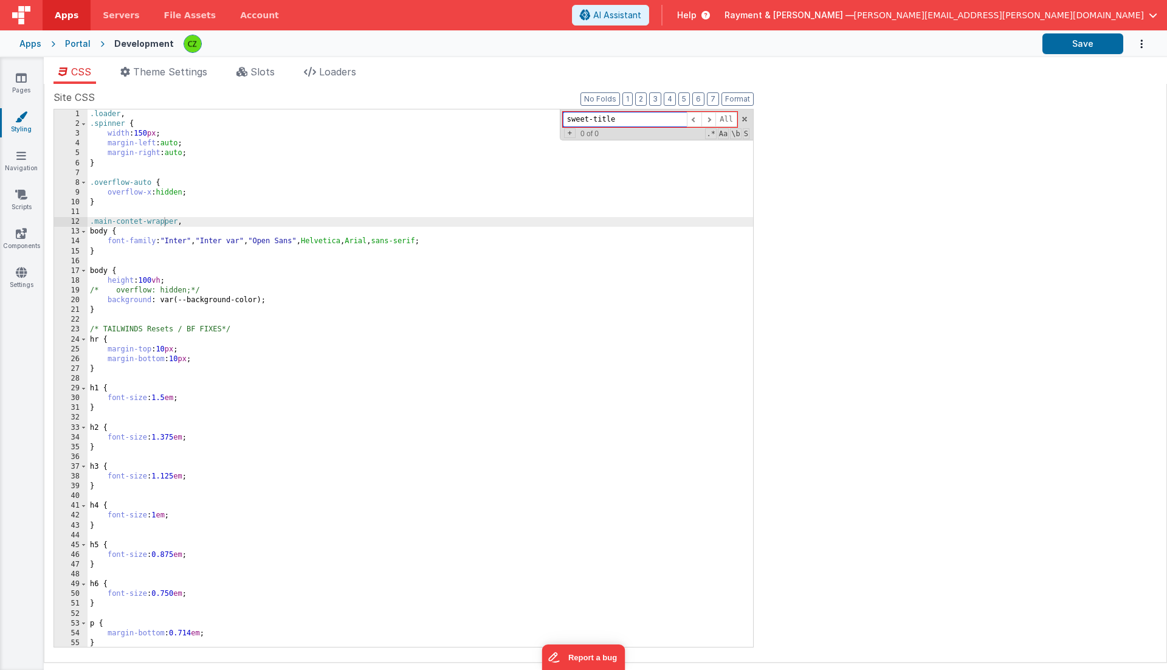
type input "sweet-titl"
click at [24, 82] on icon at bounding box center [21, 78] width 11 height 12
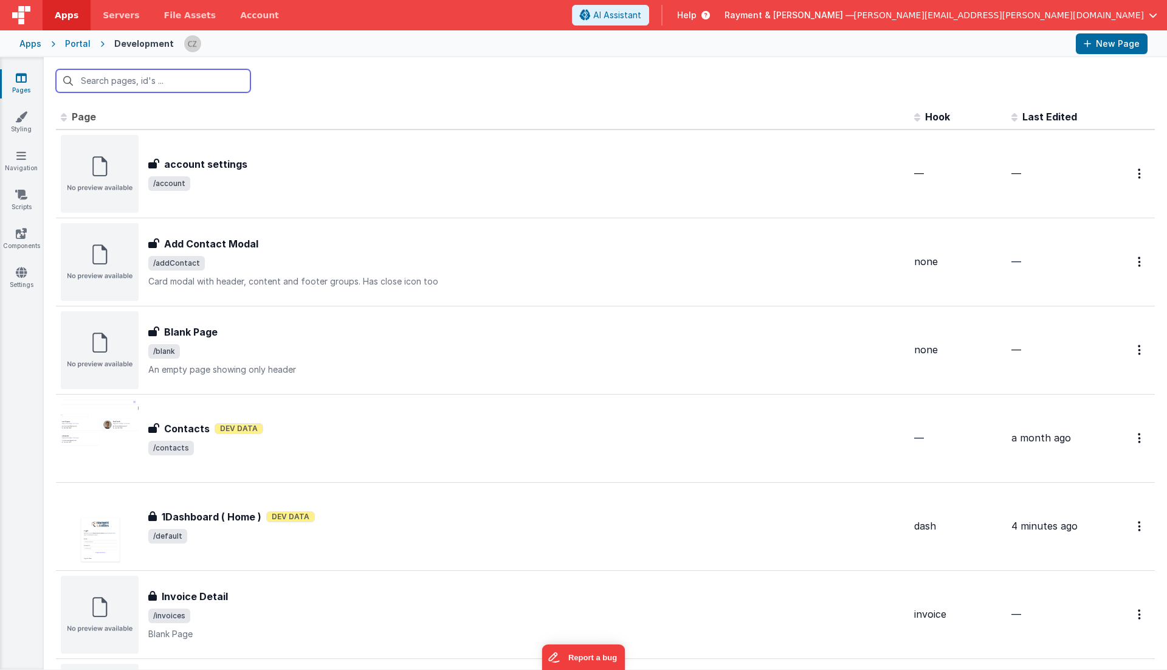
click at [138, 81] on input "text" at bounding box center [153, 80] width 195 height 23
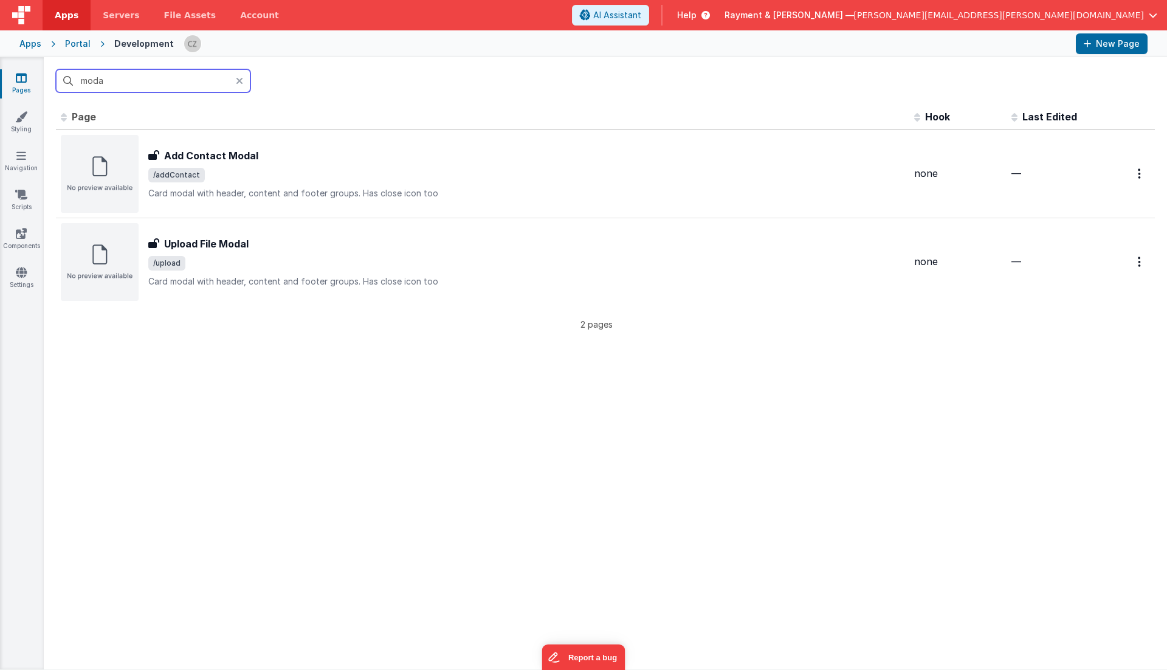
type input "modal"
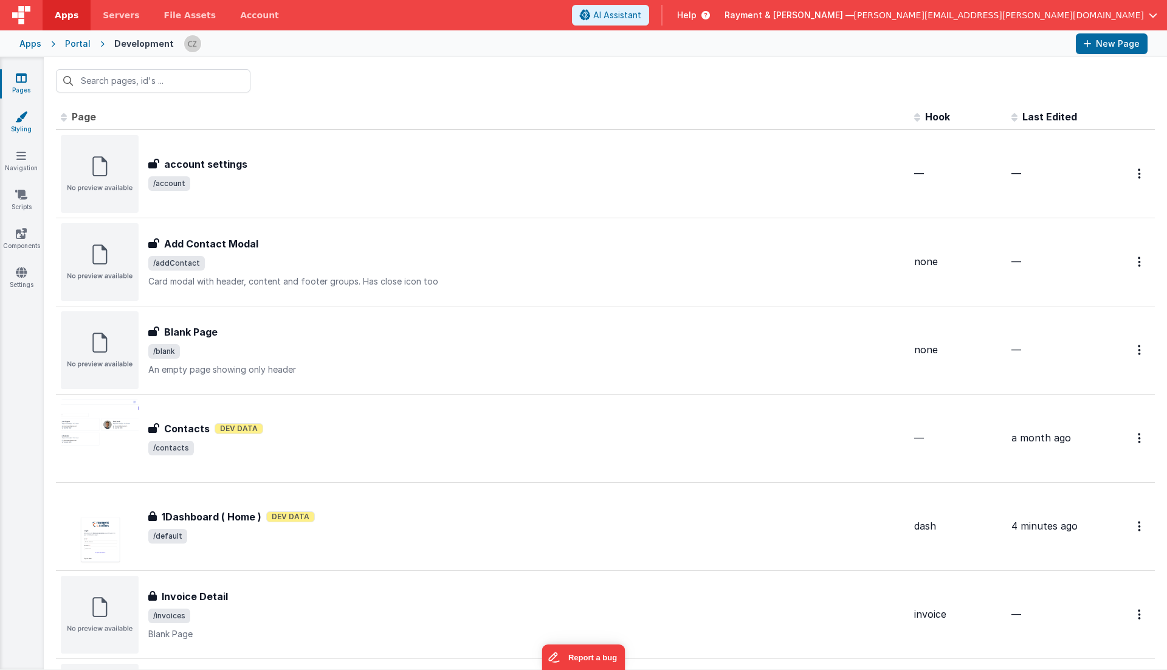
click at [19, 114] on icon at bounding box center [21, 117] width 12 height 12
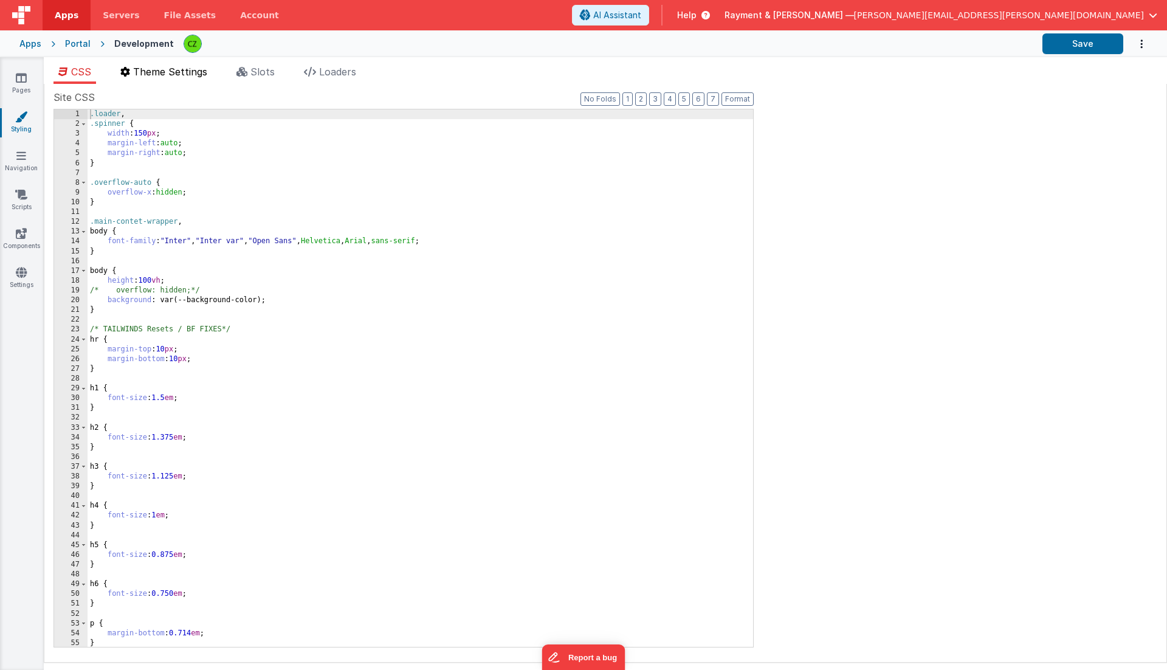
click at [171, 77] on span "Theme Settings" at bounding box center [170, 72] width 74 height 12
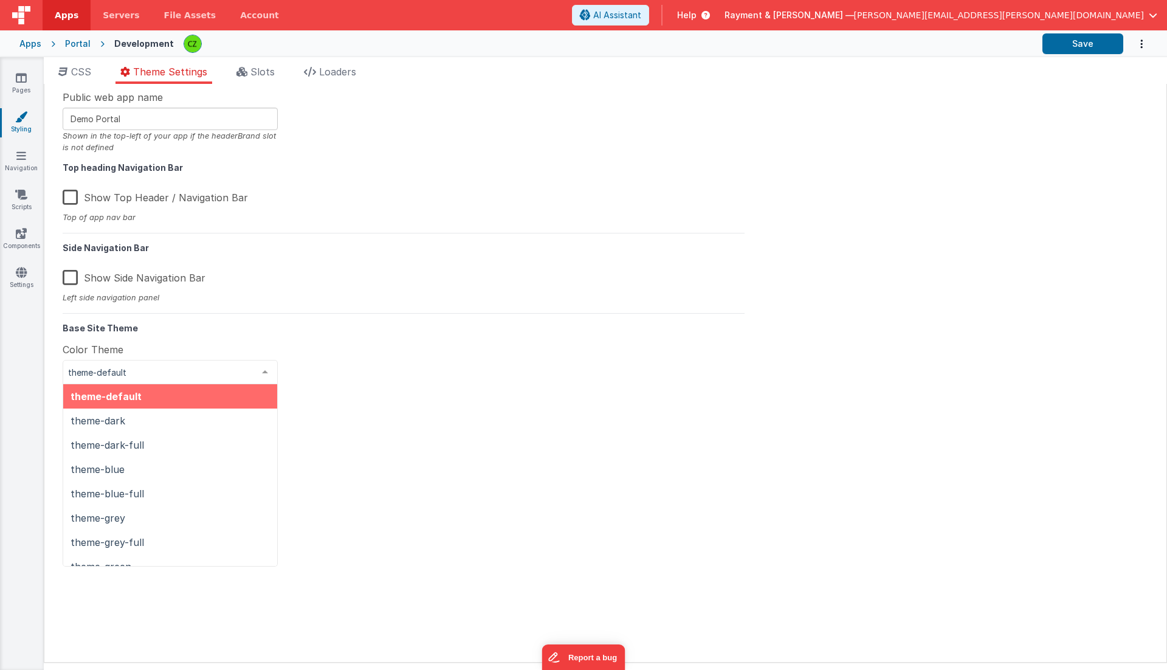
click at [224, 372] on span "theme-default" at bounding box center [160, 373] width 185 height 12
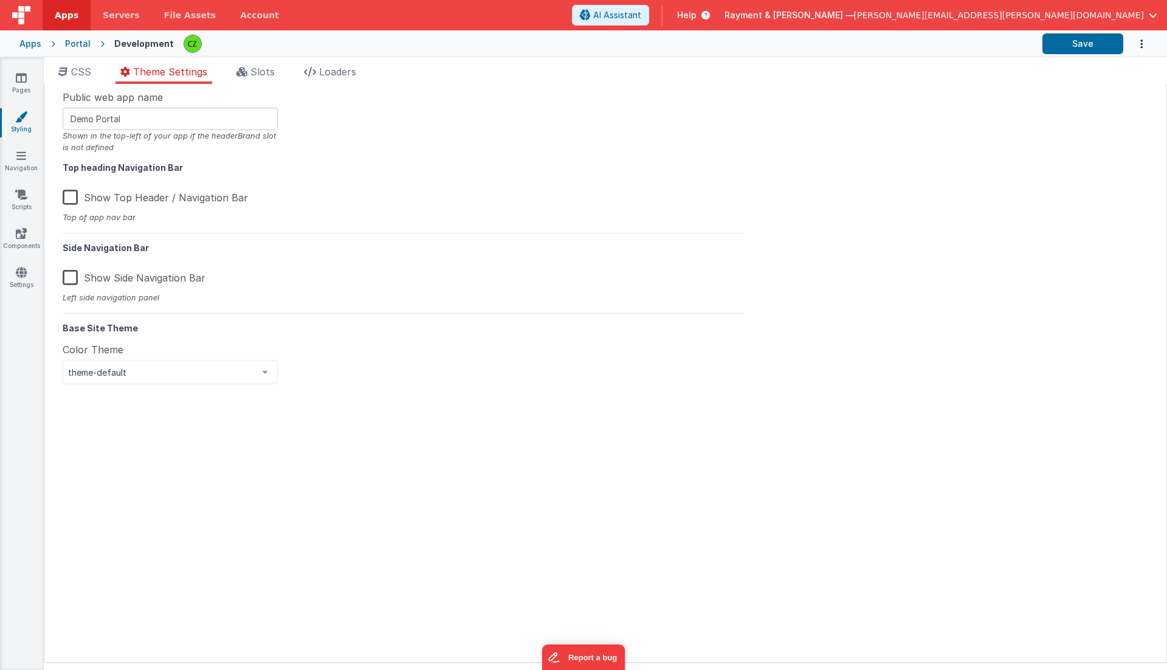
click at [499, 329] on h5 "Base Site Theme" at bounding box center [404, 322] width 682 height 19
click at [20, 77] on icon at bounding box center [21, 78] width 11 height 12
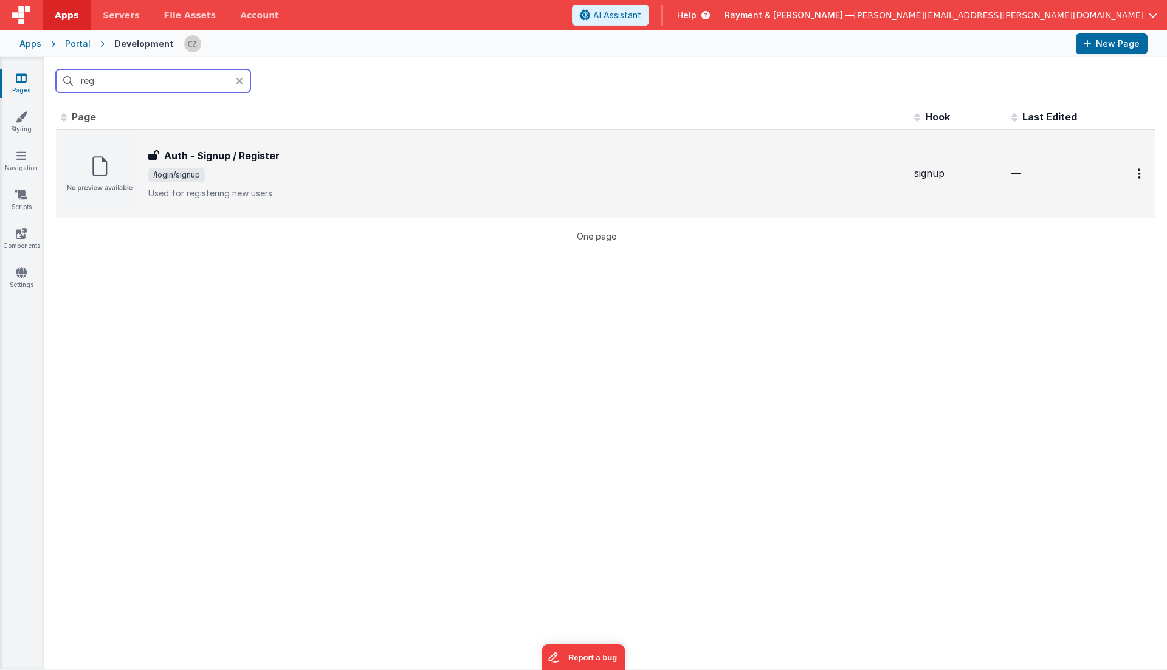
type input "reg"
click at [325, 171] on span "/login/signup" at bounding box center [526, 175] width 756 height 15
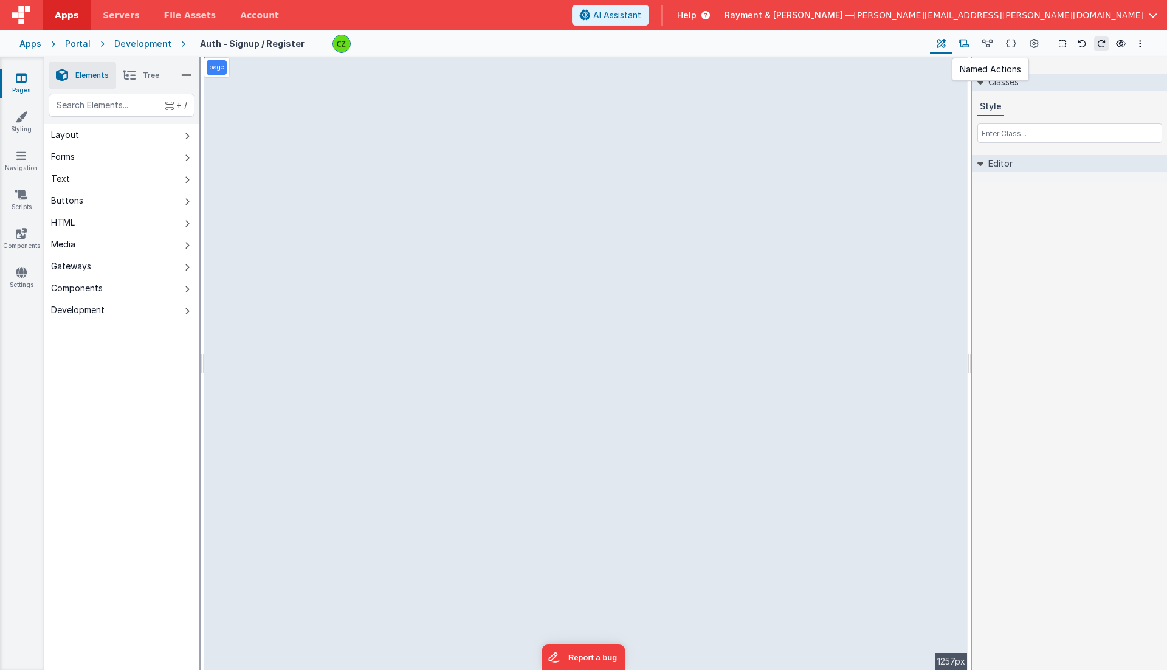
click at [968, 41] on icon at bounding box center [964, 44] width 10 height 13
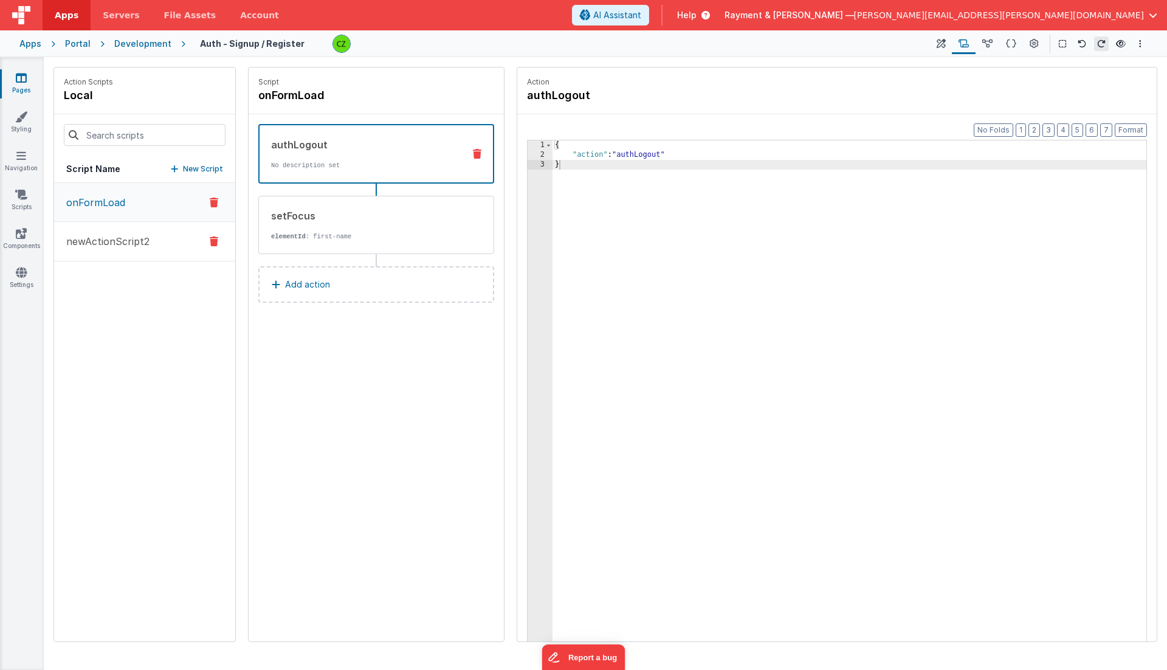
click at [178, 241] on button "newActionScript2" at bounding box center [144, 242] width 181 height 40
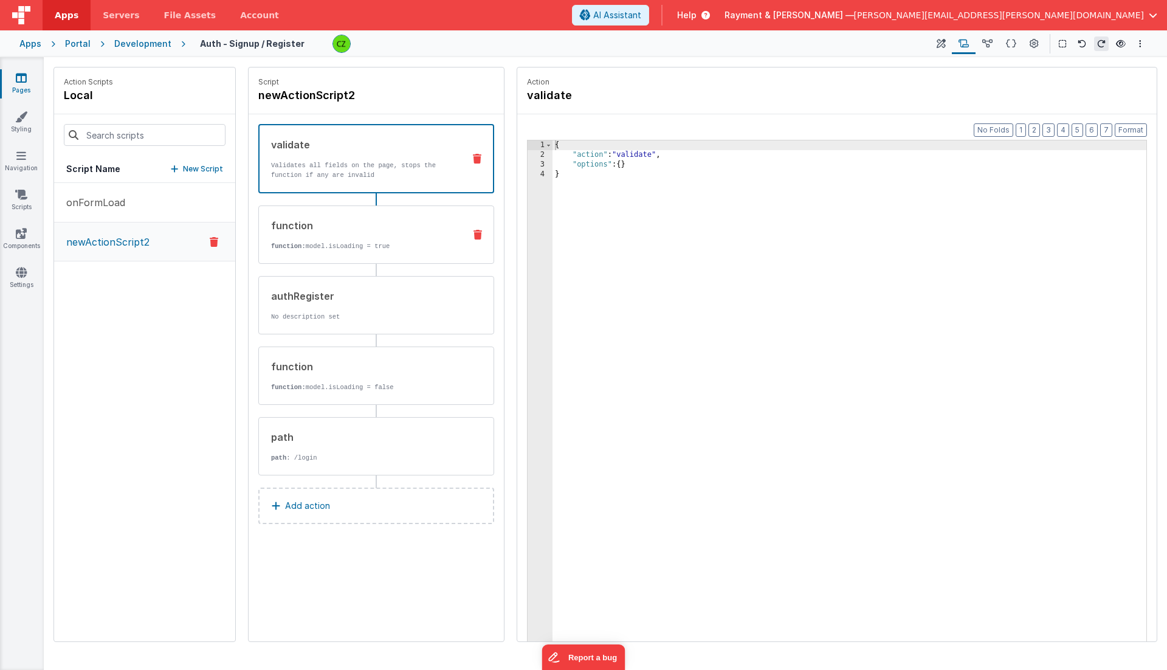
click at [352, 242] on p "function: model.isLoading = true" at bounding box center [363, 246] width 184 height 10
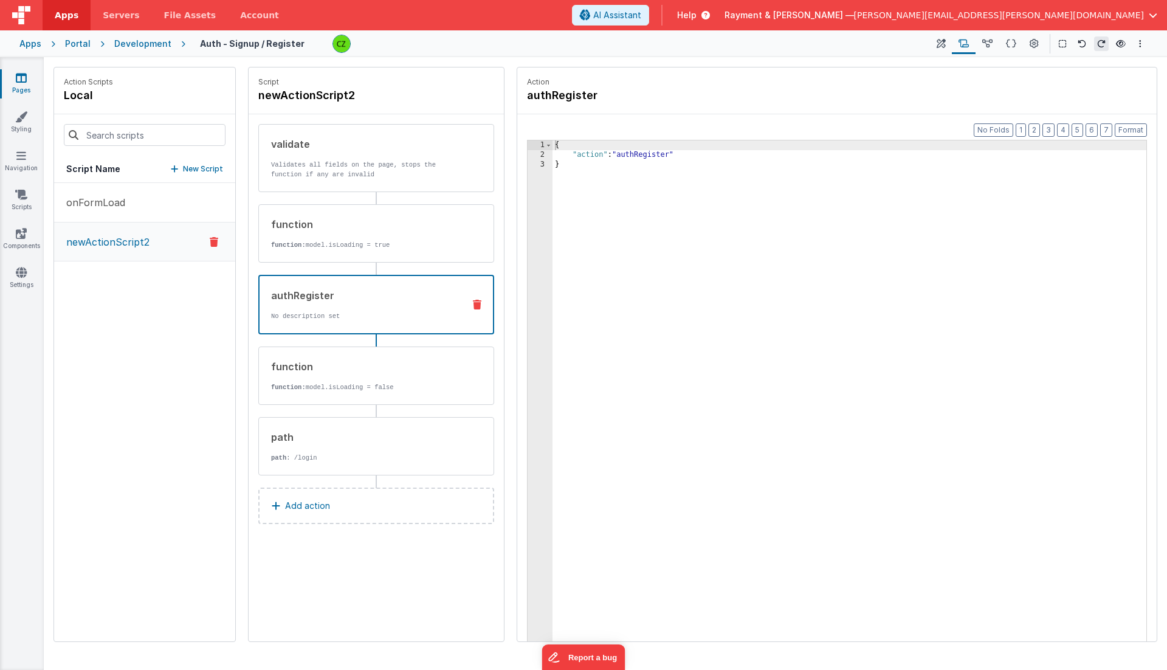
click at [357, 284] on div "authRegister No description set" at bounding box center [376, 305] width 236 height 60
click at [990, 44] on icon at bounding box center [987, 44] width 10 height 13
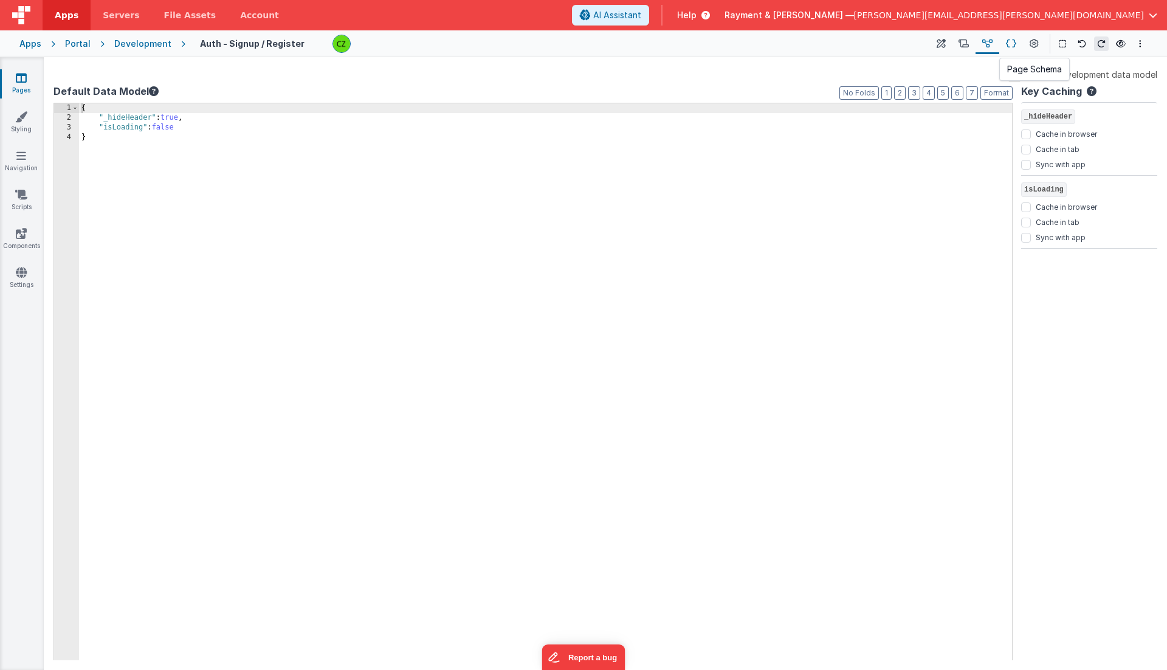
click at [1010, 42] on icon at bounding box center [1011, 44] width 10 height 13
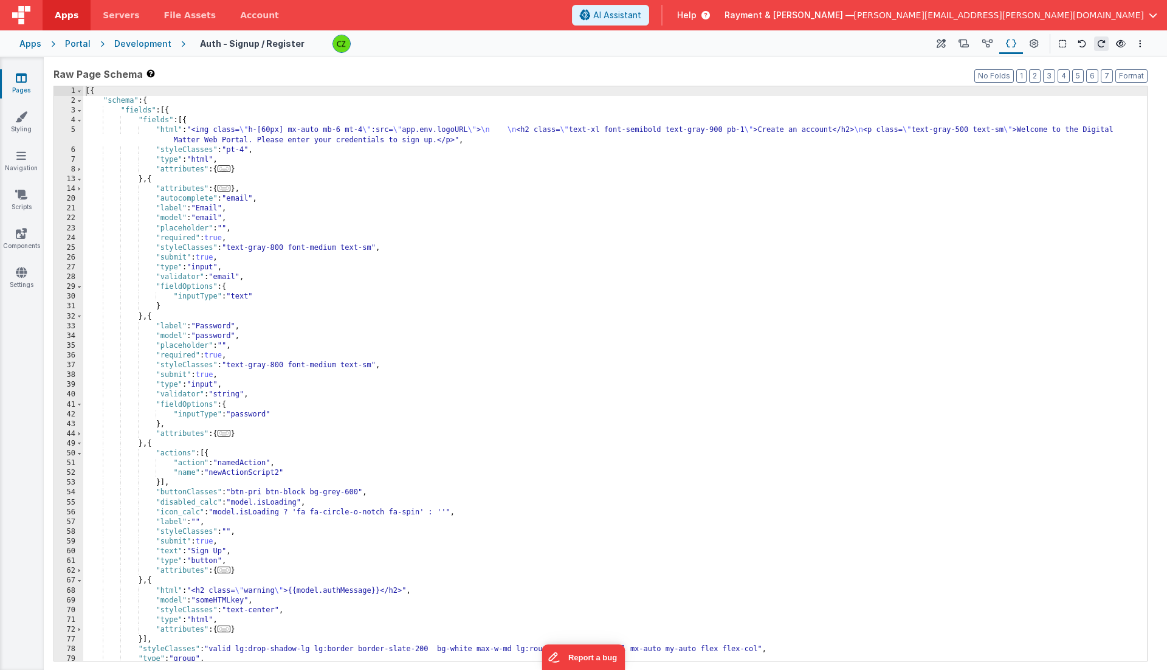
click at [433, 160] on div "[{ "schema" : { "fields" : [{ "fields" : [{ "html" : "<img class= \" h-[60px] m…" at bounding box center [615, 383] width 1064 height 595
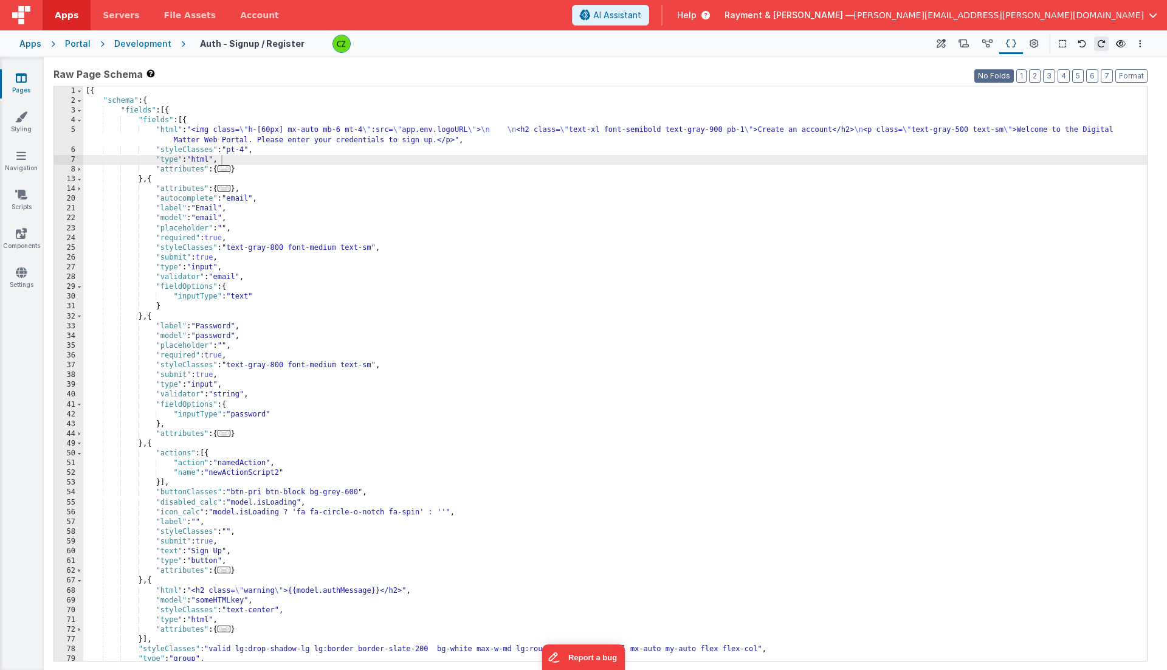
click at [998, 73] on button "No Folds" at bounding box center [994, 75] width 40 height 13
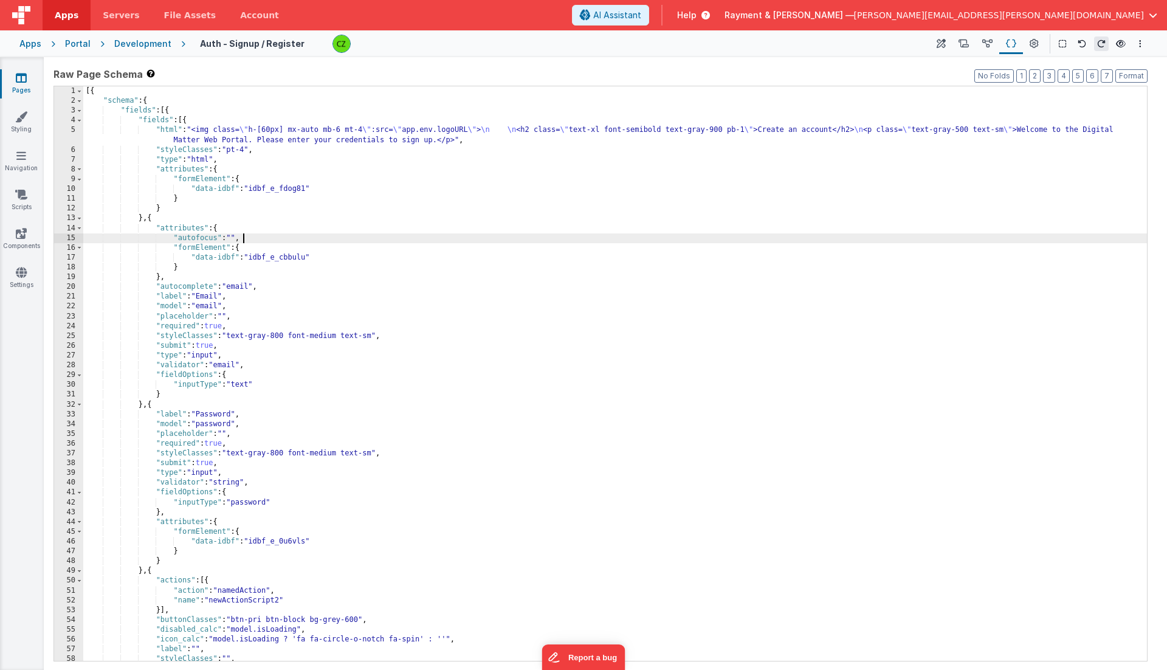
click at [669, 235] on div "[{ "schema" : { "fields" : [{ "fields" : [{ "html" : "<img class= \" h-[60px] m…" at bounding box center [615, 383] width 1064 height 595
type input "sweet"
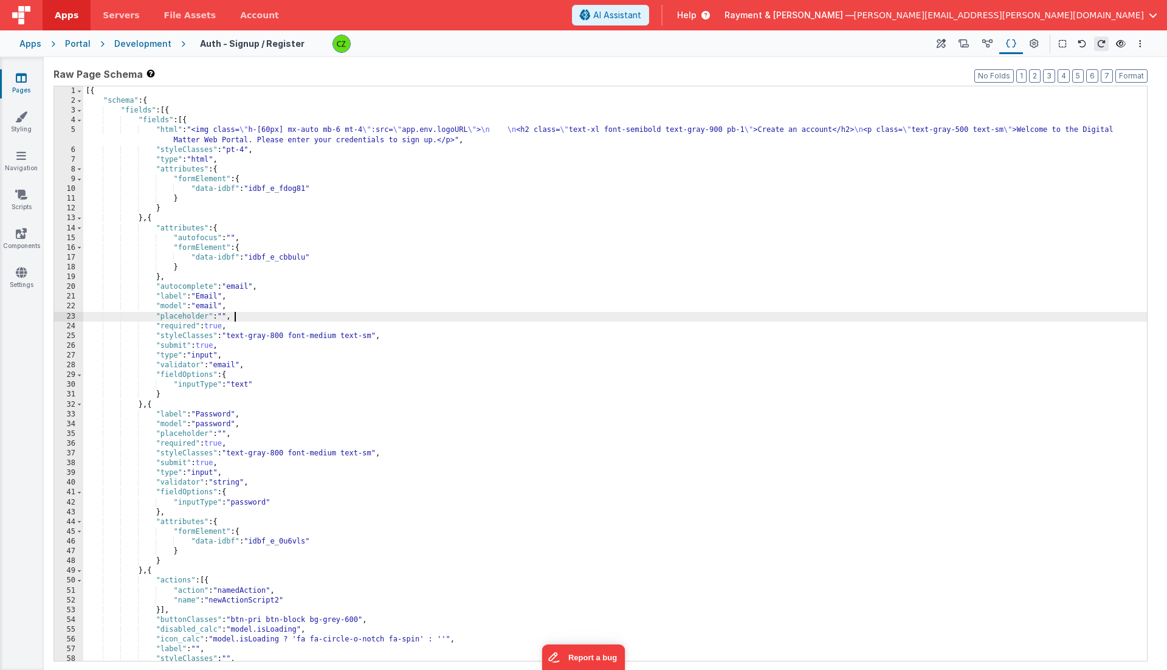
click at [444, 319] on div "[{ "schema" : { "fields" : [{ "fields" : [{ "html" : "<img class= \" h-[60px] m…" at bounding box center [615, 383] width 1064 height 595
click at [1030, 47] on icon at bounding box center [1034, 44] width 9 height 13
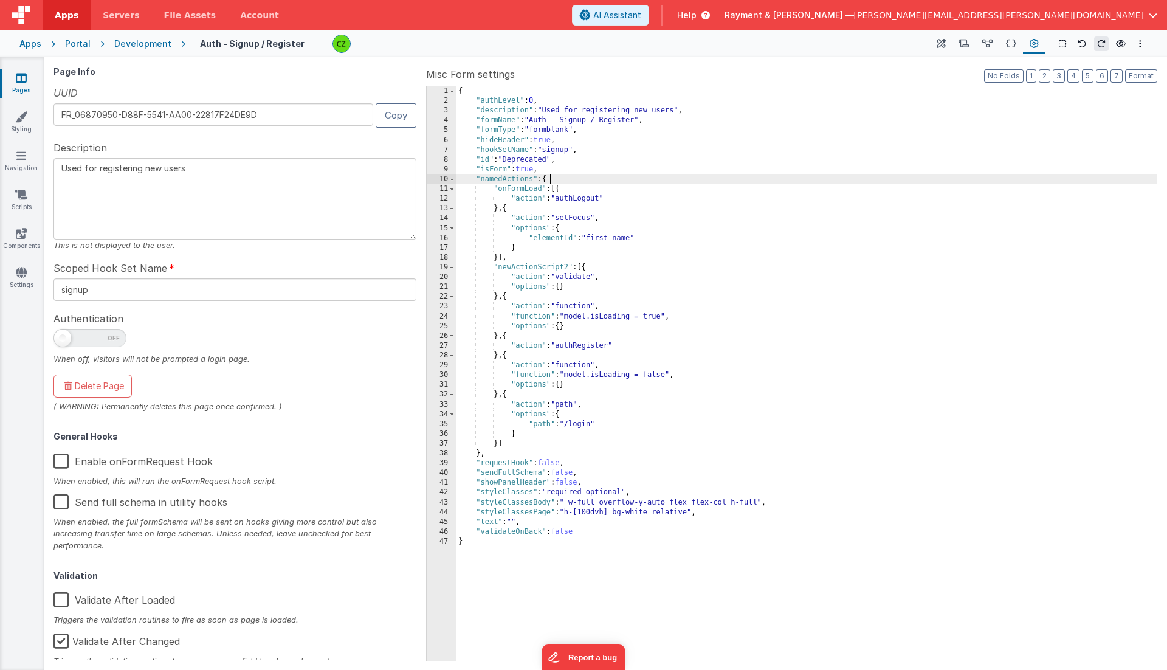
click at [807, 174] on div "{ "authLevel" : 0 , "description" : "Used for registering new users" , "formNam…" at bounding box center [807, 383] width 702 height 595
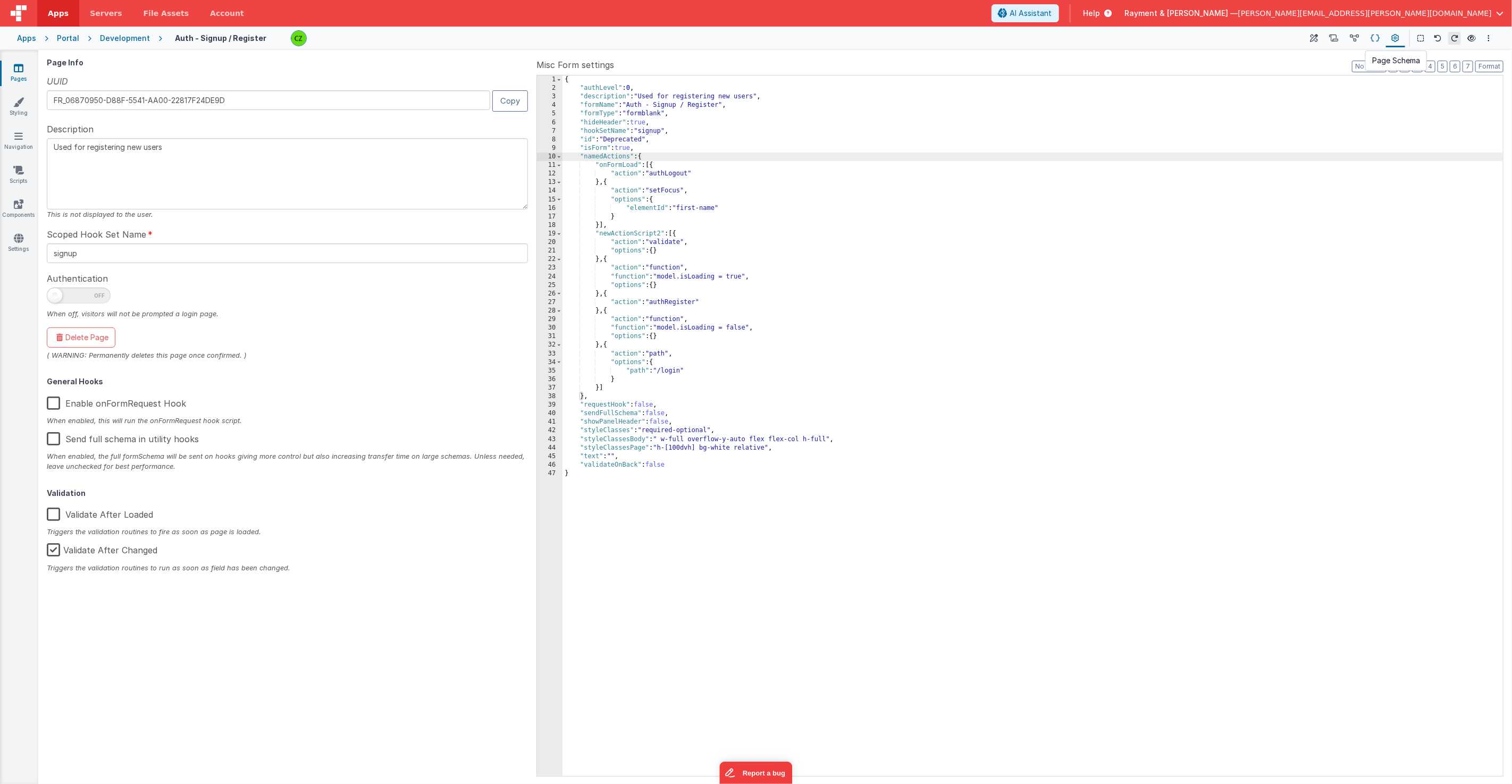
click at [1021, 36] on icon at bounding box center [1376, 38] width 9 height 11
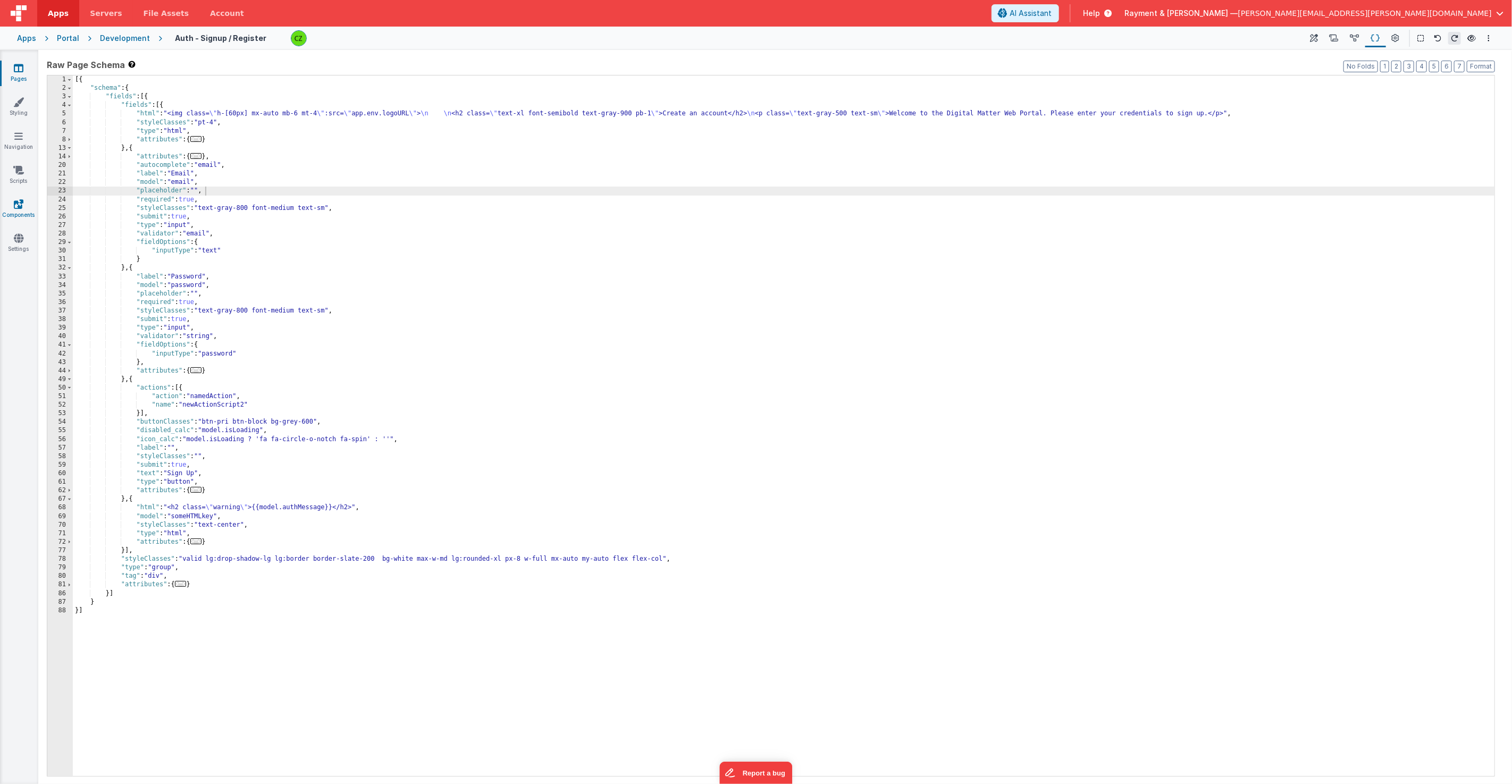
click at [10, 206] on link "Components" at bounding box center [18, 209] width 38 height 21
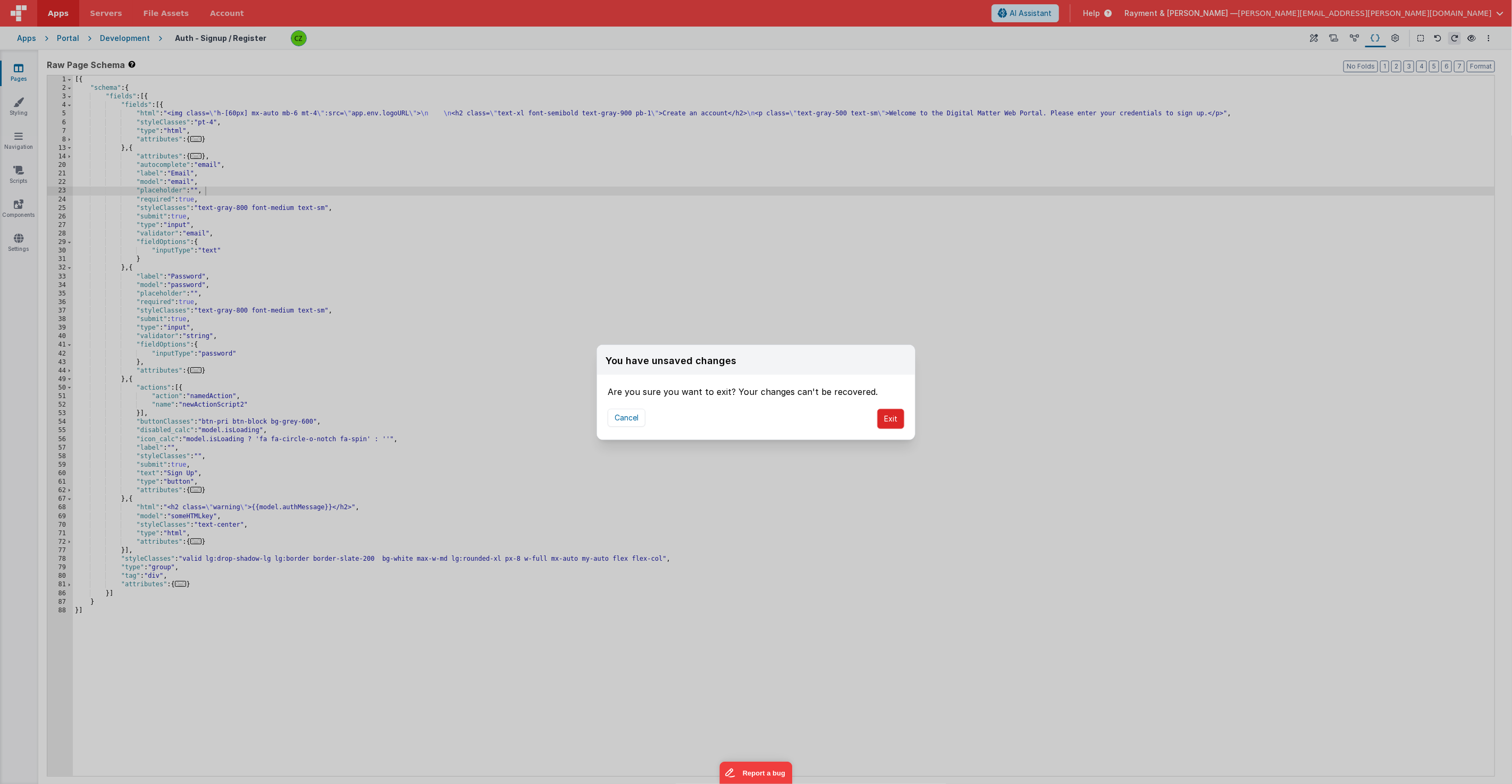
click at [895, 414] on button "Exit" at bounding box center [890, 418] width 27 height 20
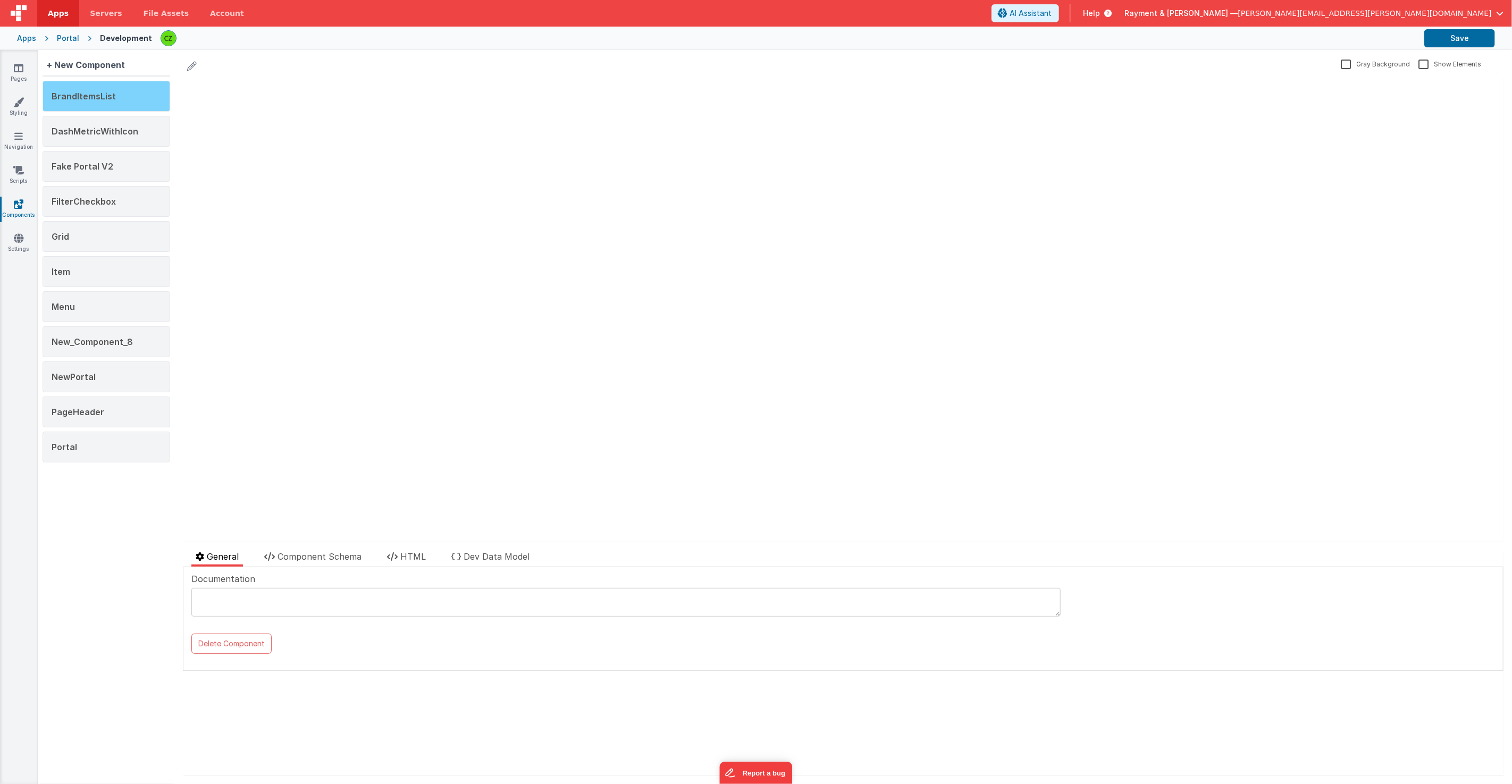
click at [98, 101] on div "BrandItemsList" at bounding box center [107, 95] width 128 height 31
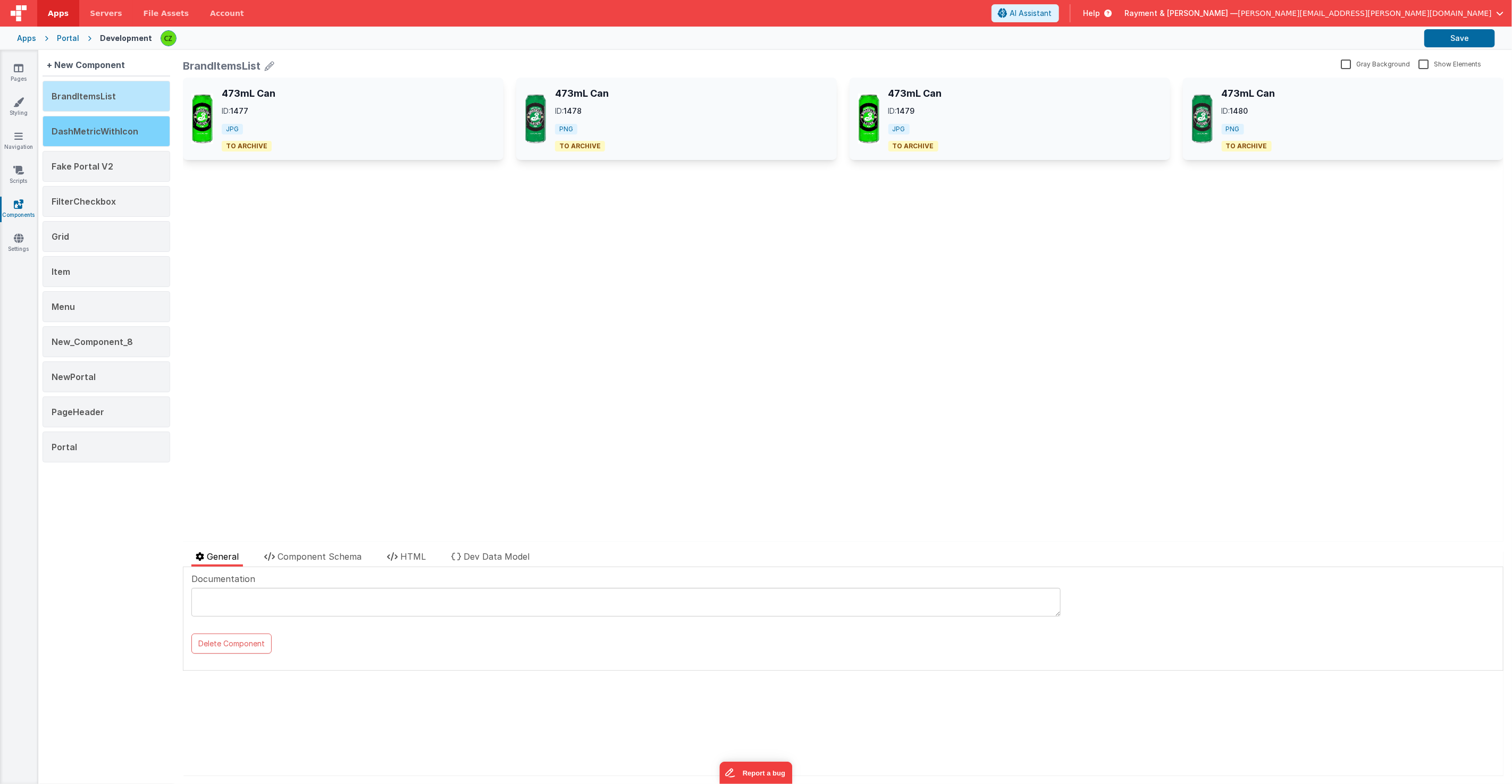
click at [92, 132] on span "DashMetricWithIcon" at bounding box center [94, 131] width 87 height 10
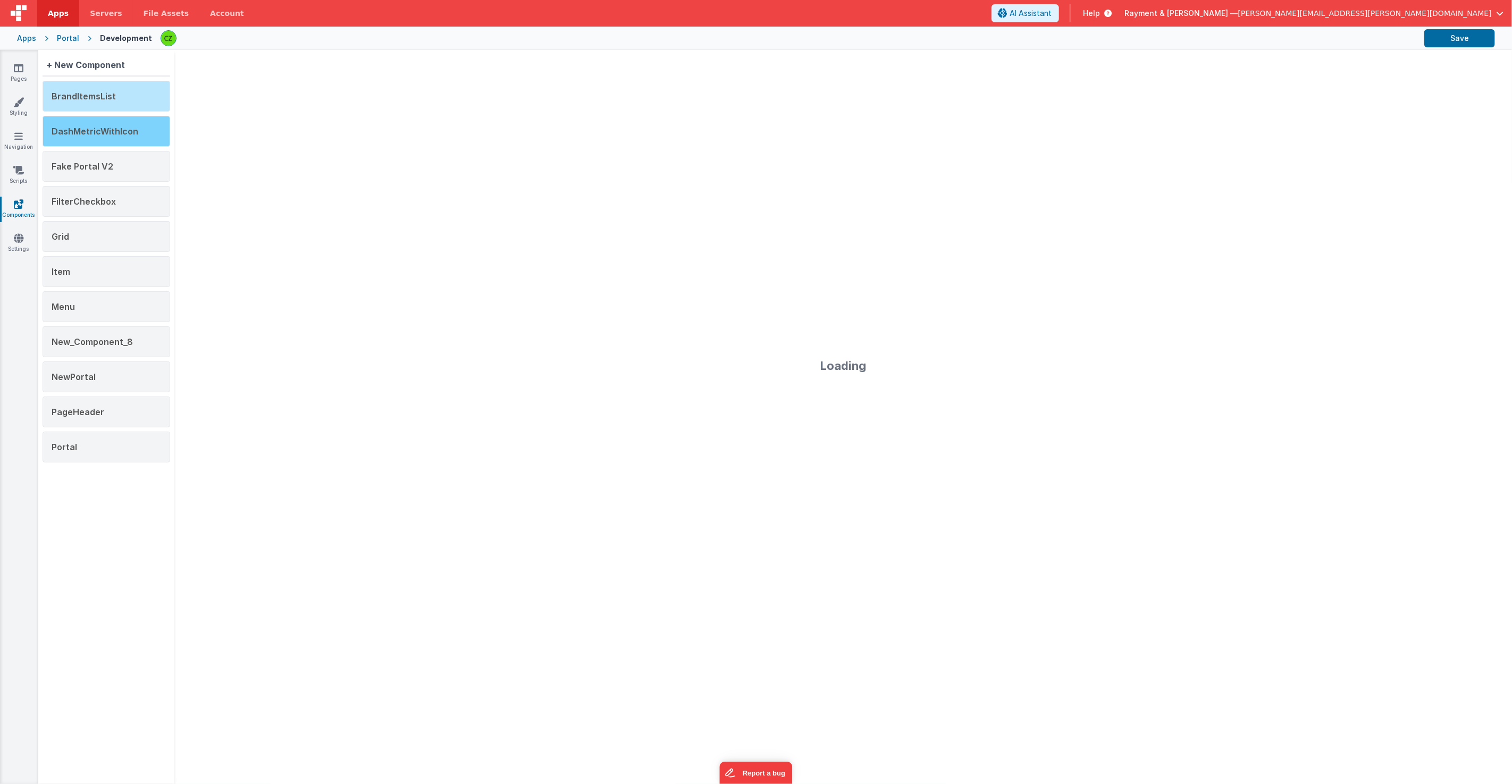
type textarea "docs"
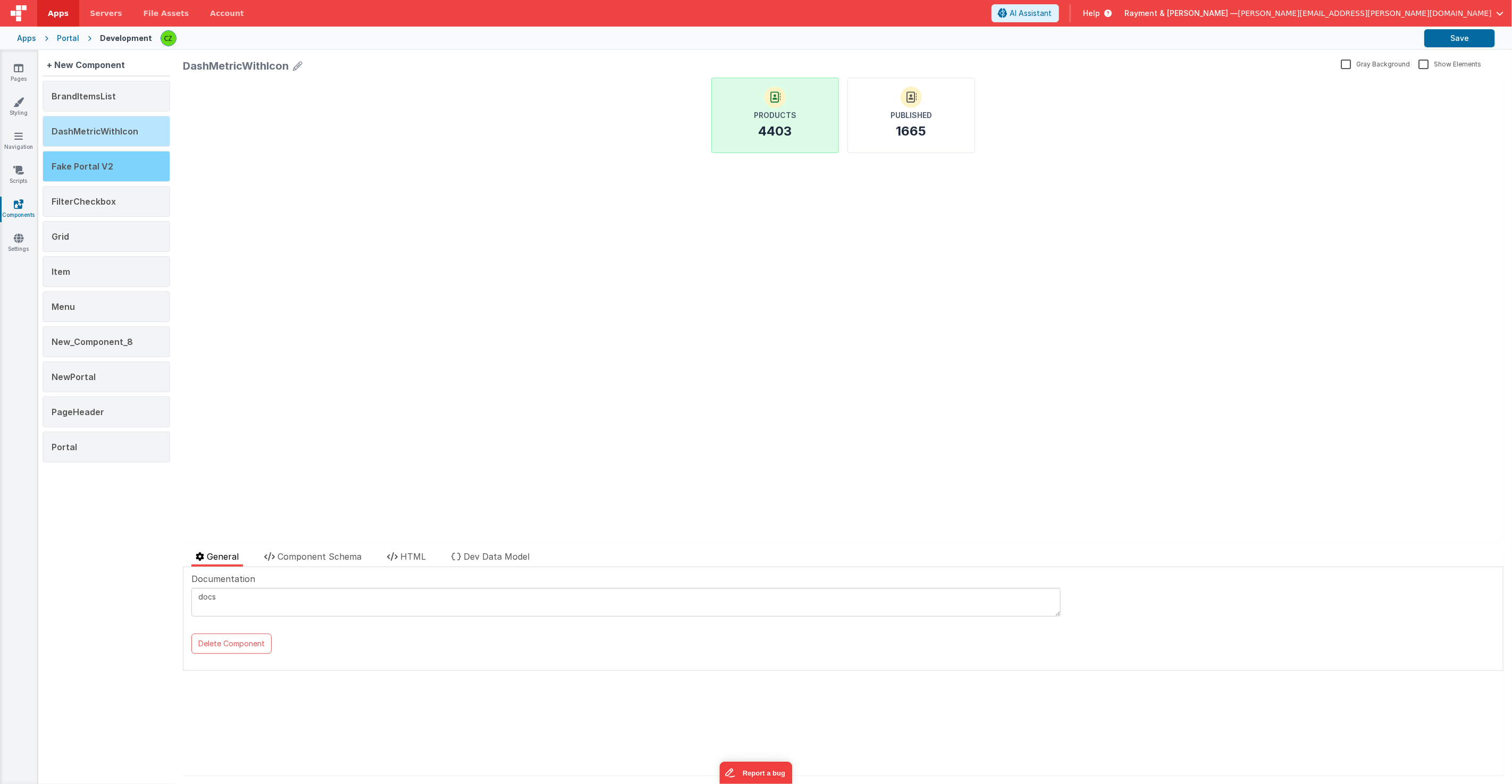
click at [90, 156] on div "Fake Portal V2" at bounding box center [107, 166] width 128 height 31
click at [88, 196] on span "FilterCheckbox" at bounding box center [84, 201] width 65 height 10
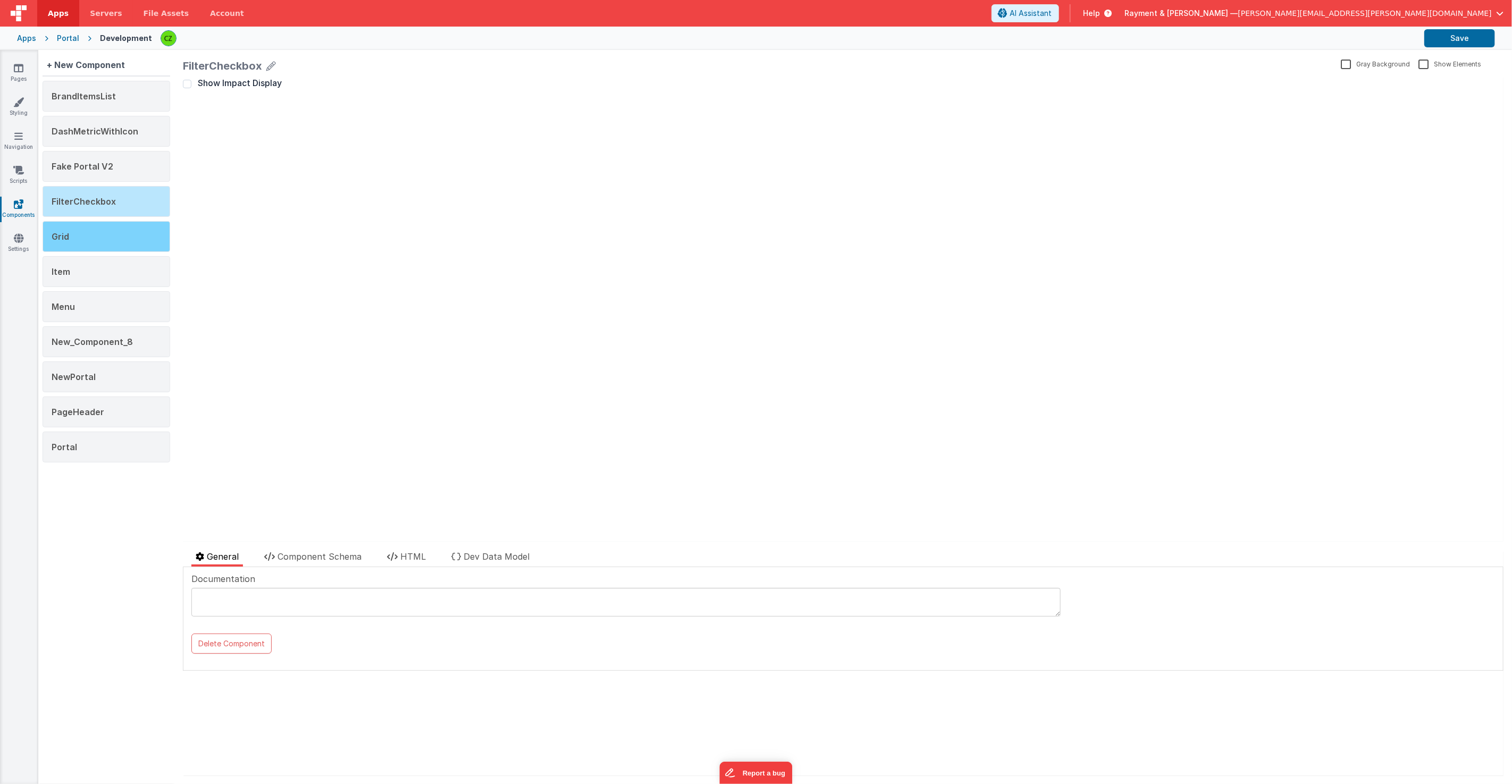
click at [115, 235] on div "Grid" at bounding box center [107, 236] width 128 height 31
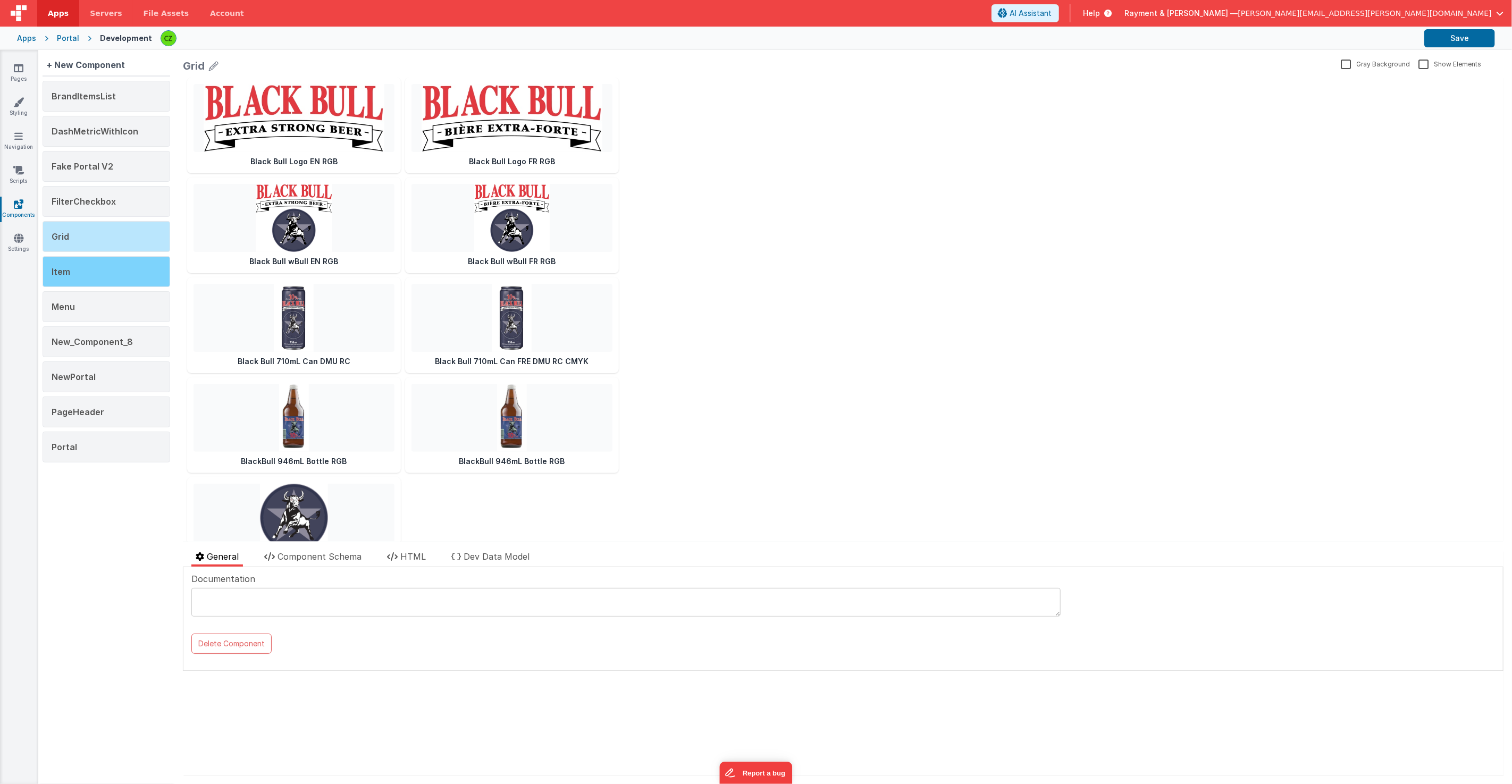
click at [109, 267] on div "Item" at bounding box center [107, 271] width 128 height 31
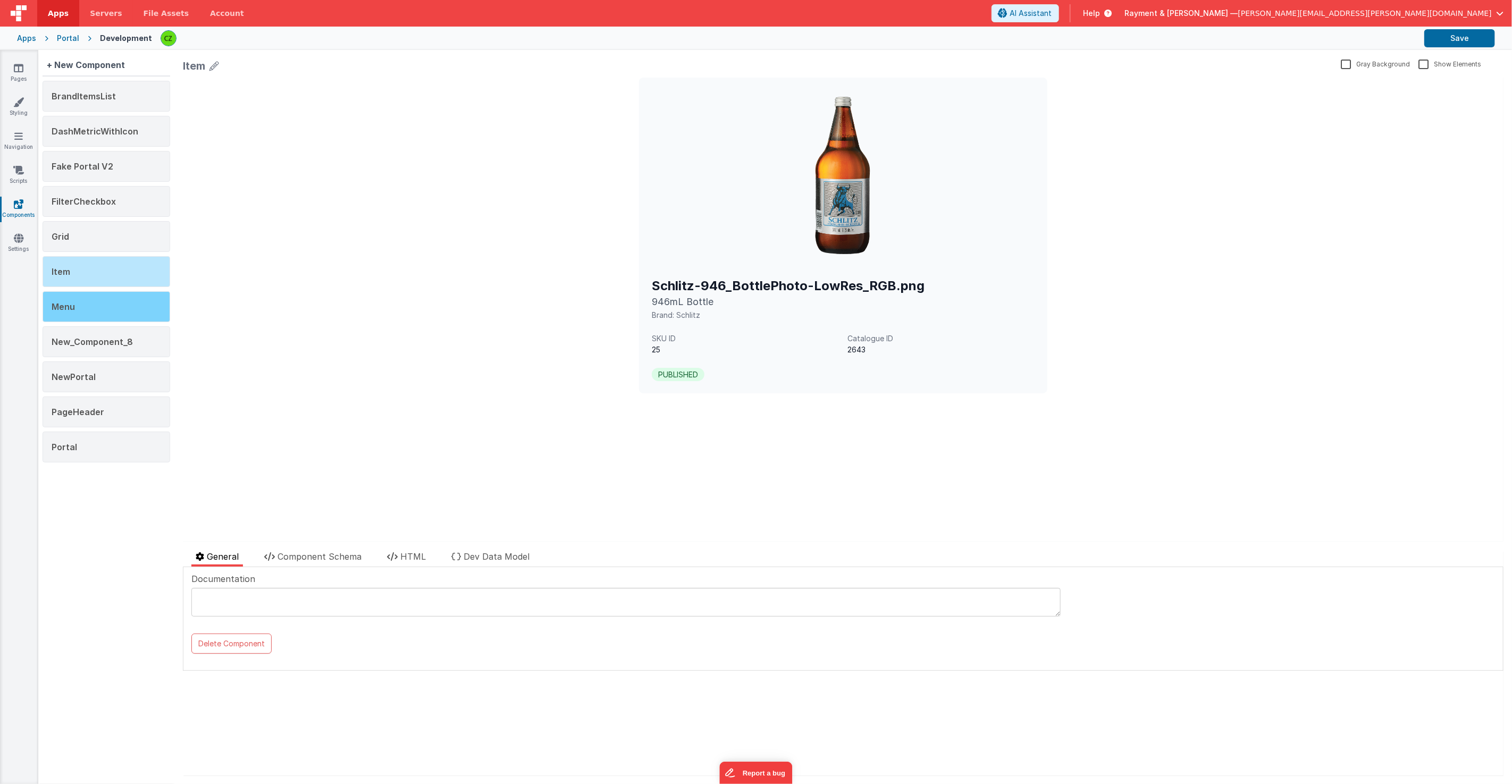
click at [104, 300] on div "Menu" at bounding box center [107, 306] width 128 height 31
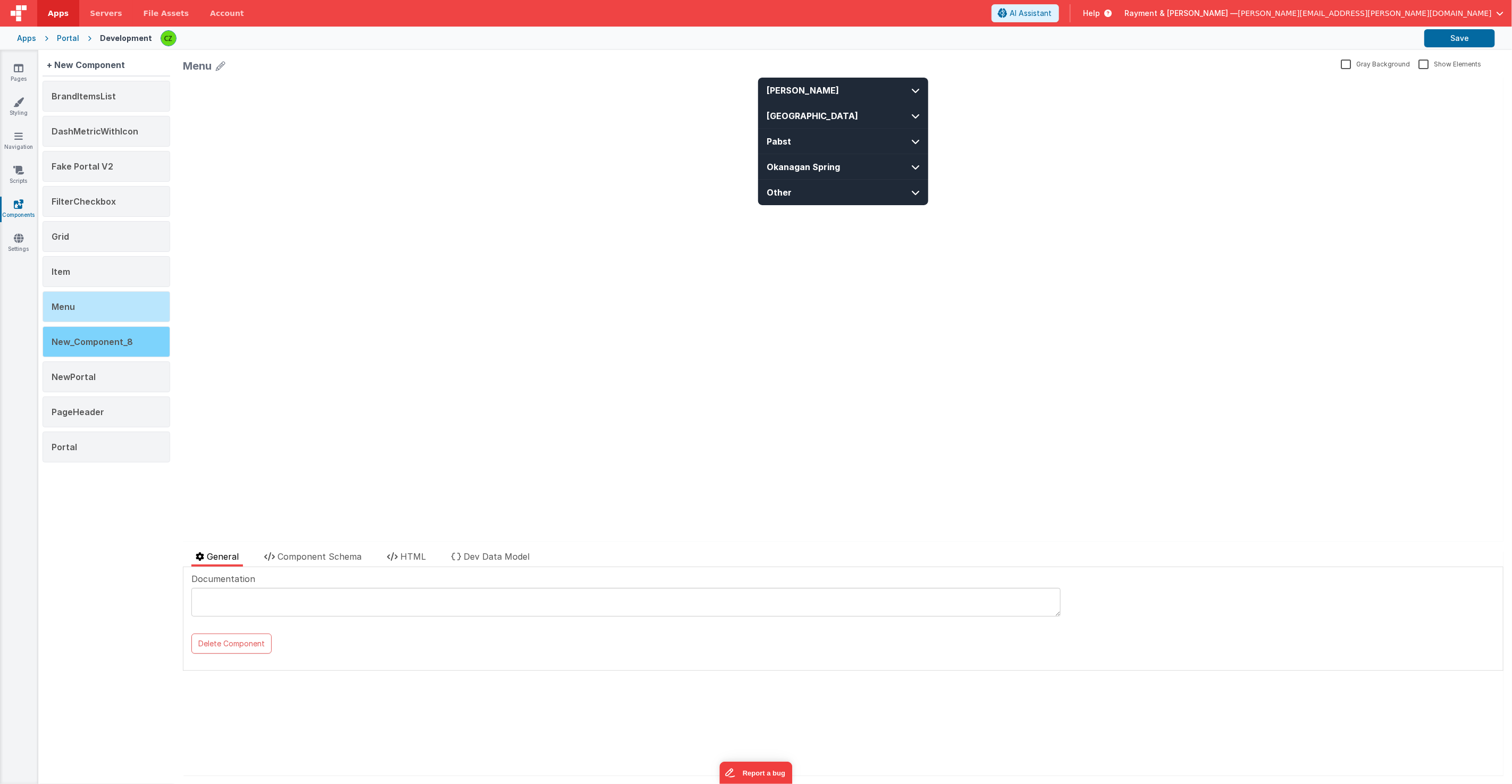
click at [98, 336] on span "New_Component_8" at bounding box center [92, 342] width 81 height 10
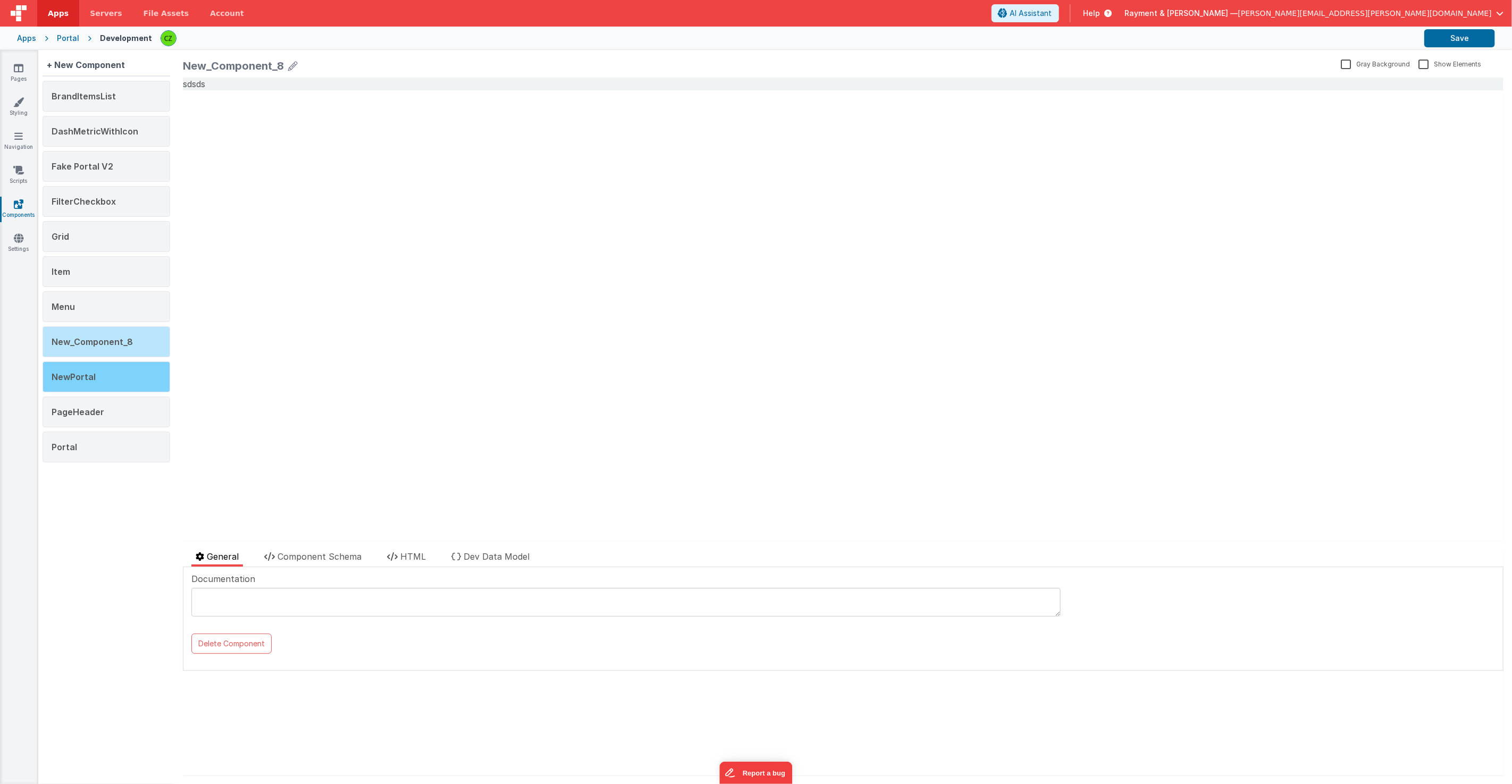
click at [97, 366] on div "NewPortal" at bounding box center [107, 376] width 128 height 31
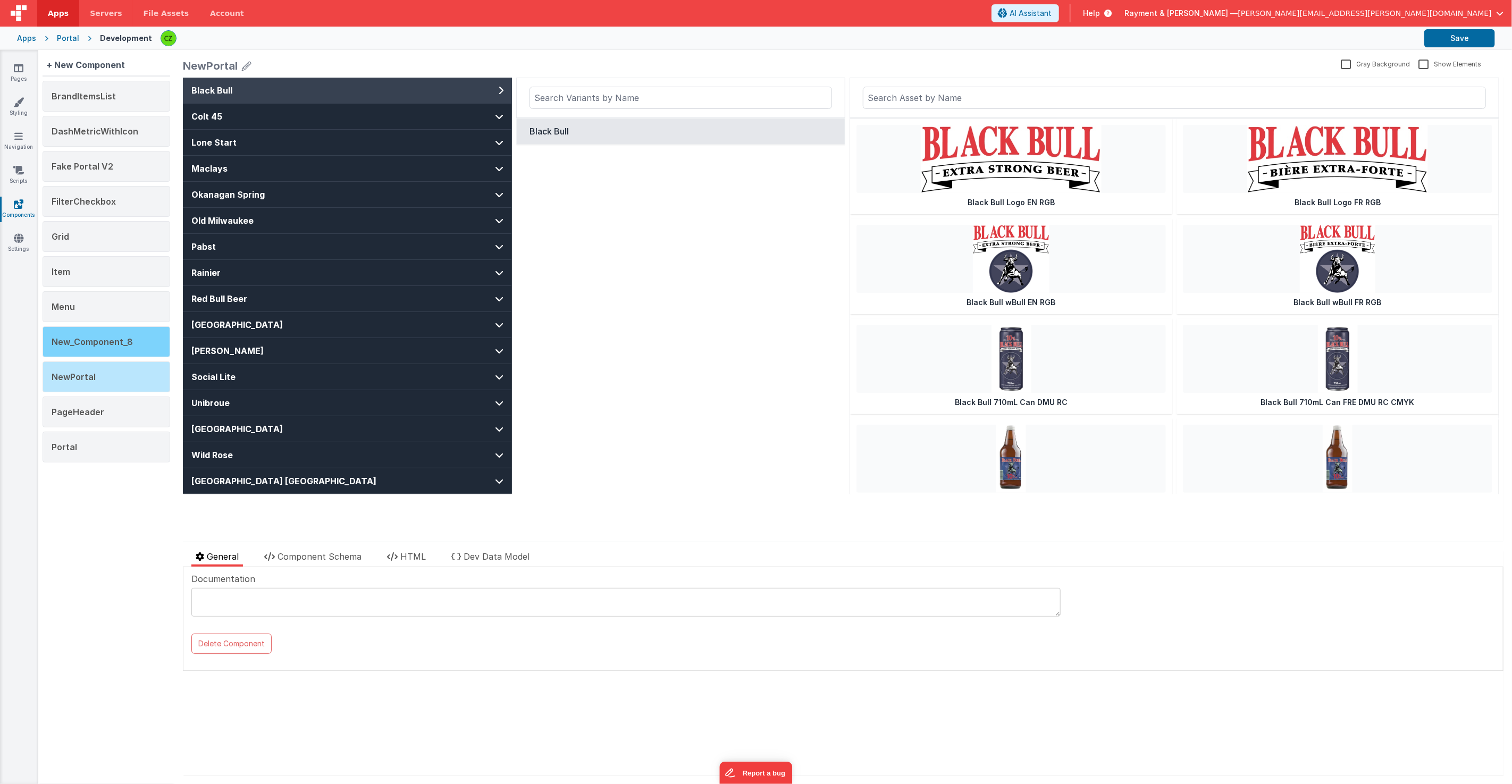
click at [109, 342] on span "New_Component_8" at bounding box center [92, 342] width 81 height 10
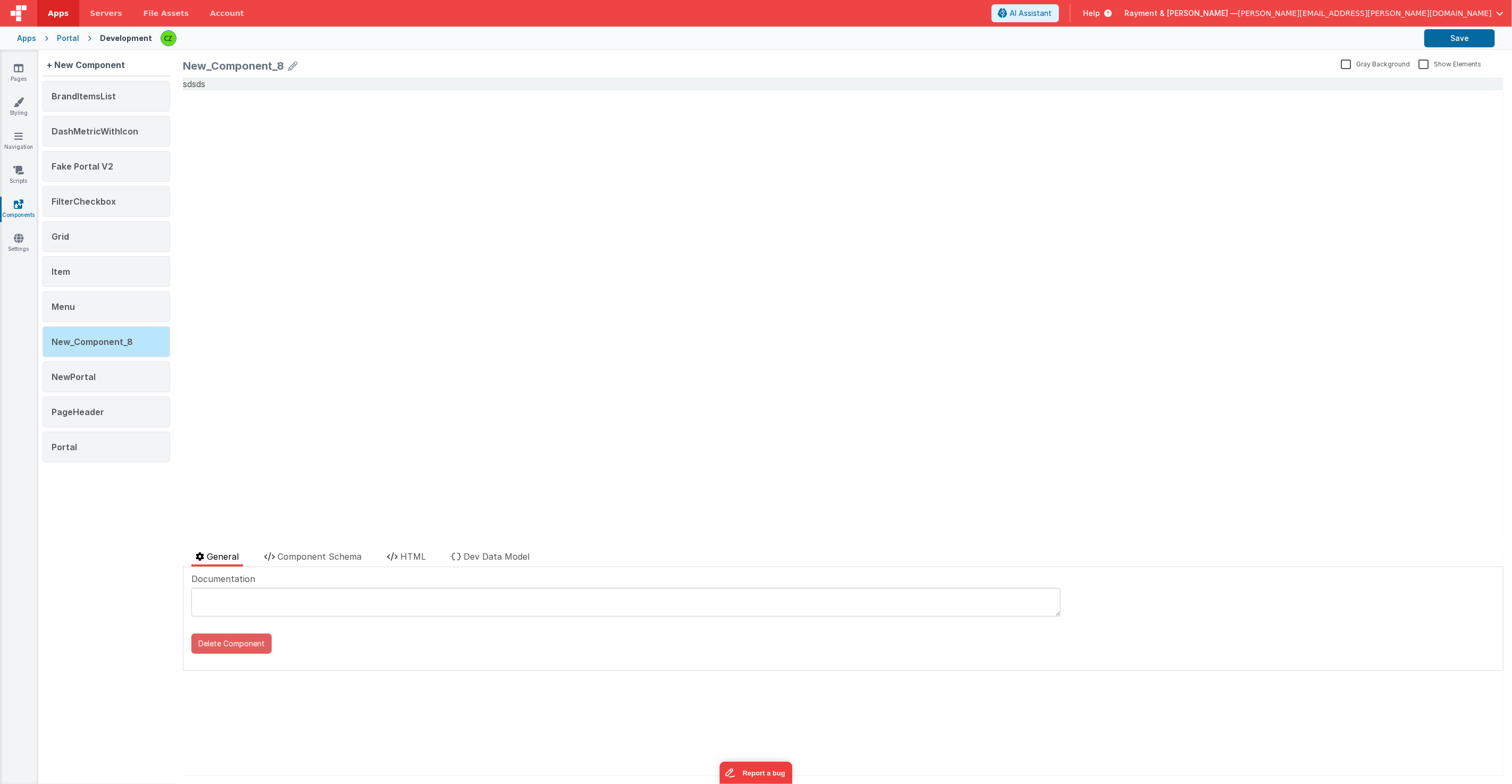
click at [231, 585] on button "Delete Component" at bounding box center [232, 643] width 80 height 20
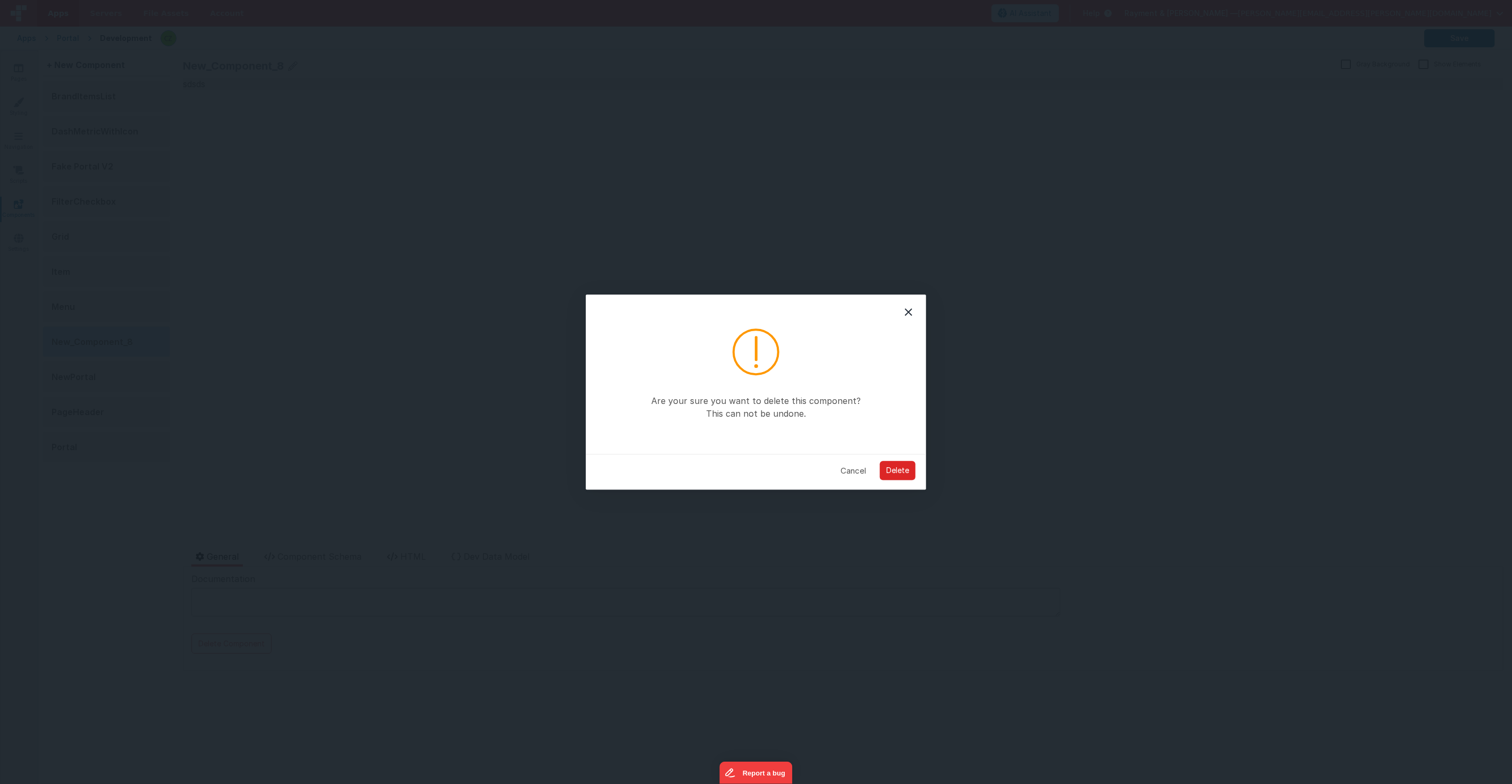
click at [905, 468] on button "Delete" at bounding box center [897, 471] width 36 height 19
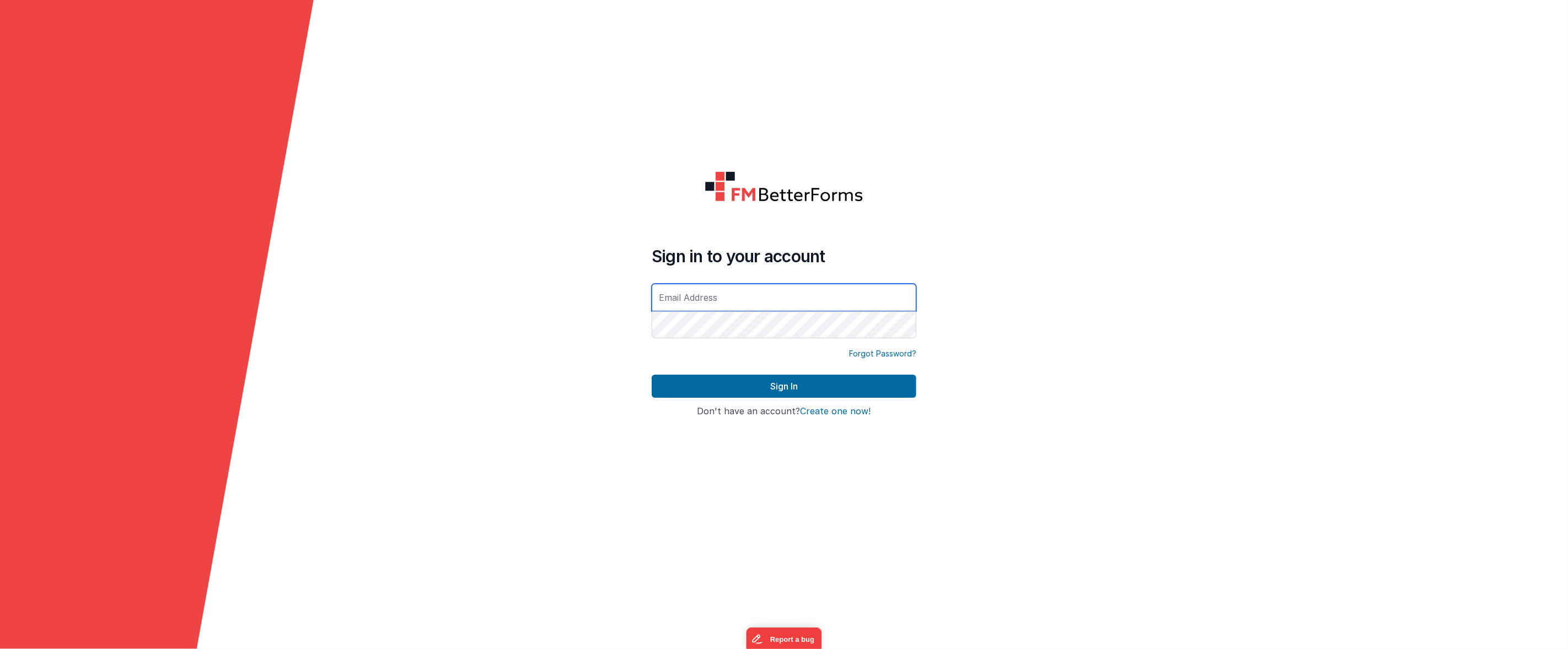
click at [716, 299] on input "text" at bounding box center [784, 297] width 265 height 27
type input "[PERSON_NAME][EMAIL_ADDRESS][PERSON_NAME][DOMAIN_NAME]"
click at [779, 389] on button "Sign In" at bounding box center [784, 386] width 265 height 24
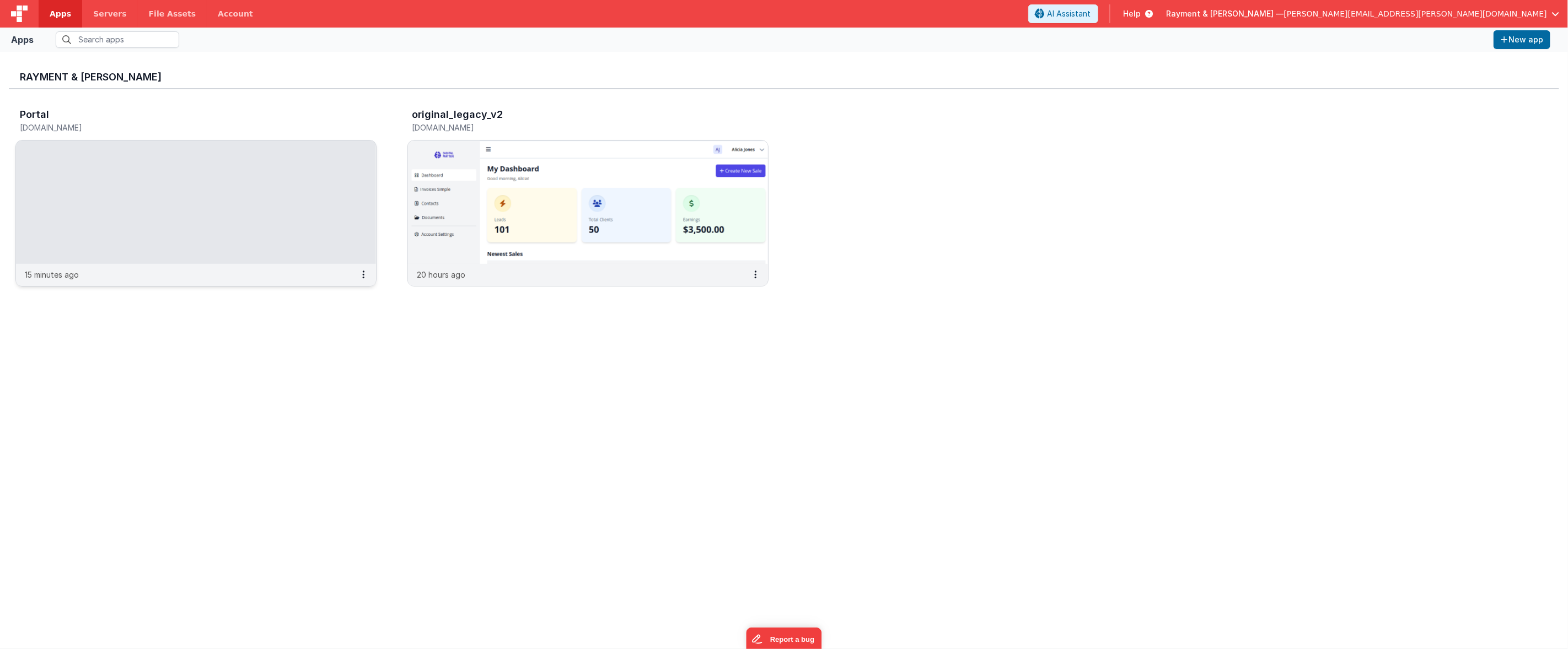
click at [251, 162] on img at bounding box center [196, 202] width 360 height 123
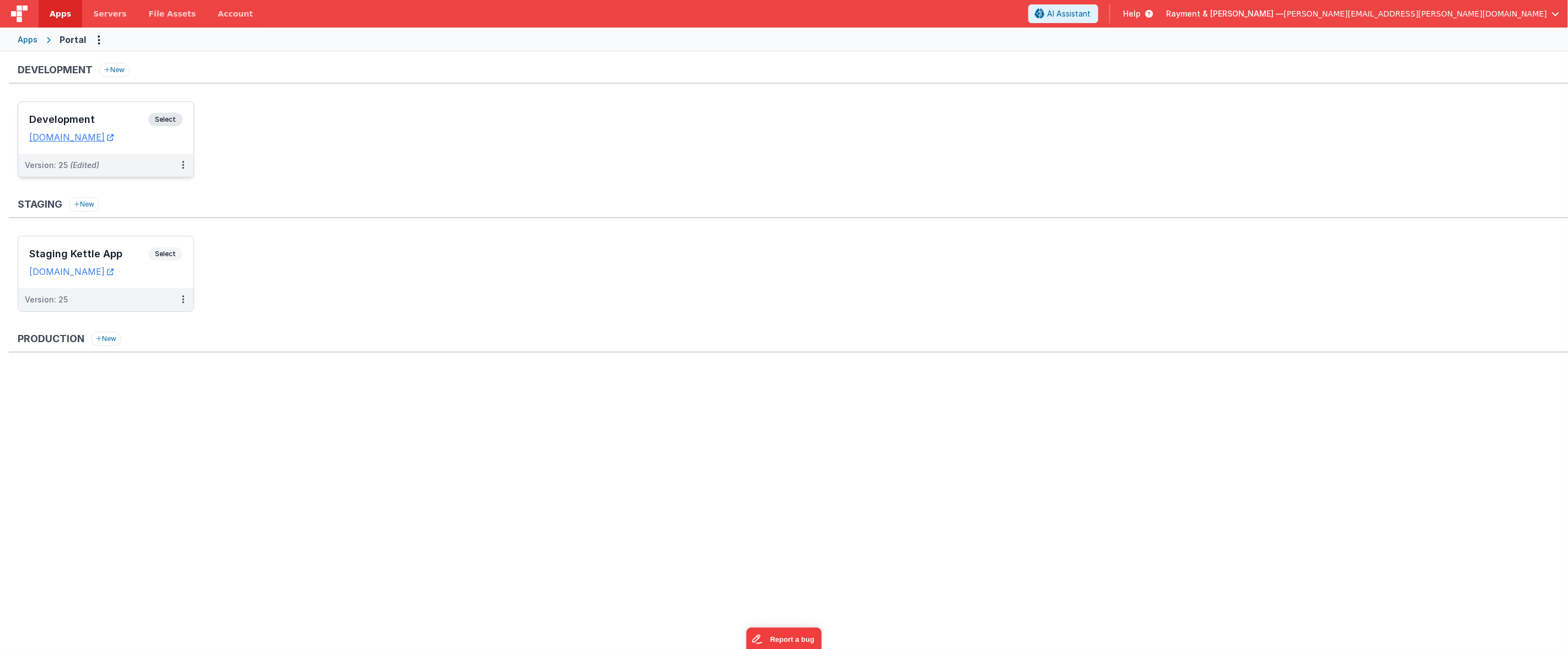
click at [118, 113] on div "Development Select" at bounding box center [105, 122] width 153 height 19
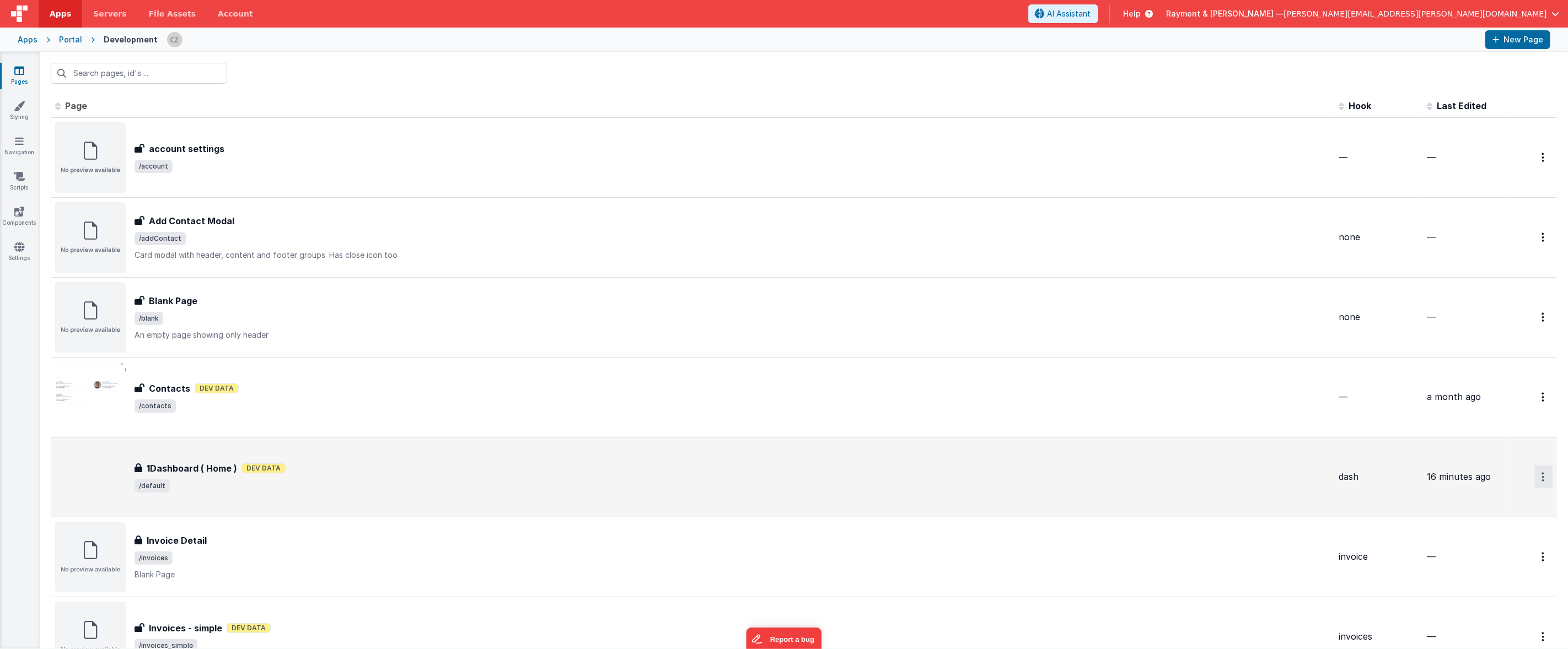
click at [1552, 169] on button "Options" at bounding box center [1543, 157] width 17 height 23
click at [1500, 523] on link "Preview" at bounding box center [1504, 522] width 97 height 20
